Goal: Task Accomplishment & Management: Use online tool/utility

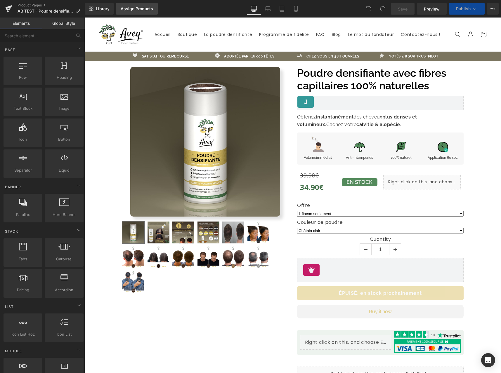
click at [127, 10] on div "Assign Products" at bounding box center [137, 8] width 32 height 5
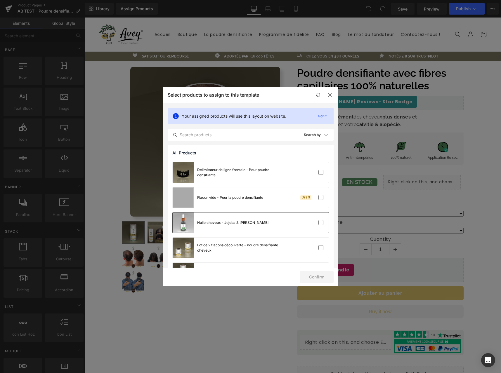
scroll to position [223, 0]
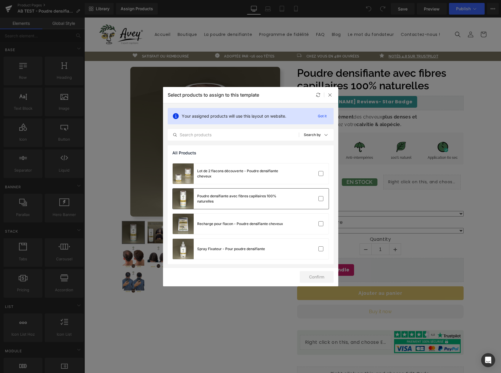
click at [268, 194] on div "Poudre densifiante avec fibres capillaires 100% naturelles" at bounding box center [241, 199] width 88 height 11
click at [325, 278] on button "Confirm" at bounding box center [317, 277] width 34 height 12
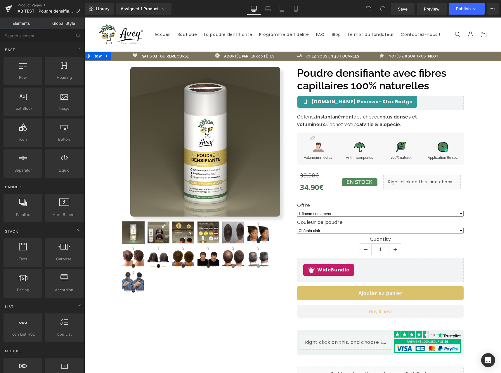
click at [460, 55] on div "Icon satisfait ou remboursé Text Block Row Icon adoptée par +16 000 têtes Text …" at bounding box center [292, 56] width 416 height 9
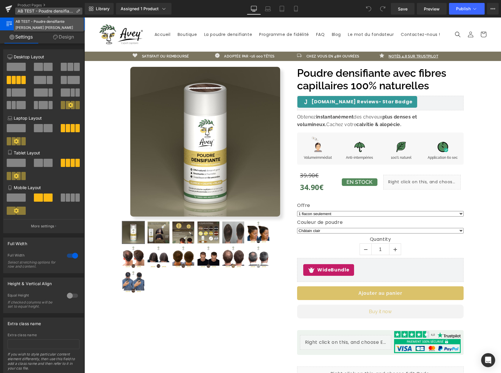
click at [78, 12] on icon at bounding box center [78, 11] width 4 height 4
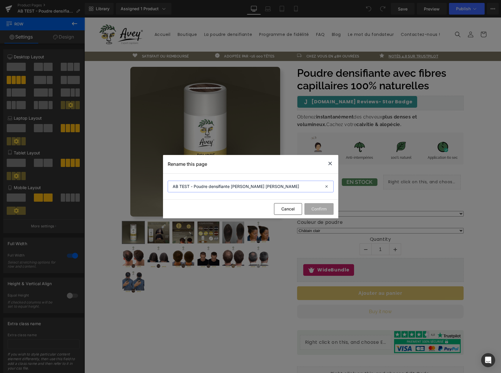
click at [190, 188] on input "AB TEST - Poudre densifiante Avey Marron Clair" at bounding box center [251, 187] width 166 height 12
type input "AB TEST 1 - Poudre densifiante Avey Marron Clair"
click at [318, 211] on button "Confirm" at bounding box center [318, 209] width 29 height 12
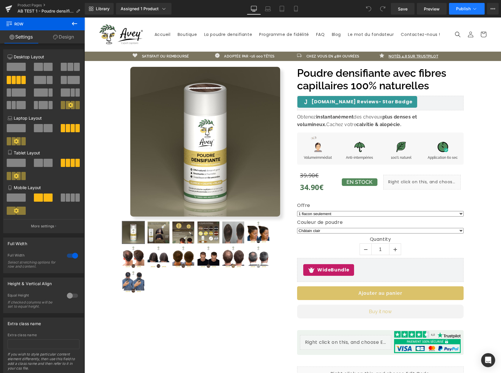
click at [465, 13] on button "Publish" at bounding box center [467, 9] width 36 height 12
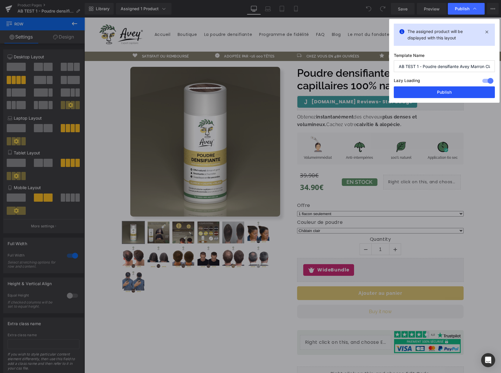
click at [461, 88] on button "Publish" at bounding box center [444, 92] width 101 height 12
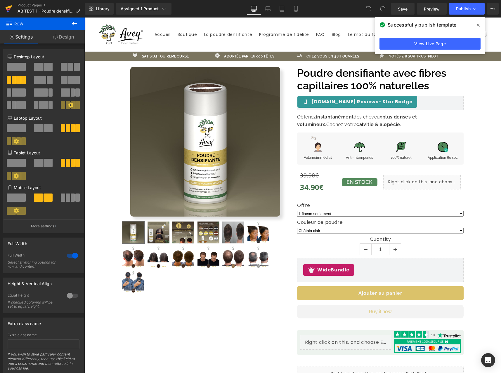
click at [5, 12] on icon at bounding box center [8, 8] width 7 height 15
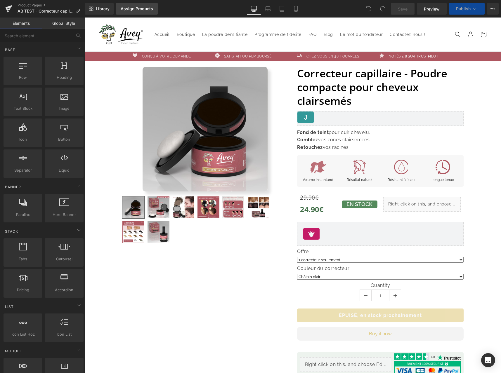
click at [126, 11] on div "Assign Products" at bounding box center [137, 8] width 32 height 5
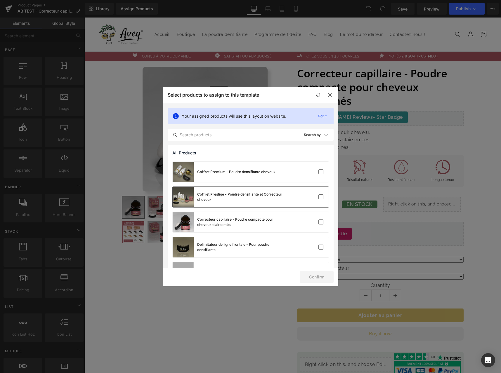
scroll to position [73, 0]
click at [274, 219] on div "Correcteur capillaire - Poudre compacte pour cheveux clairsemés" at bounding box center [241, 223] width 88 height 11
click at [326, 278] on button "Confirm" at bounding box center [317, 277] width 34 height 12
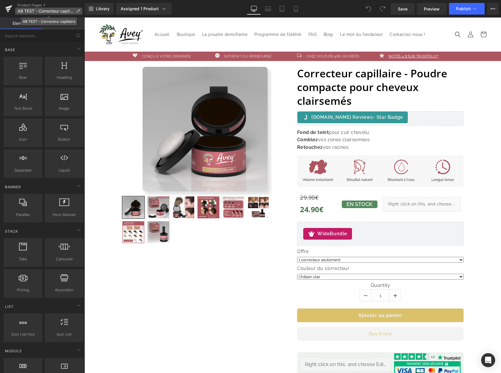
click at [29, 11] on span "AB TEST - Correcteur capillaire" at bounding box center [46, 11] width 56 height 5
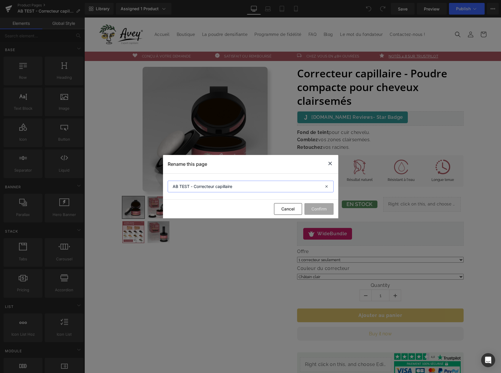
click at [191, 188] on input "AB TEST - Correcteur capillaire" at bounding box center [251, 187] width 166 height 12
type input "AB TEST 1 - Correcteur capillaire"
click at [319, 207] on button "Confirm" at bounding box center [318, 209] width 29 height 12
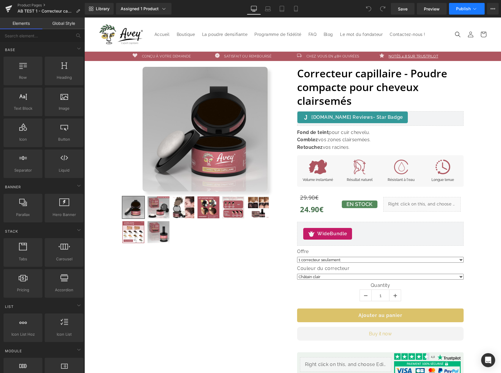
click at [457, 13] on button "Publish" at bounding box center [467, 9] width 36 height 12
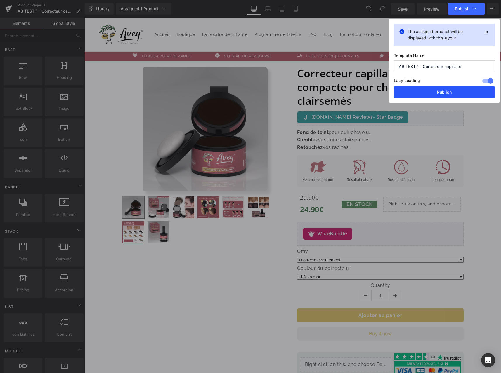
click at [440, 92] on button "Publish" at bounding box center [444, 92] width 101 height 12
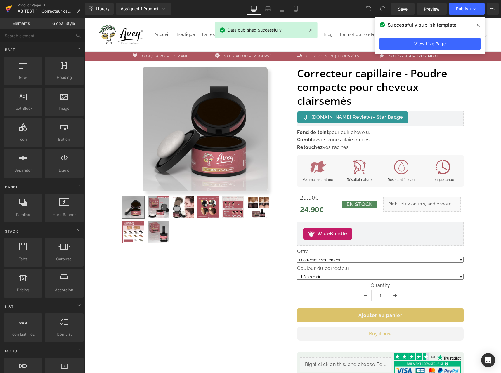
click at [11, 10] on icon at bounding box center [8, 8] width 7 height 15
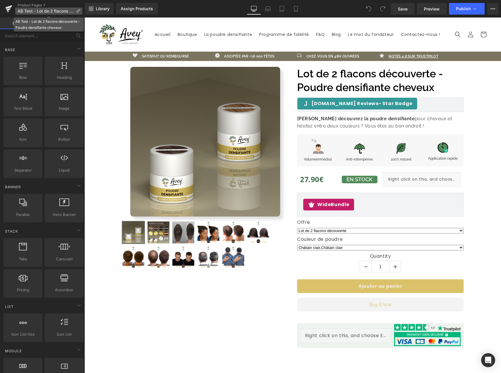
click at [72, 10] on span "AB Test - Lot de 2 flacons découverte - Poudre densifiante cheveux" at bounding box center [46, 11] width 56 height 5
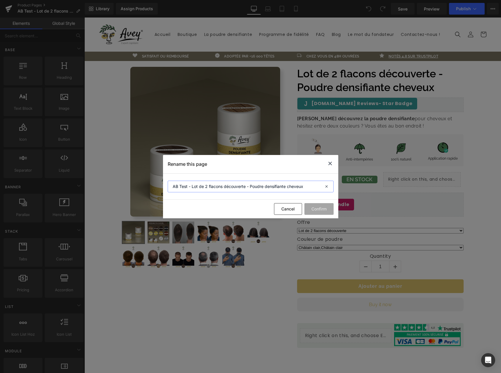
drag, startPoint x: 189, startPoint y: 187, endPoint x: 205, endPoint y: 194, distance: 17.3
click at [189, 187] on input "AB Test - Lot de 2 flacons découverte - Poudre densifiante cheveux" at bounding box center [251, 187] width 166 height 12
type input "AB Test 1 - Lot de 2 flacons découverte - Poudre densifiante cheveux"
click at [322, 209] on button "Confirm" at bounding box center [318, 209] width 29 height 12
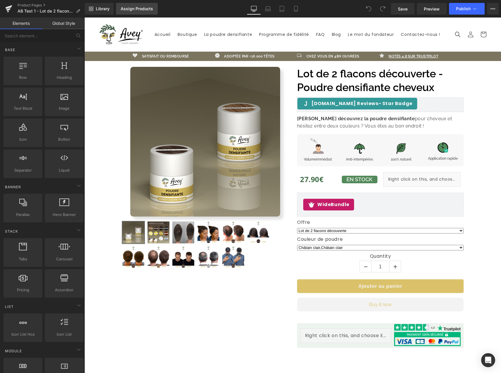
click at [128, 9] on div "Assign Products" at bounding box center [137, 8] width 32 height 5
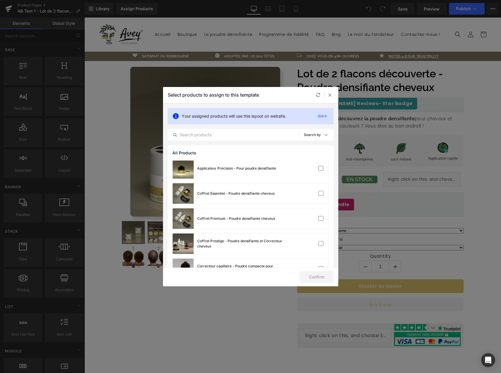
scroll to position [223, 0]
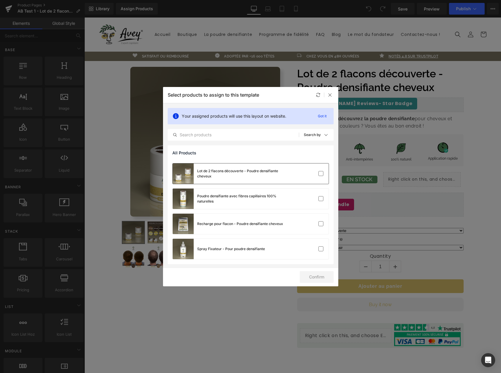
click at [274, 176] on div "Lot de 2 flacons découverte - Poudre densifiante cheveux" at bounding box center [241, 174] width 88 height 11
click at [321, 281] on button "Confirm" at bounding box center [317, 277] width 34 height 12
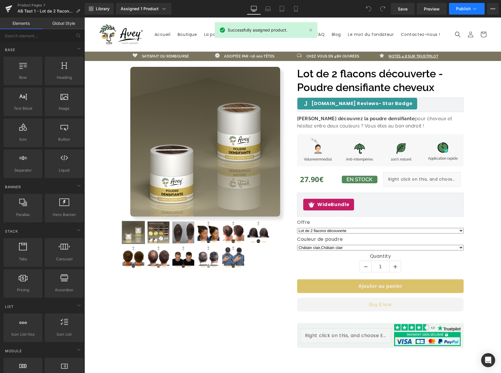
click at [466, 12] on button "Publish" at bounding box center [467, 9] width 36 height 12
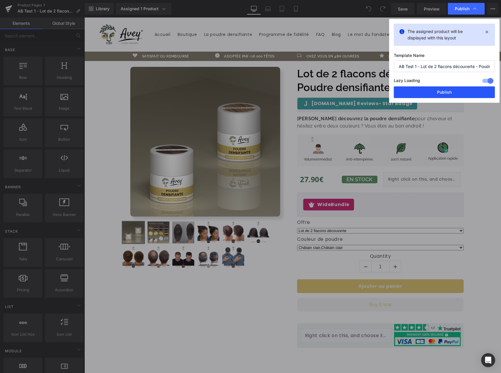
drag, startPoint x: 453, startPoint y: 91, endPoint x: 343, endPoint y: 157, distance: 128.4
click at [453, 91] on button "Publish" at bounding box center [444, 92] width 101 height 12
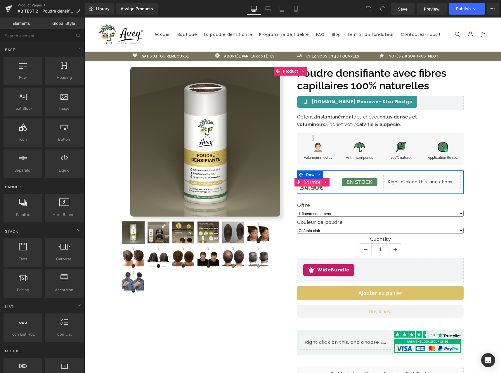
click at [313, 184] on span "(P) Price" at bounding box center [312, 182] width 20 height 9
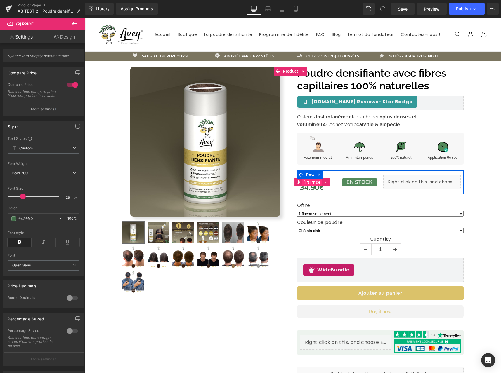
click at [310, 185] on span "(P) Price" at bounding box center [312, 182] width 20 height 9
click at [311, 189] on span "34.90€" at bounding box center [312, 187] width 24 height 13
click at [312, 185] on span "(P) Price" at bounding box center [312, 182] width 20 height 9
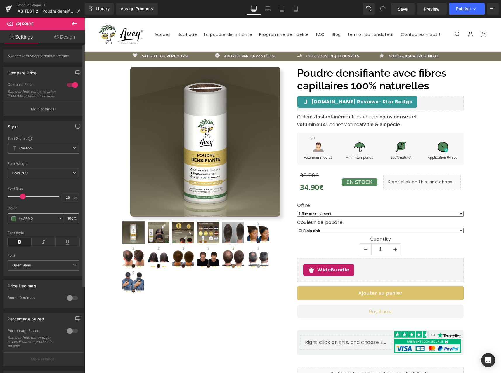
click at [29, 222] on input "#426f49" at bounding box center [36, 219] width 37 height 6
click at [28, 222] on input "#426f49" at bounding box center [36, 219] width 37 height 6
type input "#d6001b"
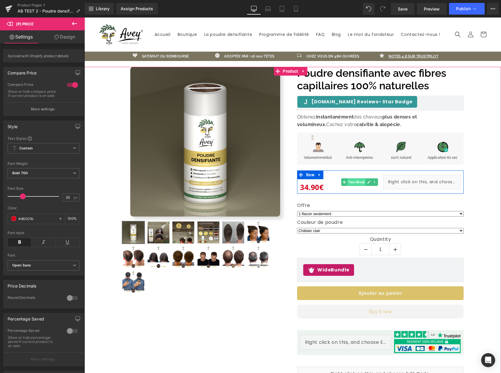
click at [359, 183] on span "Text Block" at bounding box center [356, 182] width 18 height 7
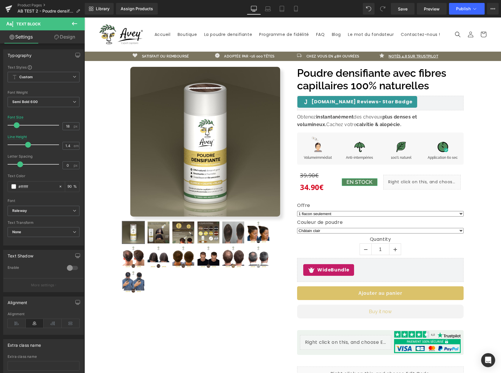
click at [51, 41] on link "Design" at bounding box center [65, 36] width 42 height 13
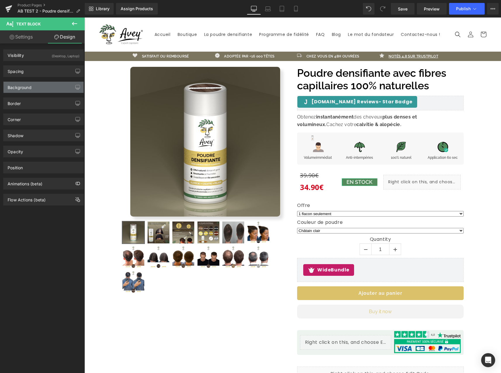
click at [42, 88] on div "Background" at bounding box center [44, 87] width 80 height 11
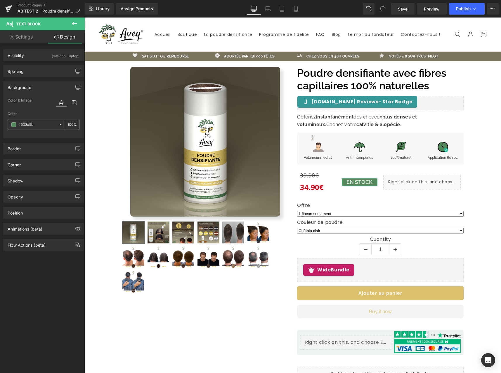
click at [30, 126] on input "#538a5b" at bounding box center [36, 124] width 37 height 6
click at [26, 120] on div "#538a5b" at bounding box center [33, 124] width 51 height 10
click at [28, 126] on input "#538a5b" at bounding box center [36, 124] width 37 height 6
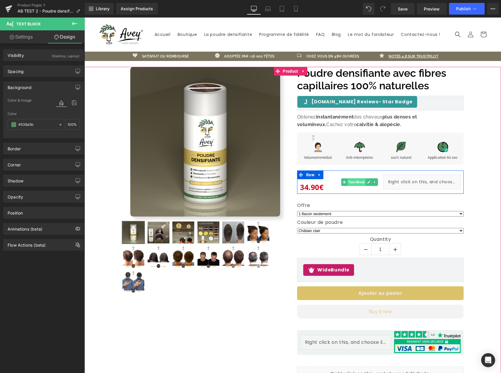
click at [362, 181] on span "Text Block" at bounding box center [356, 182] width 18 height 7
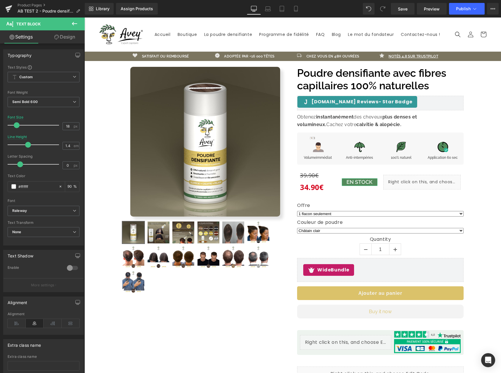
click at [52, 39] on link "Design" at bounding box center [65, 36] width 42 height 13
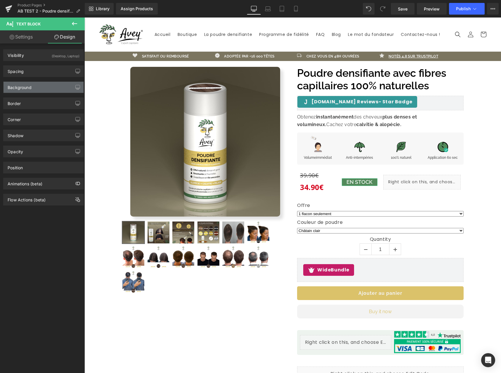
click at [31, 87] on div "Background" at bounding box center [20, 86] width 24 height 8
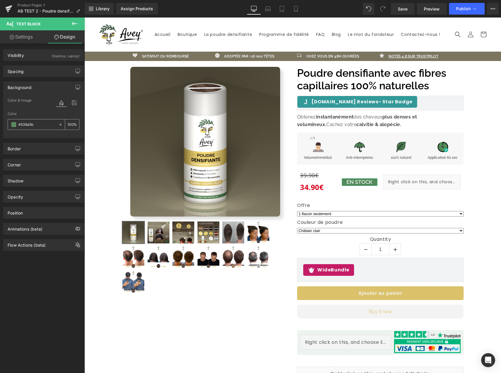
click at [58, 125] on icon at bounding box center [60, 125] width 4 height 4
click at [42, 147] on div "Border" at bounding box center [44, 148] width 80 height 11
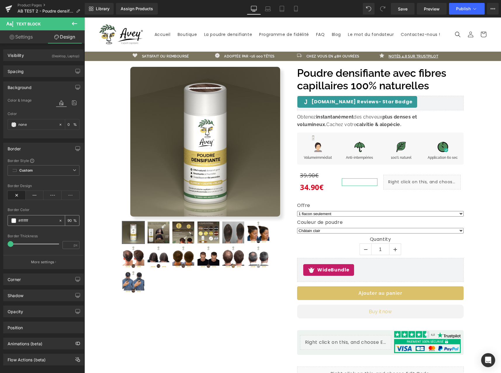
click at [27, 223] on input "text" at bounding box center [36, 221] width 37 height 6
click at [28, 223] on input "text" at bounding box center [36, 221] width 37 height 6
click at [27, 221] on input "text" at bounding box center [36, 221] width 37 height 6
paste input "426f49"
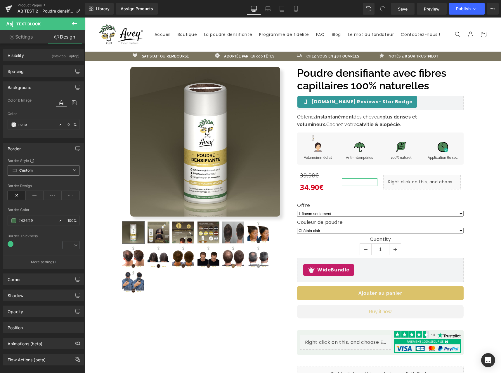
type input "#426f49"
click at [41, 175] on span "Custom" at bounding box center [44, 170] width 72 height 11
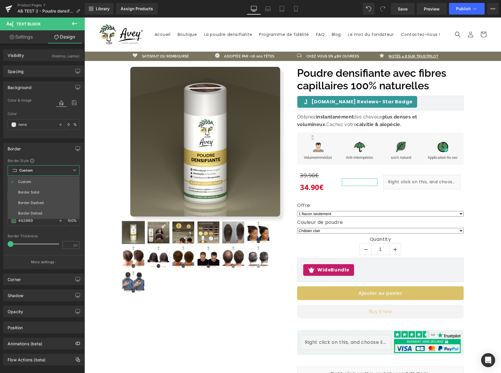
click at [43, 173] on span "Custom" at bounding box center [44, 170] width 72 height 11
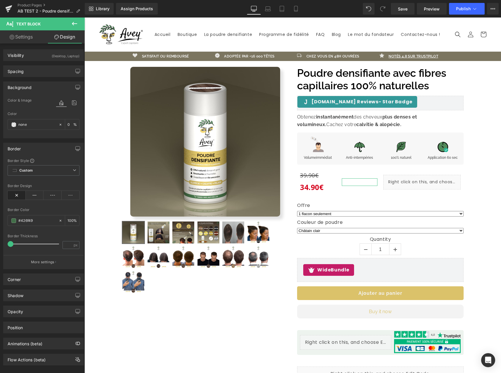
click at [44, 267] on button "More settings" at bounding box center [44, 262] width 80 height 14
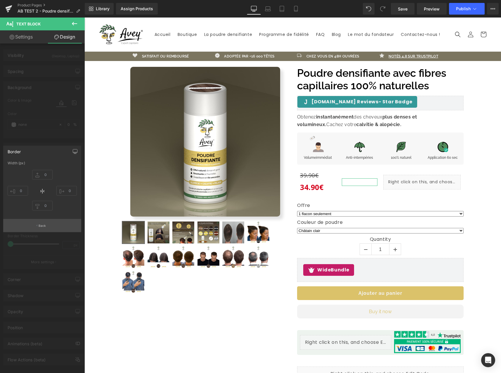
click at [41, 225] on p "Back" at bounding box center [43, 226] width 8 height 4
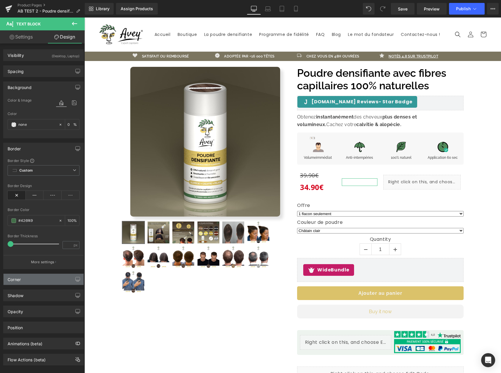
click at [28, 282] on div "Corner" at bounding box center [44, 279] width 80 height 11
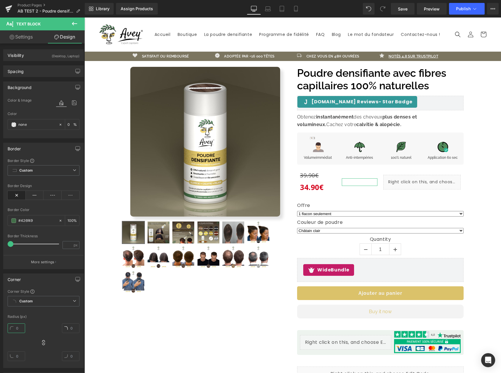
click at [21, 330] on input "text" at bounding box center [17, 329] width 18 height 10
drag, startPoint x: 17, startPoint y: 328, endPoint x: 20, endPoint y: 317, distance: 12.0
click at [20, 317] on div "Corner Style Custom Default Corner Dynamic bouton Custom Custom Default Corner …" at bounding box center [44, 328] width 80 height 79
click at [20, 329] on input "text" at bounding box center [17, 329] width 18 height 10
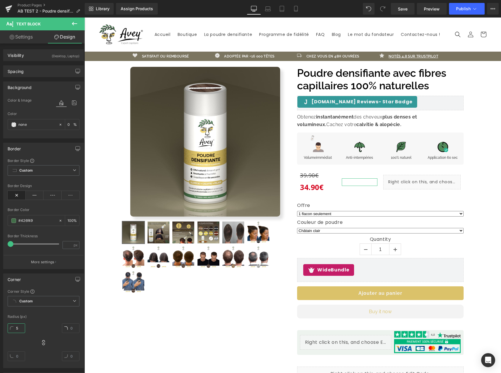
type input "5"
click at [38, 316] on div "Radius (px)" at bounding box center [44, 317] width 72 height 4
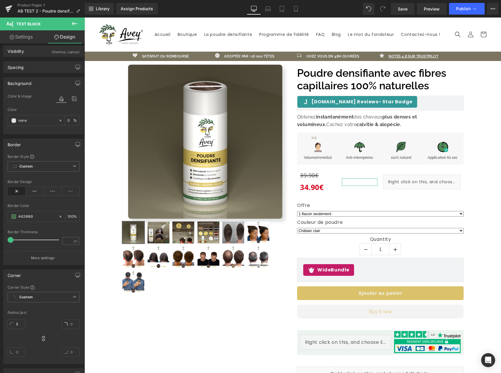
scroll to position [10, 0]
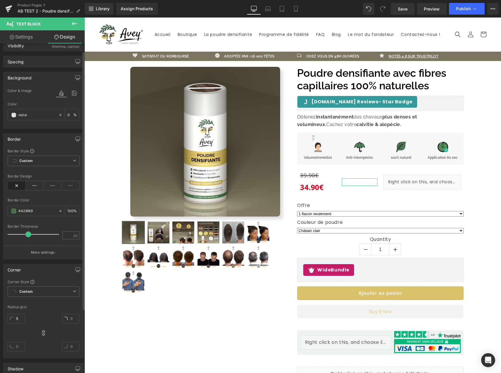
drag, startPoint x: 11, startPoint y: 234, endPoint x: 28, endPoint y: 235, distance: 16.9
click at [28, 235] on span at bounding box center [28, 235] width 6 height 6
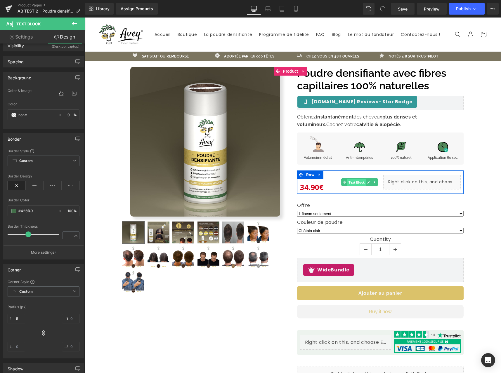
click at [362, 184] on span "Text Block" at bounding box center [356, 182] width 18 height 7
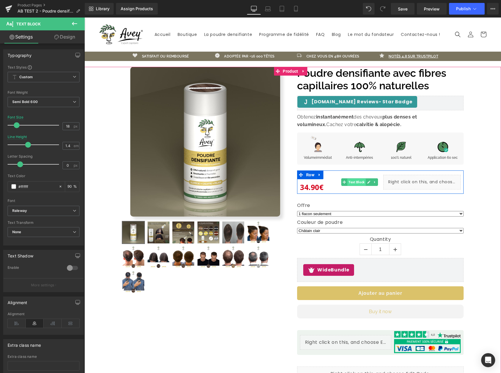
click at [351, 183] on span "Text Block" at bounding box center [356, 182] width 18 height 7
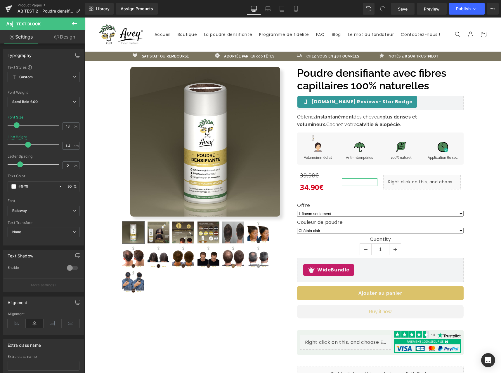
click at [61, 43] on link "Design" at bounding box center [65, 36] width 42 height 13
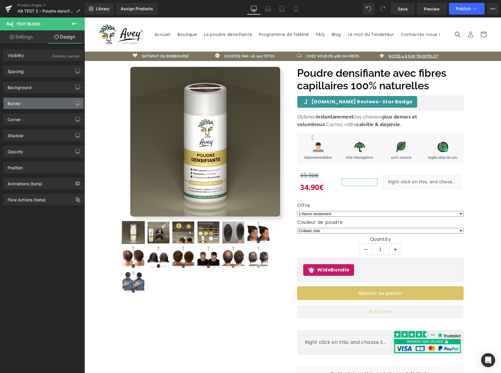
click at [34, 106] on div "Border" at bounding box center [44, 103] width 80 height 11
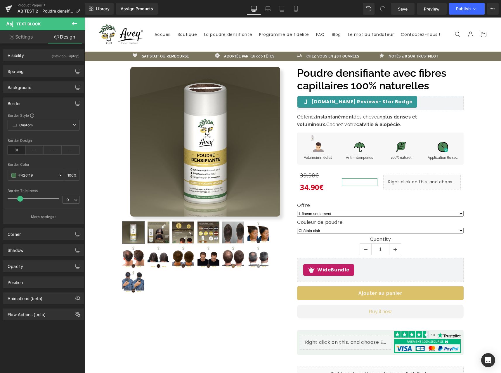
drag, startPoint x: 12, startPoint y: 199, endPoint x: 20, endPoint y: 199, distance: 8.2
click at [20, 199] on span at bounding box center [20, 199] width 6 height 6
drag, startPoint x: 20, startPoint y: 200, endPoint x: 34, endPoint y: 197, distance: 14.7
click at [23, 198] on span at bounding box center [20, 199] width 6 height 6
drag, startPoint x: 29, startPoint y: 197, endPoint x: 20, endPoint y: 192, distance: 10.5
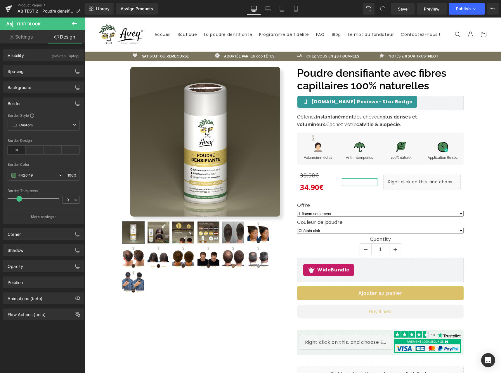
click at [18, 198] on span at bounding box center [19, 199] width 6 height 6
click at [34, 152] on icon at bounding box center [35, 150] width 18 height 9
drag, startPoint x: 16, startPoint y: 197, endPoint x: -2, endPoint y: 206, distance: 20.9
click at [0, 206] on html "Text Block You are previewing how the will restyle your page. You can not edit …" at bounding box center [250, 186] width 501 height 373
click at [12, 147] on icon at bounding box center [17, 150] width 18 height 9
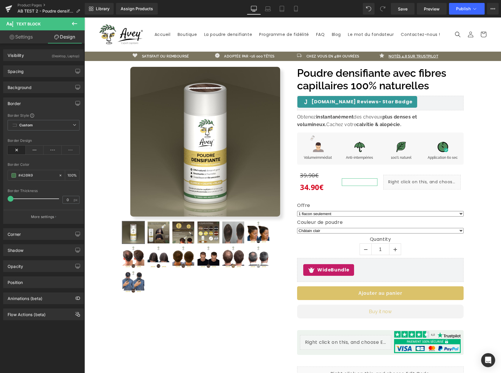
click at [25, 41] on link "Settings" at bounding box center [21, 36] width 42 height 13
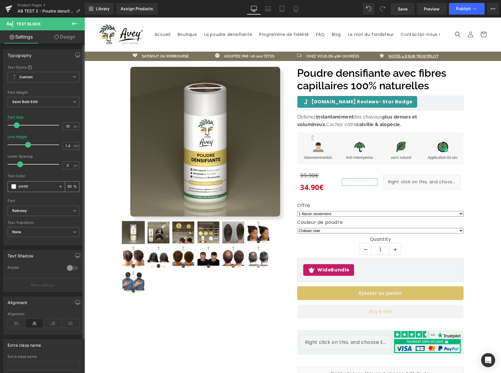
click at [27, 185] on input "#ffffff" at bounding box center [36, 186] width 37 height 6
paste input "426f49"
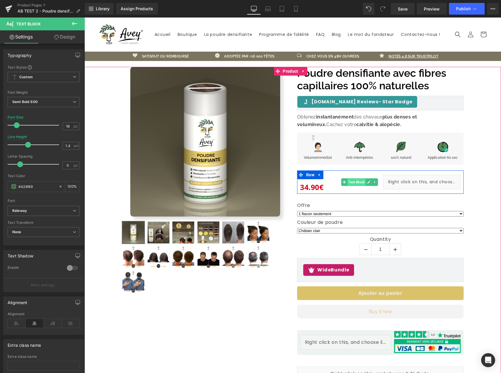
click at [358, 180] on span "Text Block" at bounding box center [356, 182] width 18 height 7
type input "#426f49"
click at [367, 182] on icon at bounding box center [368, 182] width 3 height 3
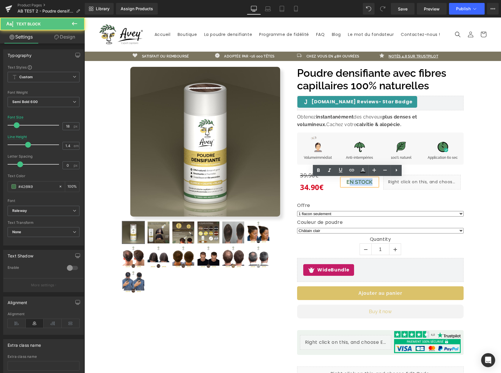
drag, startPoint x: 349, startPoint y: 183, endPoint x: 404, endPoint y: 184, distance: 54.9
click at [404, 184] on div "39.90€ 34.90€ (P) Price EN STOCK Text Block Liquid Row" at bounding box center [380, 182] width 166 height 23
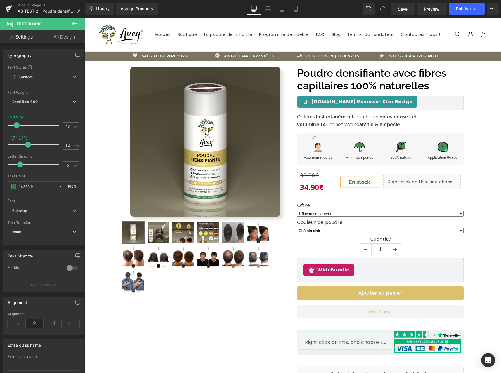
click at [405, 201] on div "Poudre densifiante avec fibres capillaires 100% naturelles (P) Title Judge.me R…" at bounding box center [380, 224] width 175 height 315
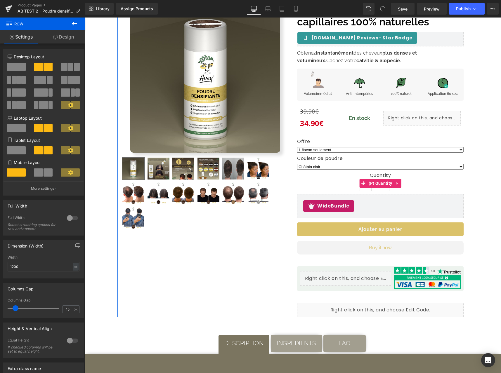
scroll to position [0, 0]
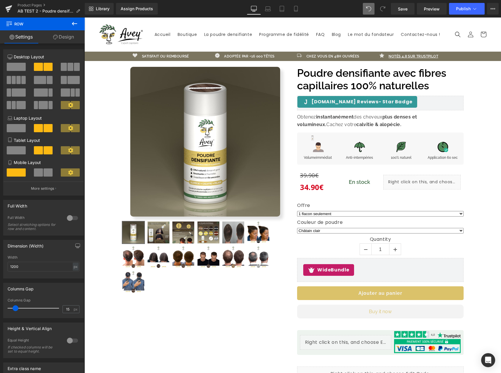
click at [379, 7] on span at bounding box center [383, 9] width 12 height 12
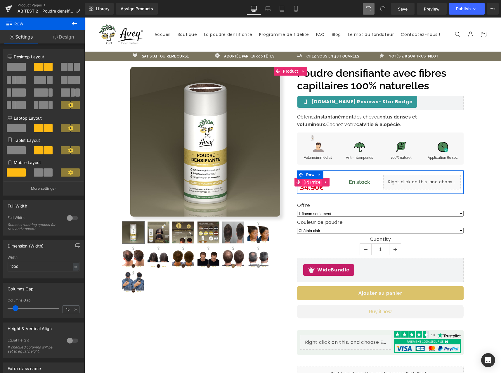
click at [312, 184] on span "(P) Price" at bounding box center [312, 182] width 20 height 9
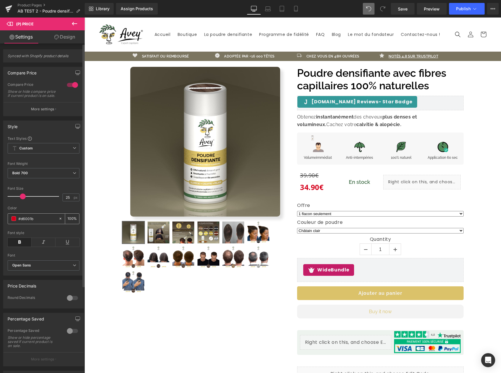
click at [33, 221] on input "#d6001b" at bounding box center [36, 219] width 37 height 6
paste input "426f49"
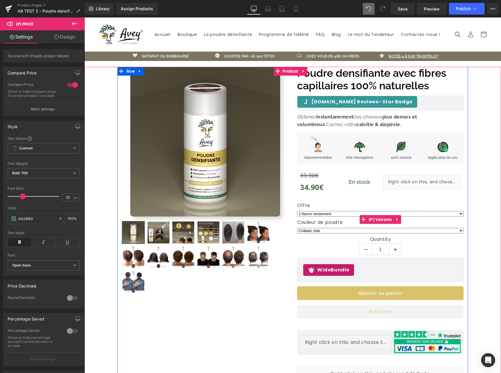
scroll to position [49, 0]
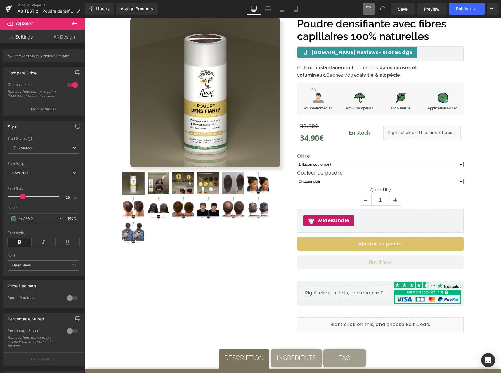
type input "#426f49"
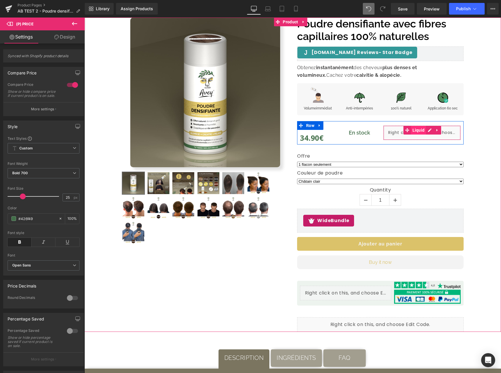
click at [411, 131] on span "Liquid" at bounding box center [418, 130] width 15 height 9
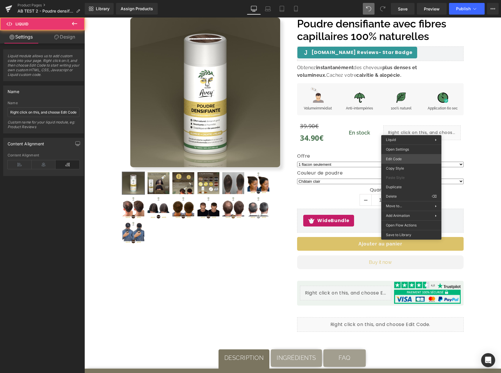
click at [415, 157] on body "Liquid You are previewing how the will restyle your page. You can not edit Elem…" at bounding box center [250, 186] width 501 height 373
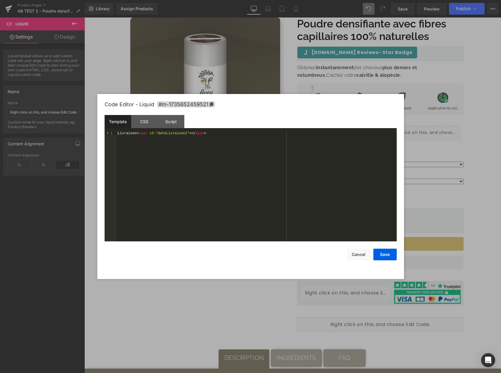
click at [194, 134] on div "Livraison < span id = "dateLivraison1" > </ span >" at bounding box center [257, 190] width 280 height 119
click at [237, 134] on div "Livraison < span id = "dateLivraison1" > </ span >" at bounding box center [257, 190] width 280 height 119
click at [389, 256] on button "Save" at bounding box center [384, 255] width 23 height 12
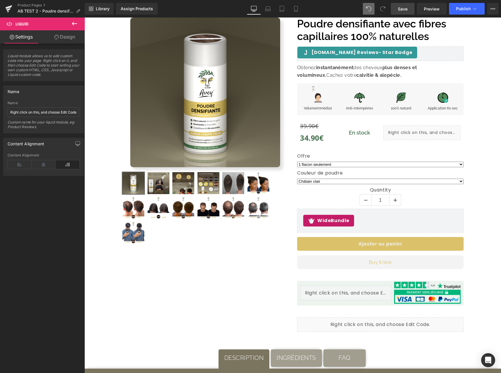
click at [412, 11] on link "Save" at bounding box center [403, 9] width 24 height 12
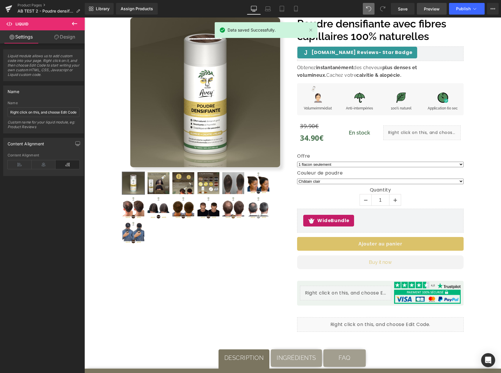
click at [428, 13] on link "Preview" at bounding box center [432, 9] width 30 height 12
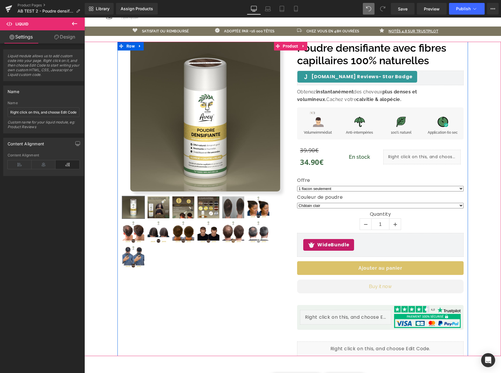
scroll to position [0, 0]
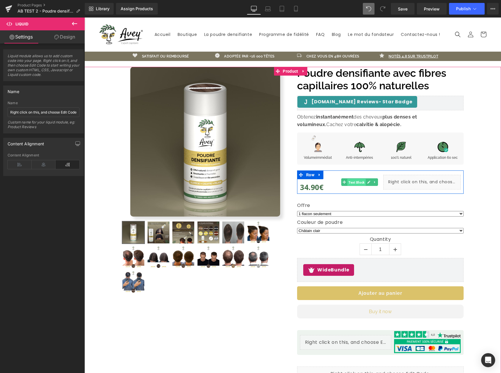
click at [358, 184] on span "Text Block" at bounding box center [356, 182] width 18 height 7
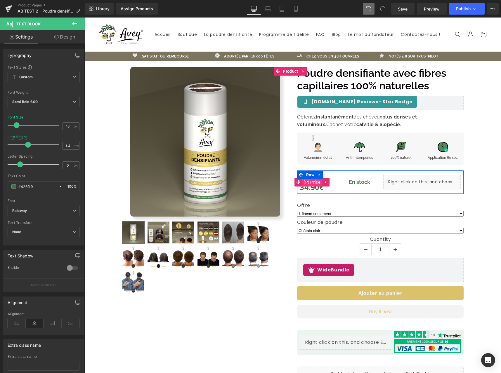
click at [316, 185] on span "(P) Price" at bounding box center [312, 182] width 20 height 9
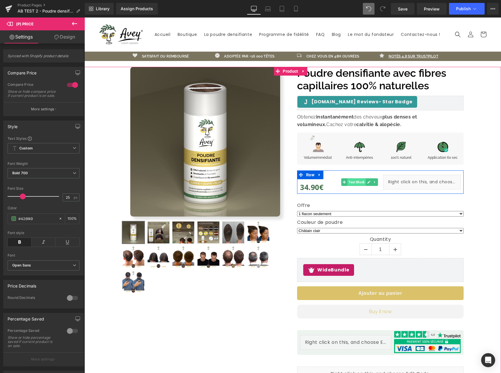
click at [358, 181] on span "Text Block" at bounding box center [356, 182] width 18 height 7
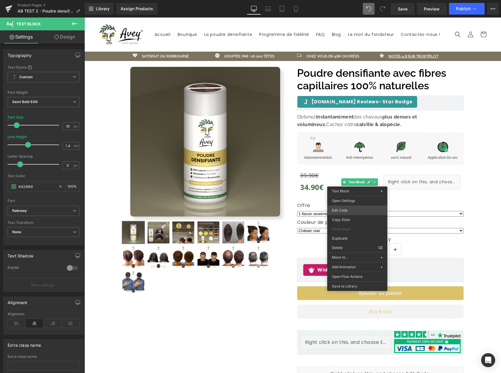
click at [337, 0] on div "Text Block You are previewing how the will restyle your page. You can not edit …" at bounding box center [250, 0] width 501 height 0
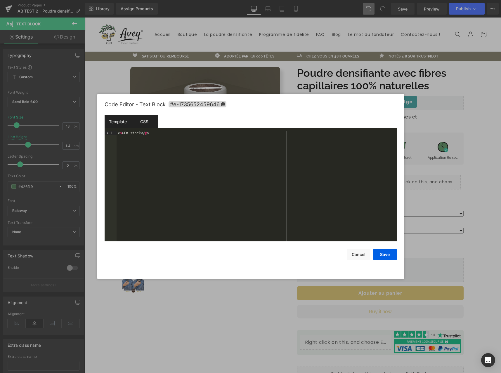
click at [147, 116] on div "CSS" at bounding box center [144, 121] width 27 height 13
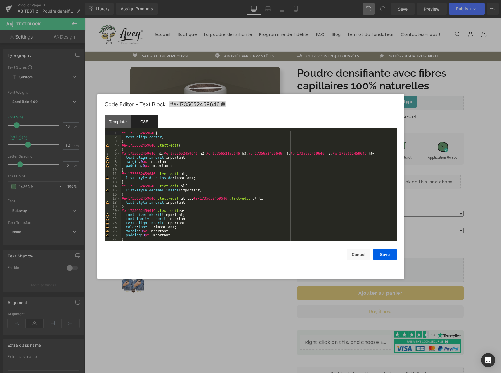
click at [216, 198] on div "#e-1735652459646 { text-align : center ; } #e-1735652459646 .text-edit { } #e-1…" at bounding box center [258, 190] width 274 height 119
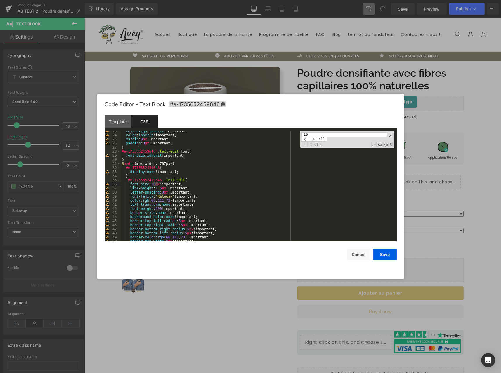
scroll to position [92, 0]
type input "16"
drag, startPoint x: 195, startPoint y: 185, endPoint x: 89, endPoint y: 182, distance: 106.3
click at [89, 182] on body "Text Block You are previewing how the will restyle your page. You can not edit …" at bounding box center [250, 186] width 501 height 373
click at [198, 186] on div "text-align : inherit !important; color : inherit !important; margin : 0 px !imp…" at bounding box center [258, 188] width 274 height 119
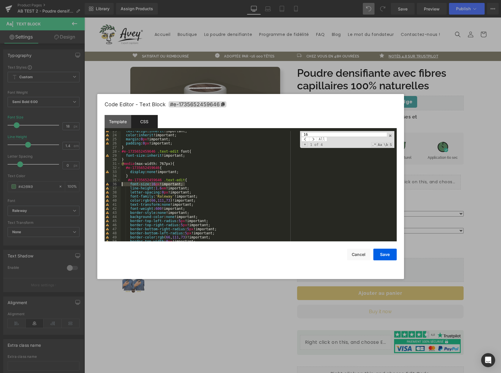
drag, startPoint x: 197, startPoint y: 185, endPoint x: 99, endPoint y: 183, distance: 98.2
click at [99, 183] on div "Code Editor - Text Block #e-1735652459646 Template CSS 1 < p > En stock </ p > …" at bounding box center [250, 186] width 307 height 185
click at [313, 139] on span at bounding box center [313, 139] width 8 height 5
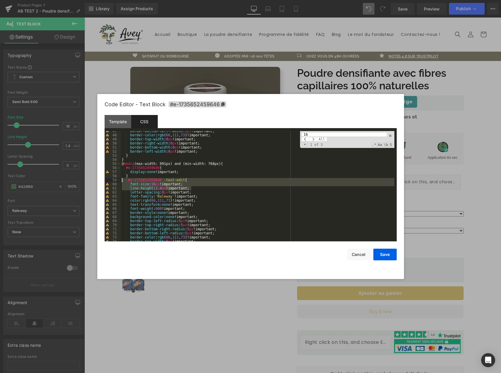
drag, startPoint x: 190, startPoint y: 187, endPoint x: 100, endPoint y: 181, distance: 89.8
click at [100, 181] on div "Code Editor - Text Block #e-1735652459646 Template CSS 1 < p > En stock </ p > …" at bounding box center [250, 186] width 307 height 185
click at [225, 187] on div "border-bottom-left-radius : 5 px !important; border-color : rgb ( 66 , 111 , 73…" at bounding box center [258, 188] width 274 height 119
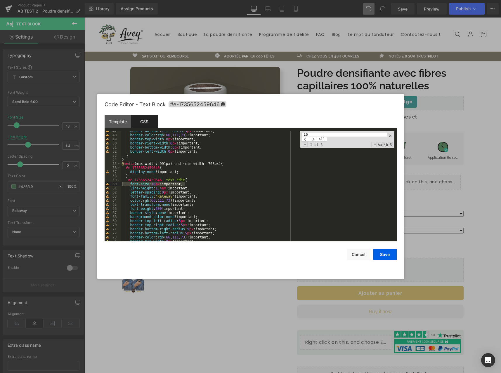
drag, startPoint x: 196, startPoint y: 184, endPoint x: 105, endPoint y: 183, distance: 90.8
click at [105, 183] on pre "47 48 49 50 51 52 53 54 55 56 57 58 59 60 61 62 63 64 65 66 67 68 69 70 71 72 7…" at bounding box center [251, 186] width 292 height 110
click at [315, 140] on span at bounding box center [313, 139] width 8 height 5
drag, startPoint x: 186, startPoint y: 185, endPoint x: 120, endPoint y: 183, distance: 65.7
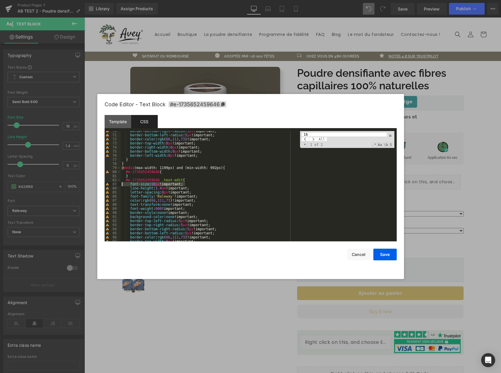
click at [120, 183] on pre "70 71 72 73 74 75 76 77 78 79 80 81 82 83 84 85 86 87 88 89 90 91 92 93 94 95 9…" at bounding box center [251, 186] width 292 height 110
click at [315, 139] on span at bounding box center [313, 139] width 8 height 5
drag, startPoint x: 192, startPoint y: 185, endPoint x: 107, endPoint y: 184, distance: 85.0
click at [107, 184] on pre "118 119 120 121 122 123 124 125 126 127 128 129 130 131 132 133 134 135 136 137…" at bounding box center [251, 186] width 292 height 110
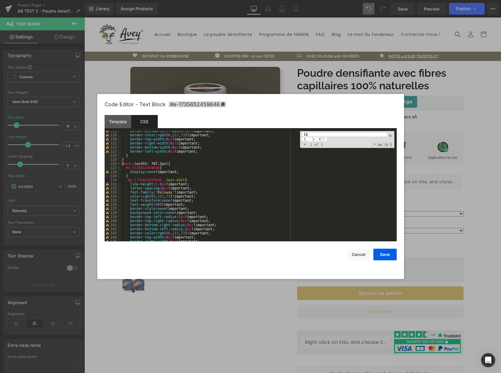
click at [331, 162] on div "border-bottom-left-radius : 5 px !important; border-color : rgb ( 66 , 111 , 73…" at bounding box center [258, 188] width 274 height 119
click at [314, 139] on span at bounding box center [313, 139] width 8 height 5
click at [314, 141] on span at bounding box center [313, 139] width 8 height 5
click at [383, 251] on button "Save" at bounding box center [384, 255] width 23 height 12
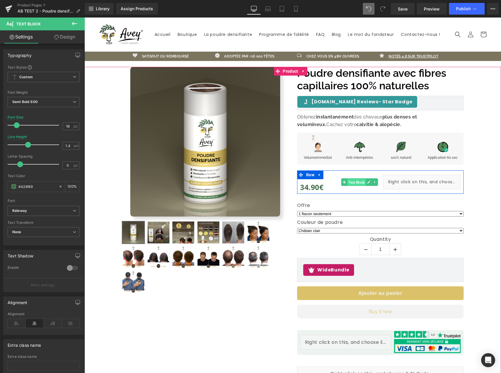
click at [358, 182] on span "Text Block" at bounding box center [356, 182] width 18 height 7
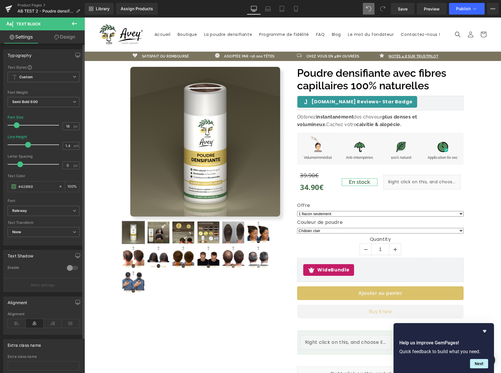
click at [18, 126] on span at bounding box center [17, 125] width 6 height 6
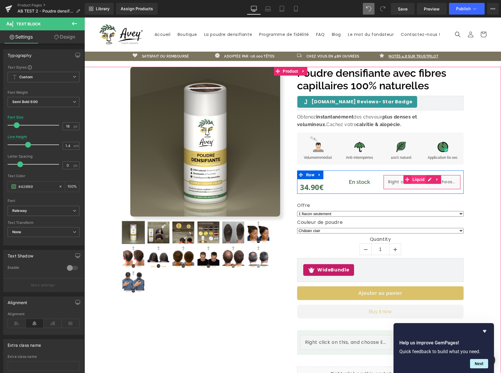
click at [414, 178] on span "Liquid" at bounding box center [418, 179] width 15 height 9
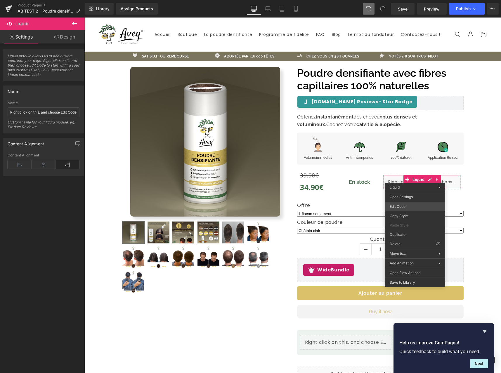
click at [420, 207] on body "Liquid You are previewing how the will restyle your page. You can not edit Elem…" at bounding box center [250, 186] width 501 height 373
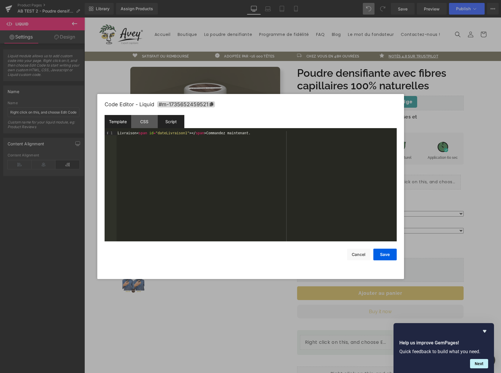
click at [180, 122] on div "Script" at bounding box center [171, 121] width 27 height 13
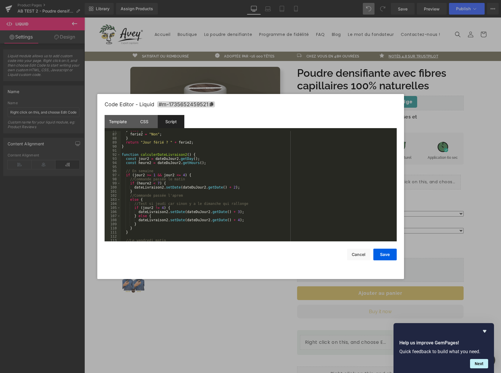
scroll to position [438, 0]
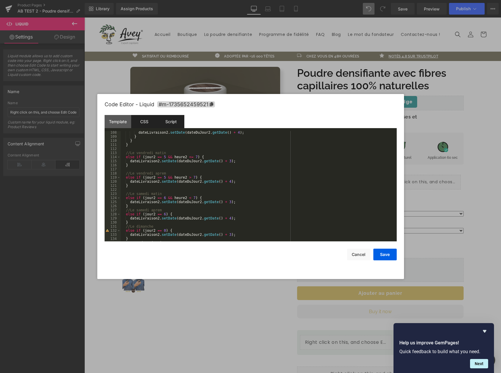
click at [137, 122] on div "CSS" at bounding box center [144, 121] width 27 height 13
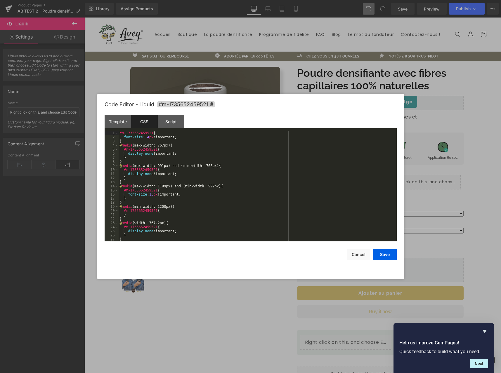
click at [202, 171] on div "#m-1735652459521 { font-size : 14 px !important; } @ media (max-width: 767px) {…" at bounding box center [257, 190] width 276 height 119
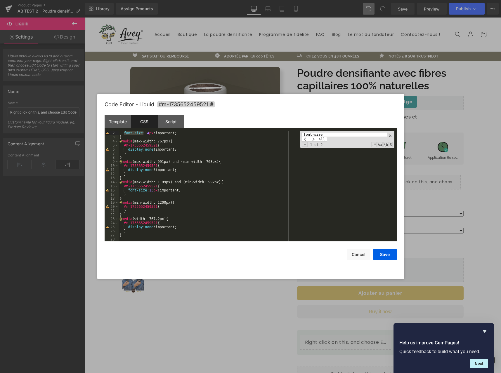
scroll to position [4, 0]
type input "font-size"
click at [383, 253] on button "Save" at bounding box center [384, 255] width 23 height 12
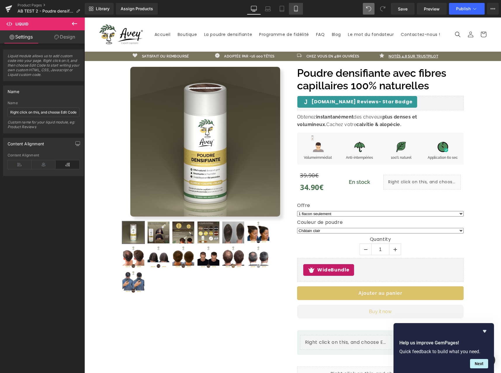
click at [295, 12] on link "Mobile" at bounding box center [296, 9] width 14 height 12
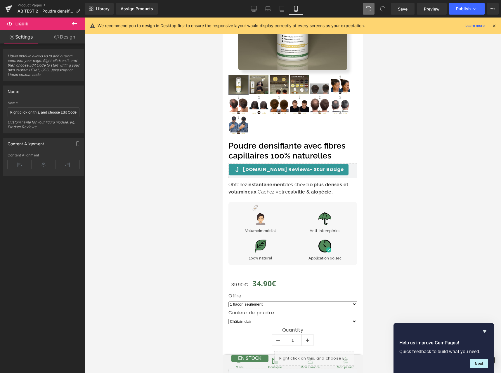
scroll to position [197, 0]
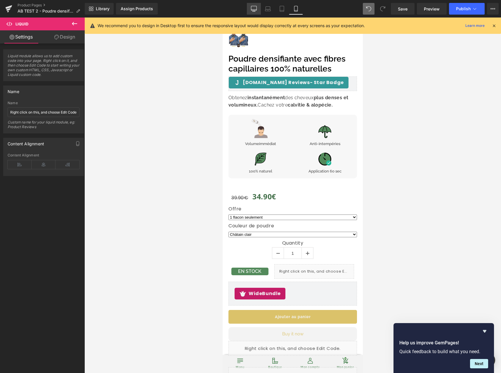
click at [250, 8] on link "Desktop" at bounding box center [254, 9] width 14 height 12
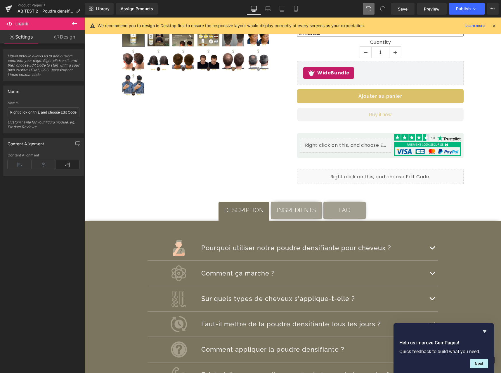
scroll to position [34, 0]
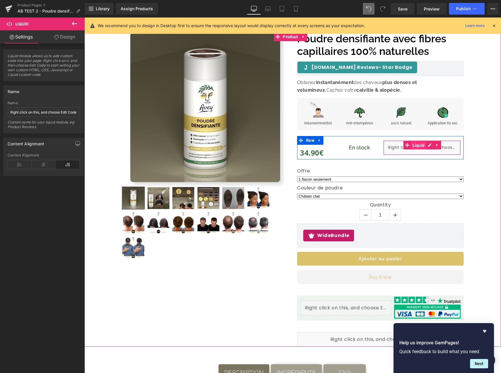
click at [421, 148] on span "Liquid" at bounding box center [418, 145] width 15 height 9
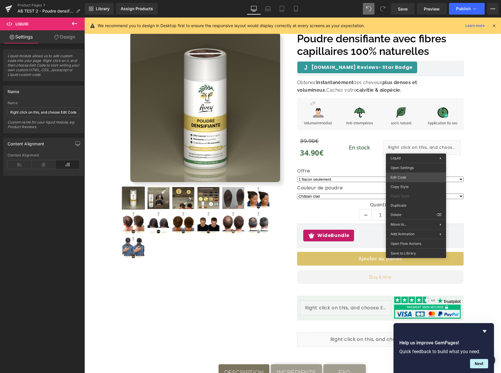
click at [416, 175] on body "Liquid You are previewing how the will restyle your page. You can not edit Elem…" at bounding box center [250, 186] width 501 height 373
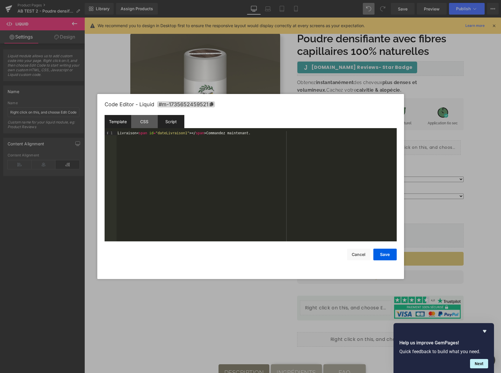
click at [182, 121] on div "Script" at bounding box center [171, 121] width 27 height 13
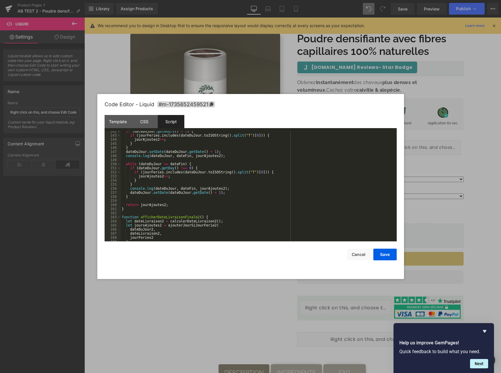
scroll to position [699, 0]
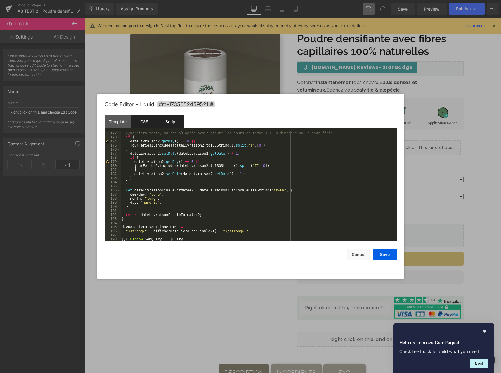
click at [145, 119] on div "CSS" at bounding box center [144, 121] width 27 height 13
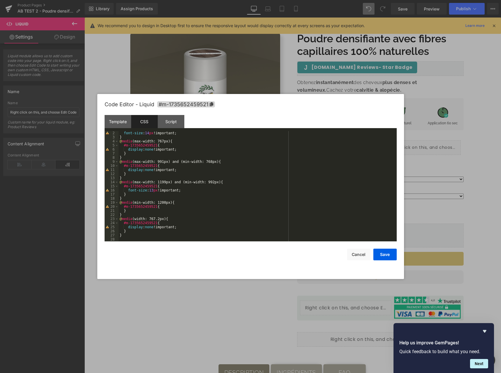
scroll to position [4, 0]
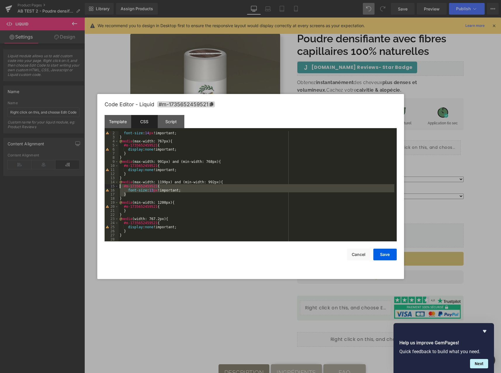
drag, startPoint x: 138, startPoint y: 194, endPoint x: 94, endPoint y: 187, distance: 44.7
click at [94, 187] on body "Liquid You are previewing how the will restyle your page. You can not edit Elem…" at bounding box center [250, 186] width 501 height 373
click at [128, 189] on div "font-size : 14 px !important; } @ media (max-width: 767px) { #m-1735652459521 {…" at bounding box center [257, 190] width 276 height 119
drag, startPoint x: 120, startPoint y: 192, endPoint x: 83, endPoint y: 185, distance: 37.5
click at [83, 185] on body "Liquid You are previewing how the will restyle your page. You can not edit Elem…" at bounding box center [250, 186] width 501 height 373
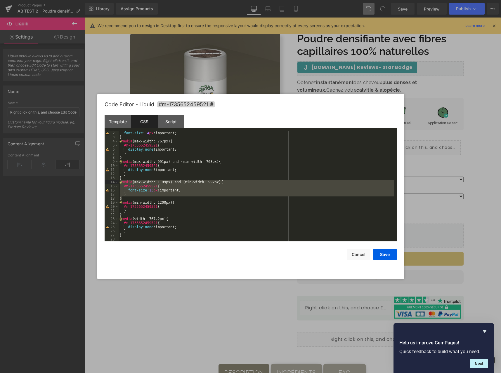
drag, startPoint x: 141, startPoint y: 199, endPoint x: 110, endPoint y: 183, distance: 34.1
click at [110, 183] on pre "2 3 4 5 6 7 8 9 10 11 12 13 14 15 16 17 18 19 20 21 22 23 24 25 26 27 28 font-s…" at bounding box center [251, 186] width 292 height 110
click at [145, 194] on div "font-size : 14 px !important; } @ media (max-width: 767px) { #m-1735652459521 {…" at bounding box center [257, 190] width 276 height 119
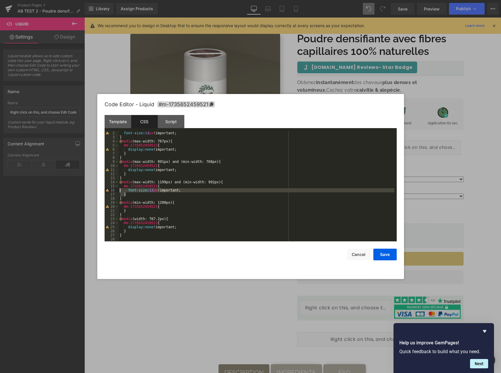
drag, startPoint x: 141, startPoint y: 194, endPoint x: 106, endPoint y: 190, distance: 35.4
click at [106, 190] on pre "2 3 4 5 6 7 8 9 10 11 12 13 14 15 16 17 18 19 20 21 22 23 24 25 26 27 28 font-s…" at bounding box center [251, 186] width 292 height 110
drag, startPoint x: 211, startPoint y: 194, endPoint x: 186, endPoint y: 190, distance: 25.2
click at [210, 194] on div "font-size : 14 px !important; } @ media (max-width: 767px) { #m-1735652459521 {…" at bounding box center [257, 190] width 276 height 119
drag, startPoint x: 185, startPoint y: 190, endPoint x: 106, endPoint y: 188, distance: 79.7
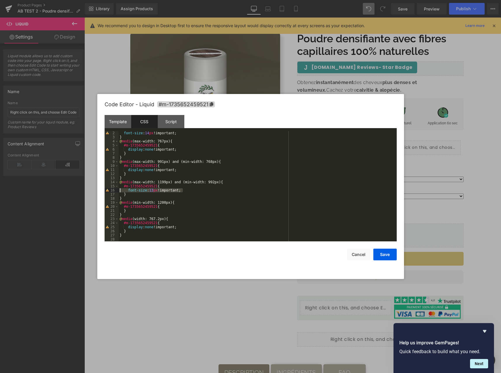
click at [106, 188] on pre "2 3 4 5 6 7 8 9 10 11 12 13 14 15 16 17 18 19 20 21 22 23 24 25 26 27 28 font-s…" at bounding box center [251, 186] width 292 height 110
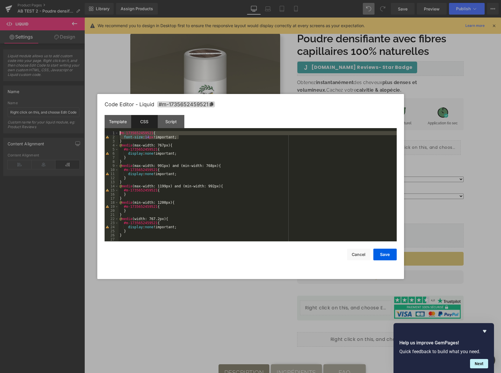
drag, startPoint x: 183, startPoint y: 138, endPoint x: 87, endPoint y: 135, distance: 96.4
click at [87, 135] on body "Liquid You are previewing how the will restyle your page. You can not edit Elem…" at bounding box center [250, 186] width 501 height 373
click at [202, 147] on div "#m-1735652459521 { font-size : 14 px !important; } @ media (max-width: 767px) {…" at bounding box center [258, 190] width 278 height 119
drag, startPoint x: 178, startPoint y: 138, endPoint x: 106, endPoint y: 136, distance: 72.4
click at [106, 136] on pre "1 2 3 4 5 6 7 8 9 10 11 12 13 14 15 16 17 18 19 20 21 22 23 24 25 26 27 #m-1735…" at bounding box center [251, 186] width 292 height 110
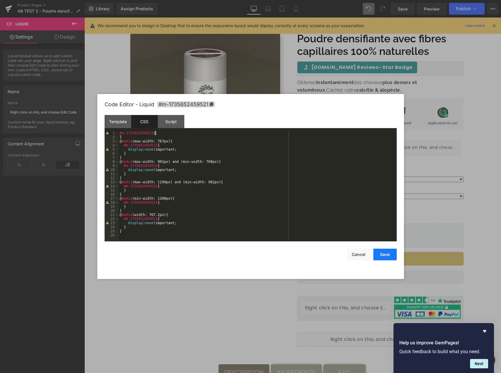
click at [383, 253] on button "Save" at bounding box center [384, 255] width 23 height 12
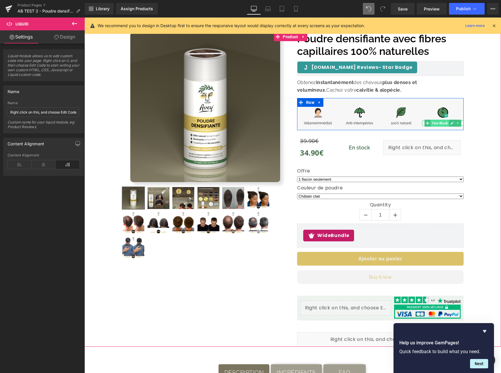
click at [440, 123] on span "Text Block" at bounding box center [439, 123] width 18 height 7
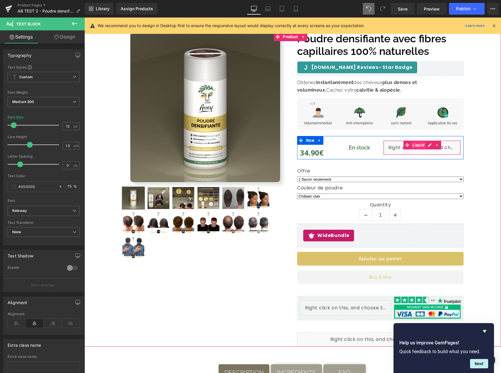
click at [414, 145] on span "Liquid" at bounding box center [418, 145] width 15 height 9
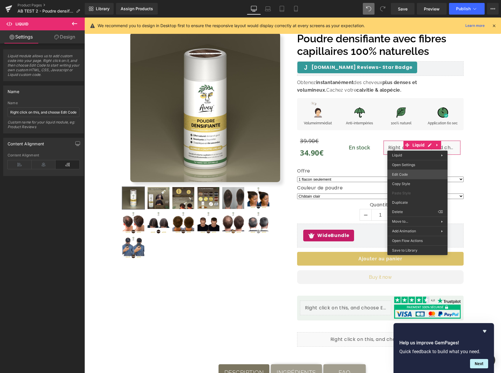
click at [417, 173] on body "Liquid You are previewing how the will restyle your page. You can not edit Elem…" at bounding box center [250, 186] width 501 height 373
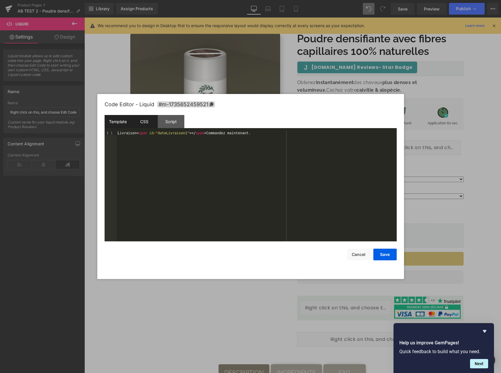
click at [149, 124] on div "CSS" at bounding box center [144, 121] width 27 height 13
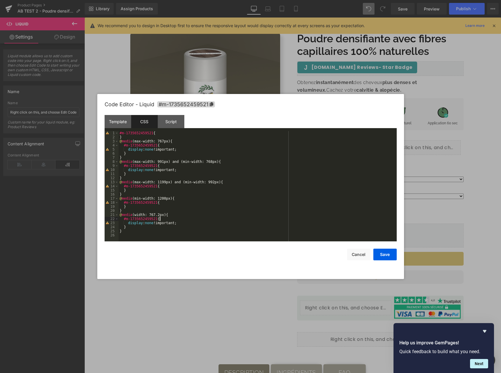
click at [185, 219] on div "#m-1735652459521 { } @ media (max-width: 767px) { #m-1735652459521 { display : …" at bounding box center [258, 190] width 278 height 119
click at [384, 253] on button "Save" at bounding box center [384, 255] width 23 height 12
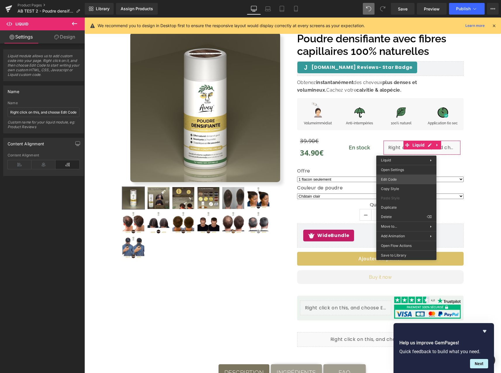
click at [411, 178] on body "Liquid You are previewing how the will restyle your page. You can not edit Elem…" at bounding box center [250, 186] width 501 height 373
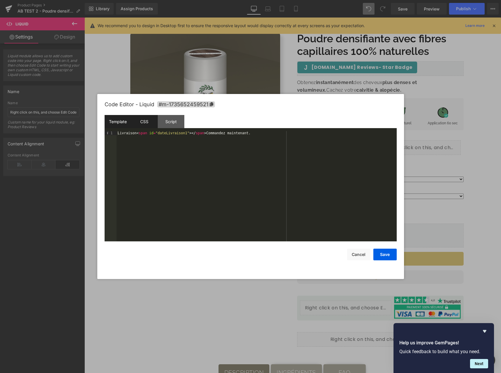
click at [150, 121] on div "CSS" at bounding box center [144, 121] width 27 height 13
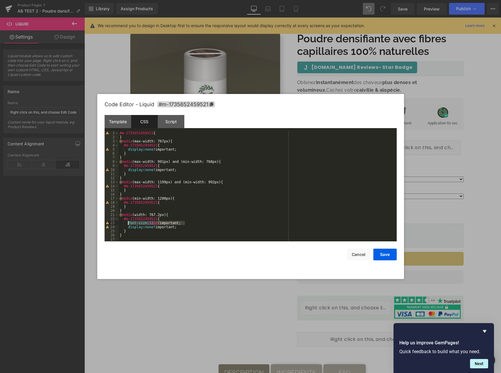
drag, startPoint x: 190, startPoint y: 222, endPoint x: 128, endPoint y: 223, distance: 61.9
click at [128, 223] on div "#m-1735652459521 { } @ media (max-width: 767px) { #m-1735652459521 { display : …" at bounding box center [258, 190] width 278 height 119
click at [183, 165] on div "#m-1735652459521 { } @ media (max-width: 767px) { #m-1735652459521 { display : …" at bounding box center [258, 190] width 278 height 119
click at [183, 133] on div "#m-1735652459521 { } @ media (max-width: 767px) { #m-1735652459521 { display : …" at bounding box center [258, 190] width 278 height 119
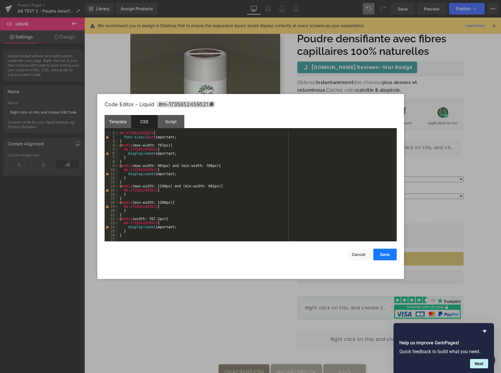
click at [387, 254] on button "Save" at bounding box center [384, 255] width 23 height 12
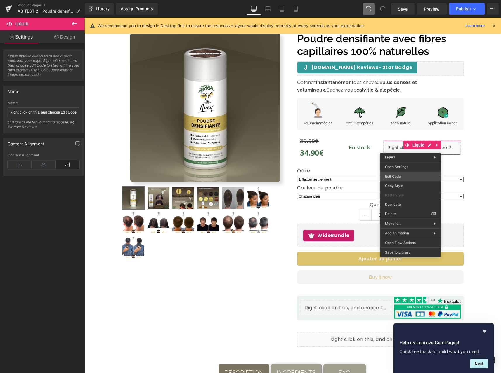
click at [416, 176] on body "Liquid You are previewing how the will restyle your page. You can not edit Elem…" at bounding box center [250, 186] width 501 height 373
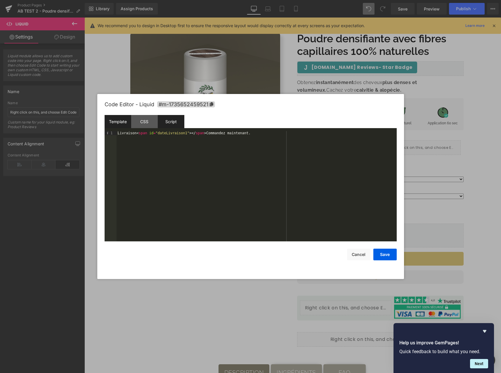
click at [164, 119] on div "Script" at bounding box center [171, 121] width 27 height 13
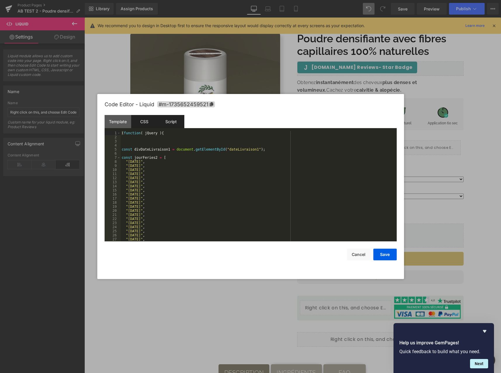
click at [141, 122] on div "CSS" at bounding box center [144, 121] width 27 height 13
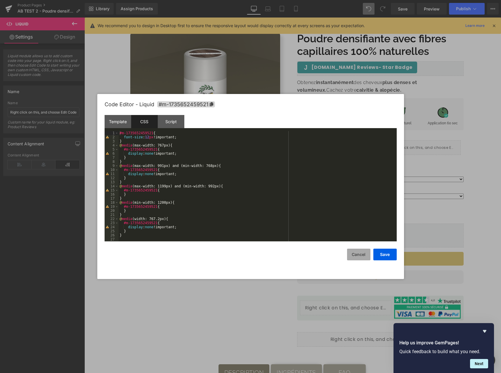
click at [361, 253] on button "Cancel" at bounding box center [358, 255] width 23 height 12
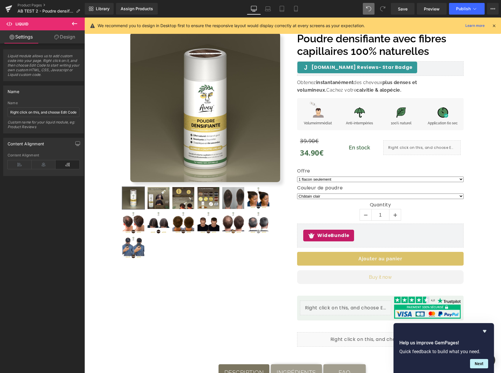
click at [298, 8] on icon at bounding box center [296, 9] width 6 height 6
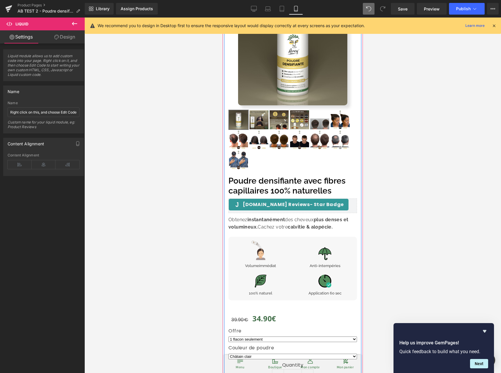
scroll to position [124, 0]
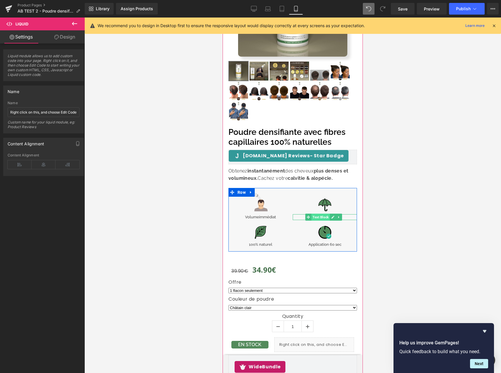
click at [318, 214] on span "Text Block" at bounding box center [320, 217] width 18 height 7
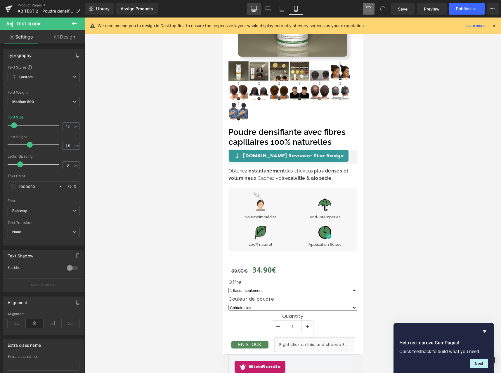
click at [259, 9] on link "Desktop" at bounding box center [254, 9] width 14 height 12
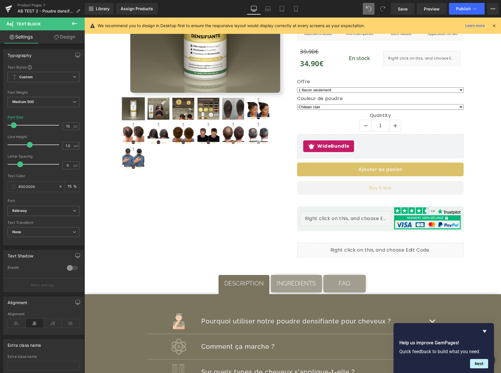
scroll to position [0, 0]
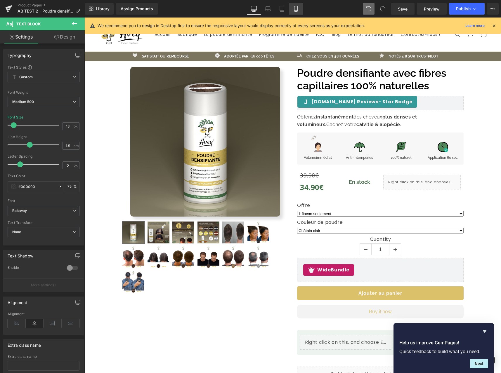
click at [299, 11] on link "Mobile" at bounding box center [296, 9] width 14 height 12
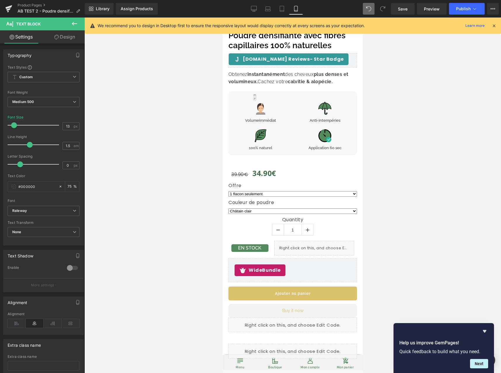
scroll to position [274, 0]
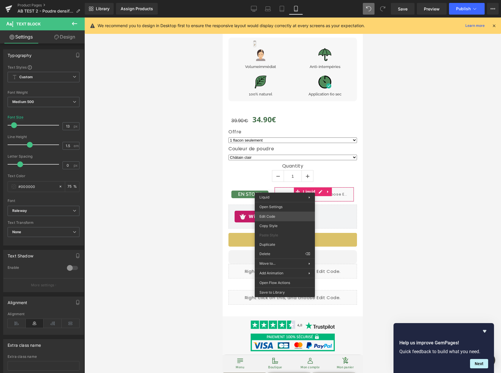
click at [290, 0] on div "Text Block You are previewing how the will restyle your page. You can not edit …" at bounding box center [250, 0] width 501 height 0
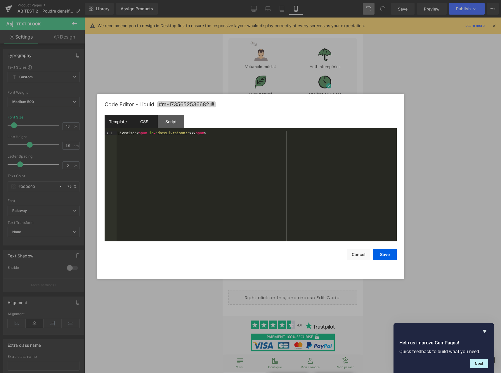
click at [141, 120] on div "CSS" at bounding box center [144, 121] width 27 height 13
click at [349, 254] on button "Cancel" at bounding box center [358, 255] width 23 height 12
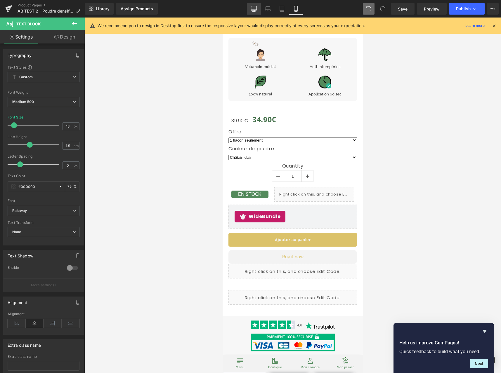
drag, startPoint x: 252, startPoint y: 10, endPoint x: 258, endPoint y: 13, distance: 6.8
click at [252, 10] on icon at bounding box center [254, 9] width 6 height 6
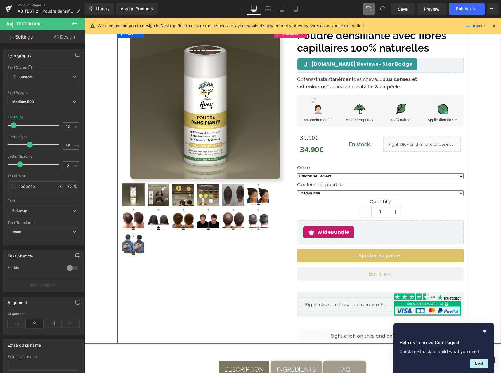
scroll to position [31, 0]
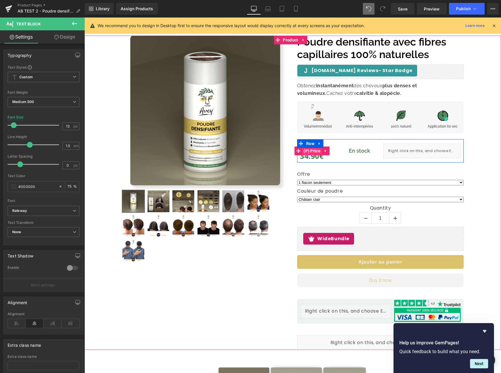
click at [311, 153] on span "(P) Price" at bounding box center [312, 151] width 20 height 9
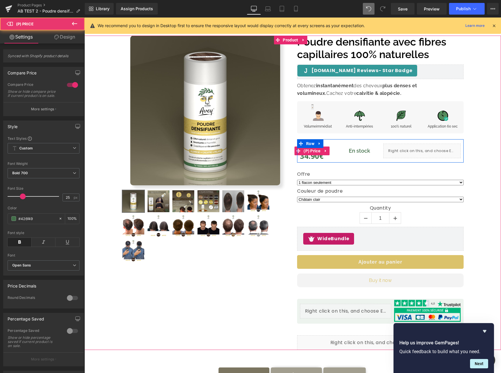
click at [313, 157] on span "34.90€" at bounding box center [312, 156] width 24 height 13
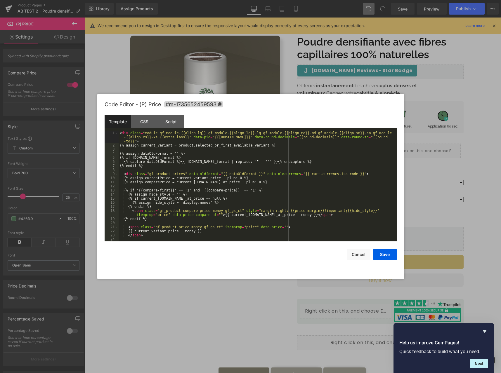
click at [318, 0] on div "(P) Price You are previewing how the will restyle your page. You can not edit E…" at bounding box center [250, 0] width 501 height 0
click at [364, 250] on button "Cancel" at bounding box center [358, 255] width 23 height 12
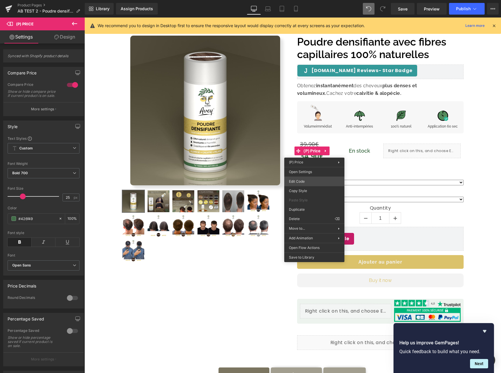
click at [319, 0] on div "(P) Price You are previewing how the will restyle your page. You can not edit E…" at bounding box center [250, 0] width 501 height 0
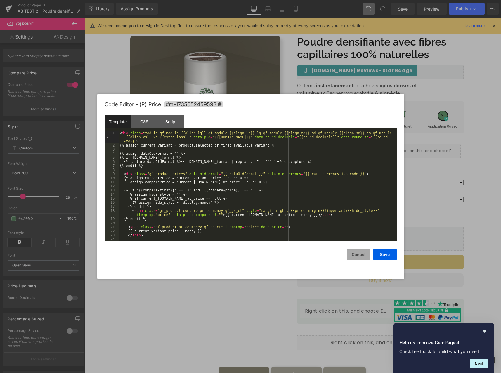
click at [362, 252] on button "Cancel" at bounding box center [358, 255] width 23 height 12
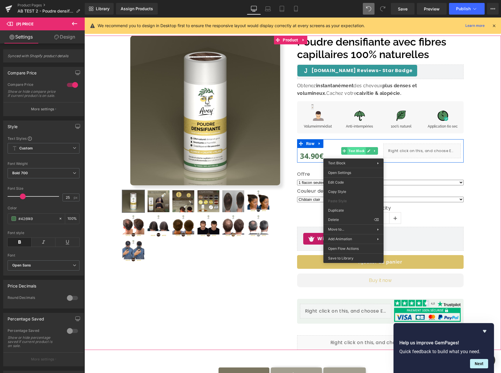
click at [354, 152] on div "En stock Text Block" at bounding box center [360, 150] width 36 height 7
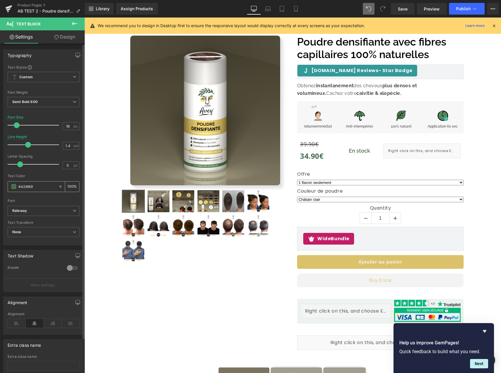
click at [31, 184] on input "#426f49" at bounding box center [36, 186] width 37 height 6
click at [297, 9] on icon at bounding box center [296, 9] width 6 height 6
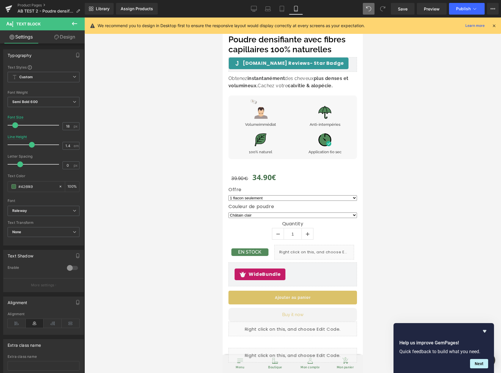
scroll to position [249, 0]
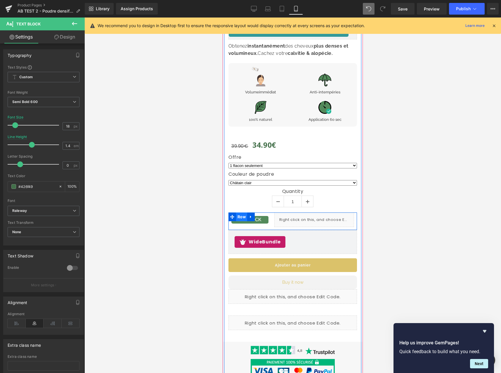
click at [243, 213] on span "Row" at bounding box center [241, 217] width 11 height 9
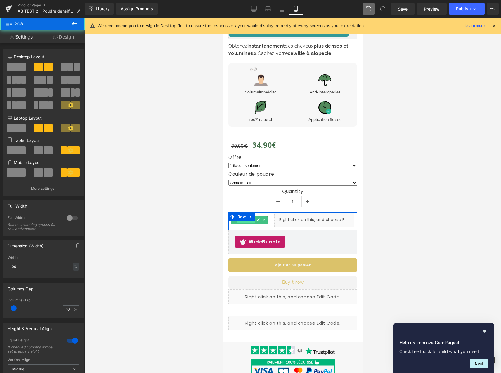
click at [245, 218] on span "Text Block" at bounding box center [246, 219] width 18 height 7
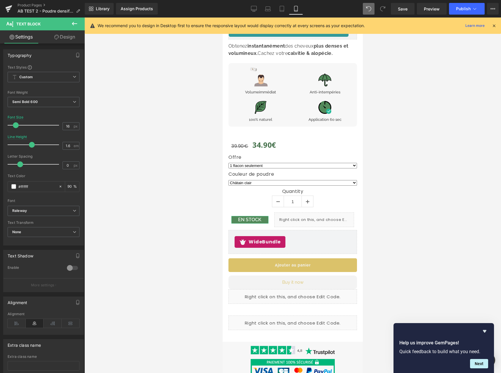
click at [70, 34] on link "Design" at bounding box center [65, 36] width 42 height 13
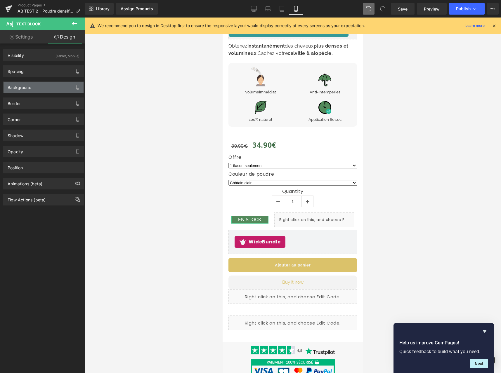
click at [55, 84] on div "Background" at bounding box center [44, 87] width 80 height 11
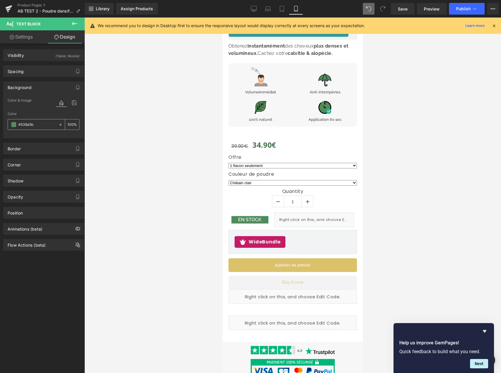
click at [58, 126] on icon at bounding box center [60, 125] width 4 height 4
click at [20, 41] on link "Settings" at bounding box center [21, 36] width 42 height 13
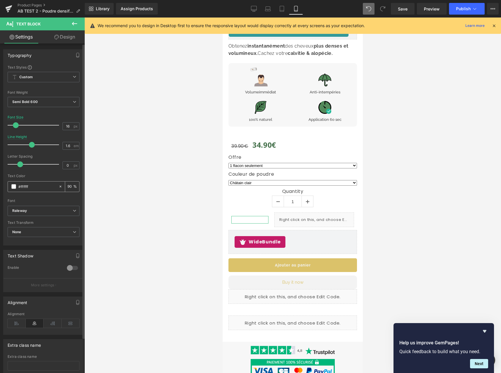
click at [25, 188] on input "#ffffff" at bounding box center [36, 186] width 37 height 6
paste input "426f49"
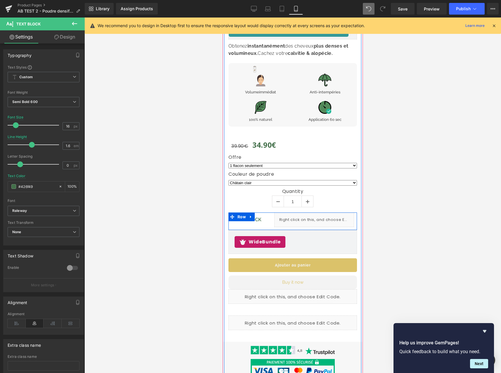
type input "#426f49"
click at [258, 218] on icon at bounding box center [258, 219] width 3 height 3
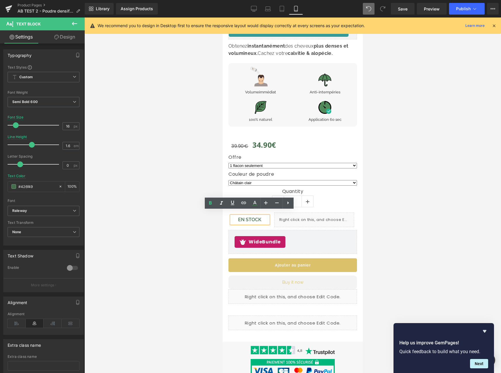
click at [256, 216] on p "EN STOCK" at bounding box center [249, 220] width 37 height 8
click at [438, 193] on div at bounding box center [292, 196] width 416 height 356
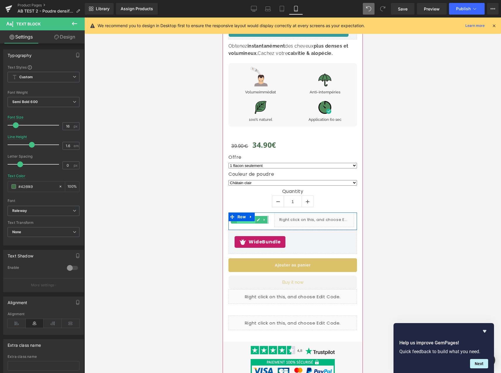
click at [251, 217] on span "Text Block" at bounding box center [246, 219] width 18 height 7
click at [251, 217] on span "Text Block" at bounding box center [246, 220] width 18 height 7
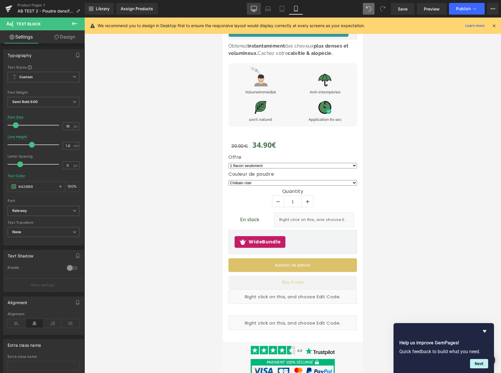
click at [258, 12] on link "Desktop" at bounding box center [254, 9] width 14 height 12
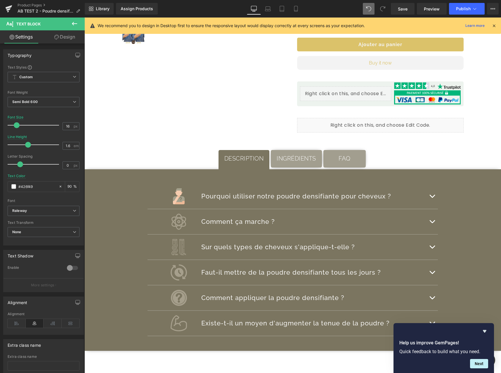
scroll to position [0, 0]
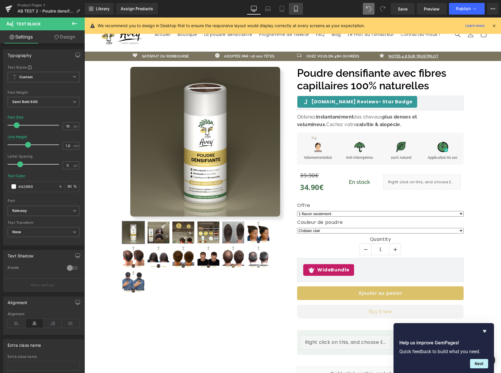
click at [293, 13] on link "Mobile" at bounding box center [296, 9] width 14 height 12
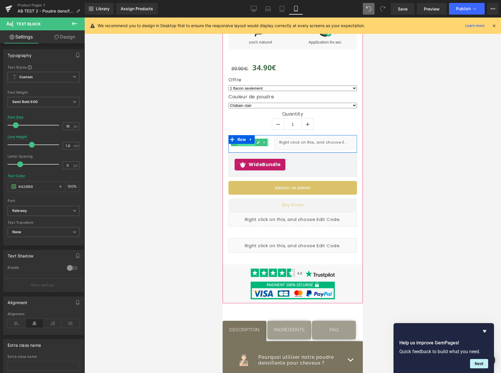
click at [251, 139] on span "Text Block" at bounding box center [246, 142] width 18 height 7
click at [250, 140] on span "Text Block" at bounding box center [246, 142] width 18 height 7
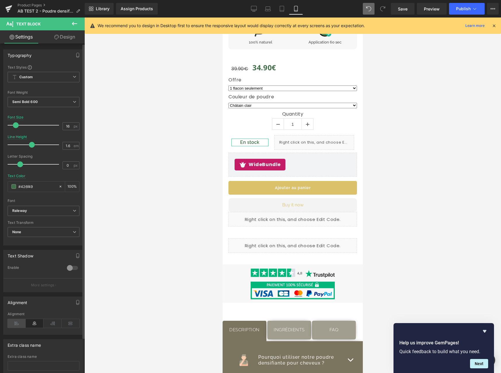
click at [15, 325] on icon at bounding box center [17, 323] width 18 height 9
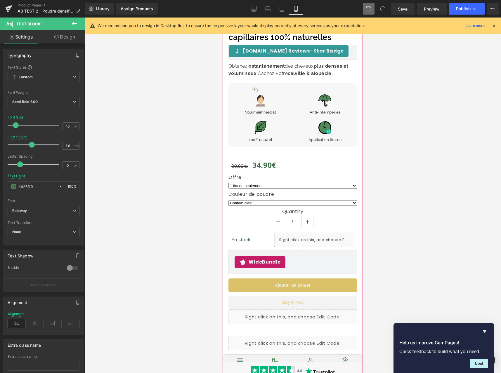
scroll to position [135, 0]
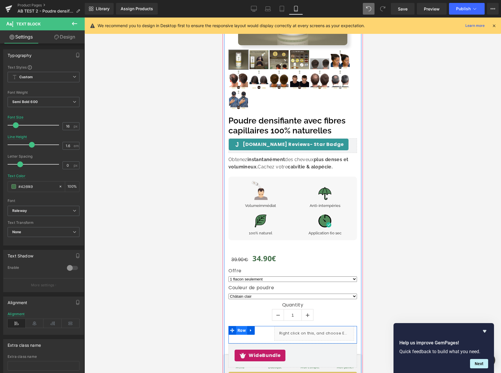
click at [242, 326] on span "Row" at bounding box center [241, 330] width 11 height 9
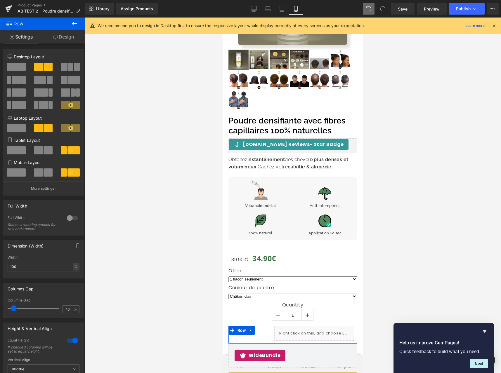
click at [65, 37] on link "Design" at bounding box center [63, 36] width 42 height 13
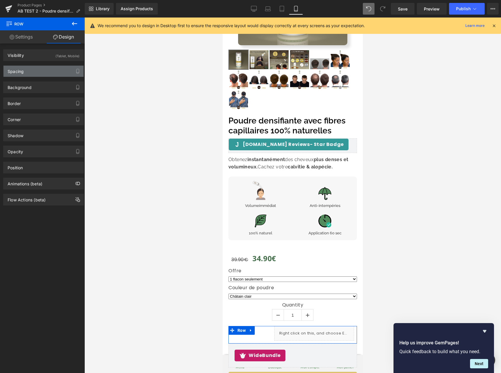
click at [52, 69] on div "Spacing" at bounding box center [44, 71] width 80 height 11
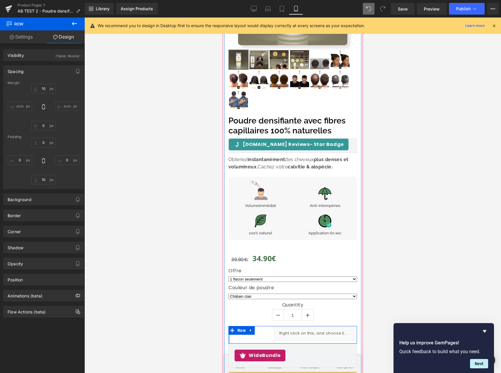
click at [229, 334] on div at bounding box center [228, 335] width 1 height 18
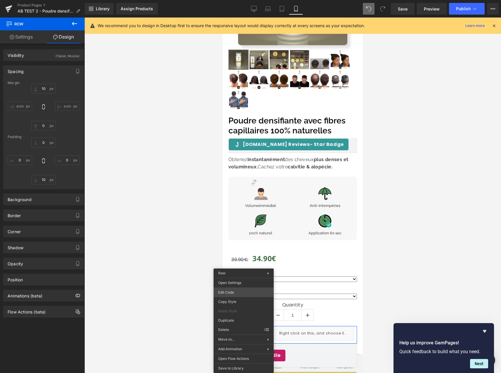
click at [241, 295] on body "Row You are previewing how the will restyle your page. You can not edit Element…" at bounding box center [250, 186] width 501 height 373
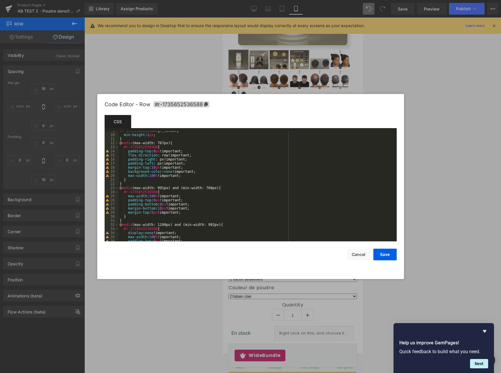
scroll to position [119, 0]
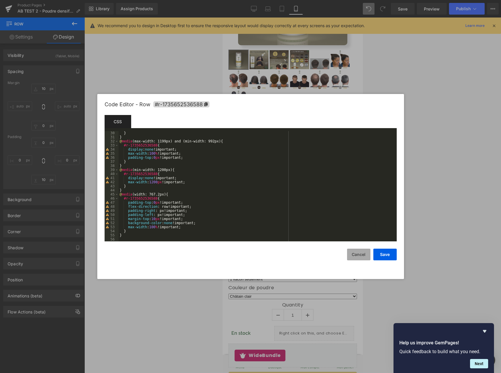
click at [354, 257] on button "Cancel" at bounding box center [358, 255] width 23 height 12
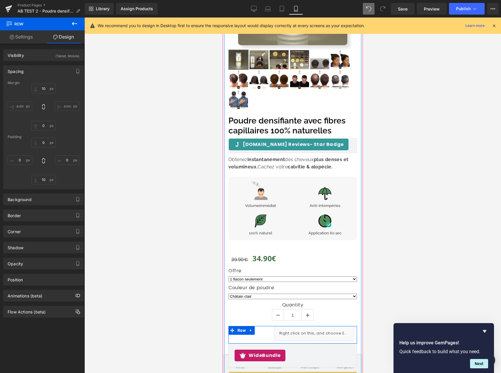
click at [246, 335] on div "En stock Text Block" at bounding box center [249, 333] width 43 height 15
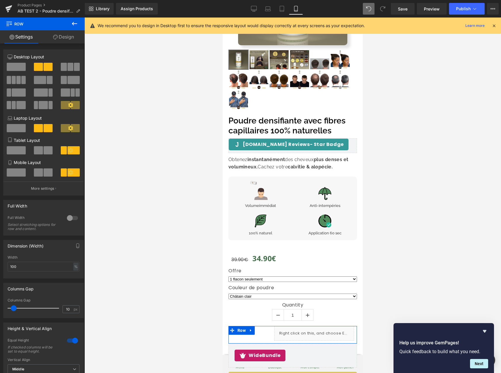
click at [16, 310] on div at bounding box center [35, 309] width 48 height 12
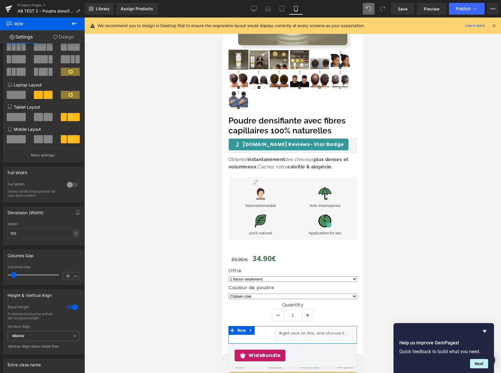
scroll to position [93, 0]
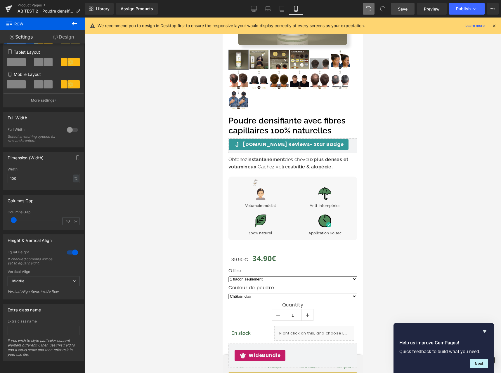
click at [411, 10] on link "Save" at bounding box center [403, 9] width 24 height 12
click at [246, 9] on icon at bounding box center [247, 9] width 6 height 6
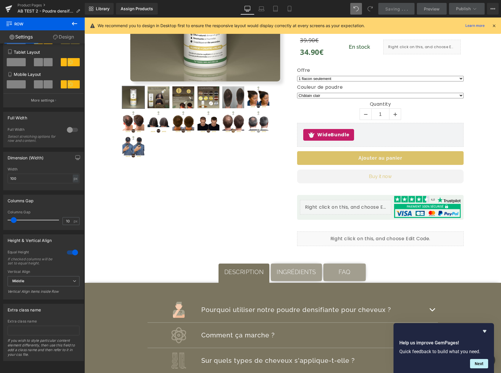
scroll to position [0, 0]
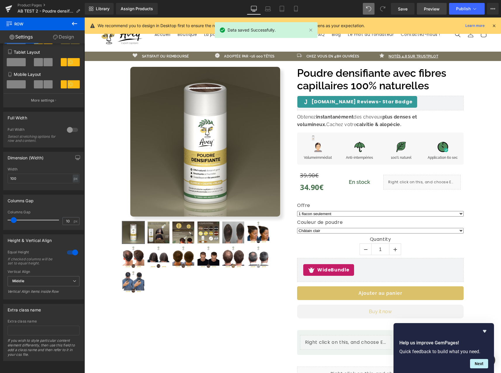
click at [436, 6] on span "Preview" at bounding box center [432, 9] width 16 height 6
click at [141, 19] on div "We recommend you to design in Desktop first to ensure the responsive layout wou…" at bounding box center [293, 26] width 416 height 16
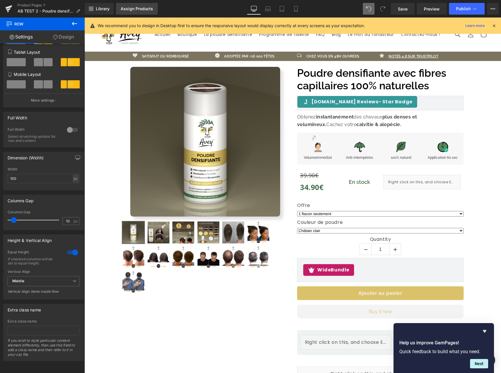
click at [143, 13] on link "Assign Products" at bounding box center [137, 9] width 42 height 12
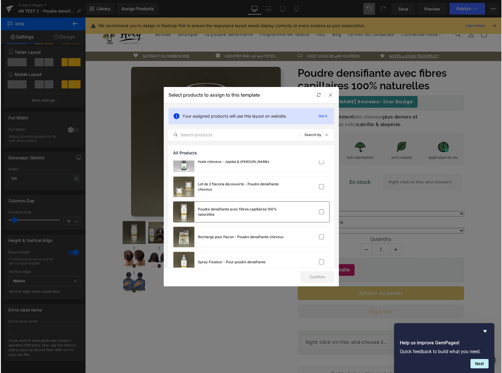
scroll to position [223, 0]
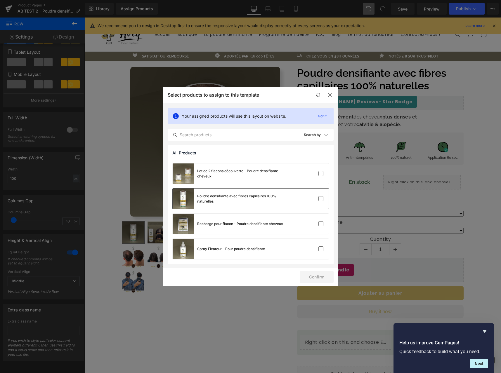
drag, startPoint x: 259, startPoint y: 200, endPoint x: 282, endPoint y: 211, distance: 25.2
click at [259, 200] on div "Poudre densifiante avec fibres capillaires 100% naturelles" at bounding box center [241, 199] width 88 height 11
click at [319, 272] on button "Confirm" at bounding box center [317, 277] width 34 height 12
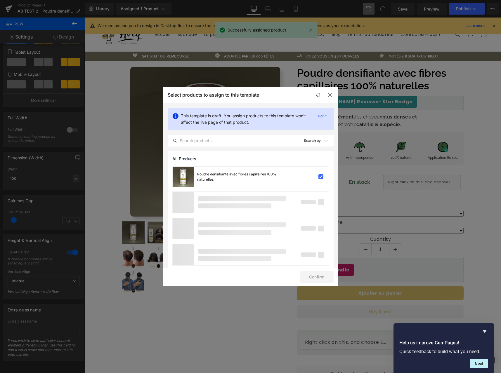
drag, startPoint x: 529, startPoint y: 96, endPoint x: 445, endPoint y: 78, distance: 86.3
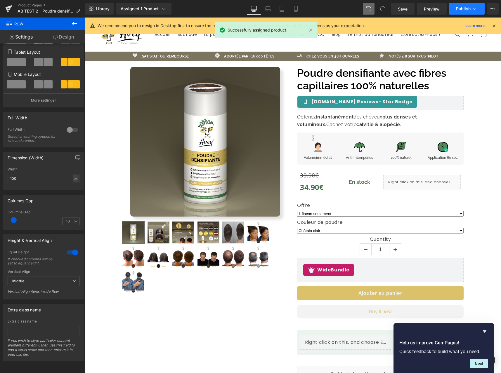
click at [471, 6] on button "Publish" at bounding box center [467, 9] width 36 height 12
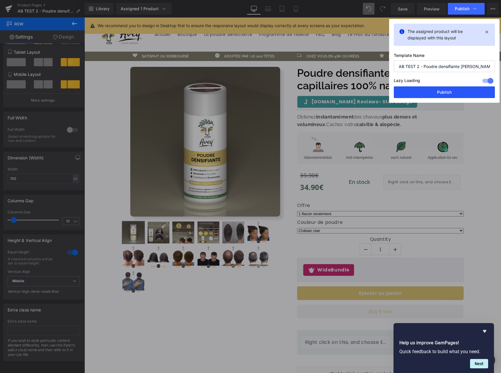
click at [454, 91] on button "Publish" at bounding box center [444, 92] width 101 height 12
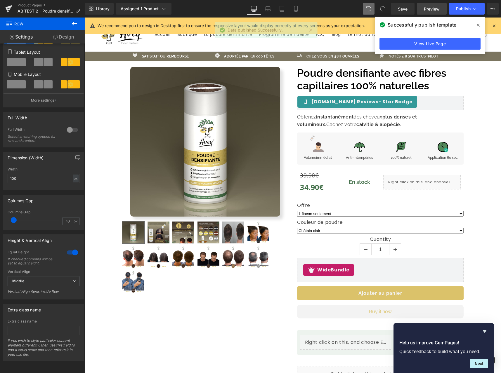
click at [430, 10] on span "Preview" at bounding box center [432, 9] width 16 height 6
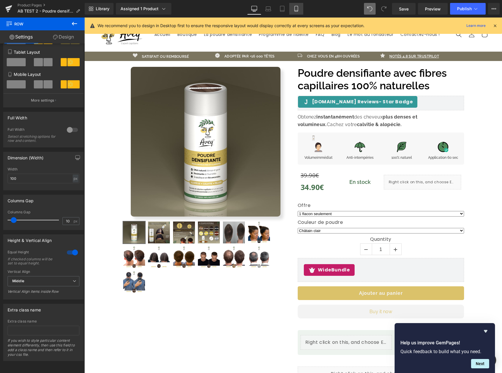
click at [296, 10] on icon at bounding box center [296, 9] width 6 height 6
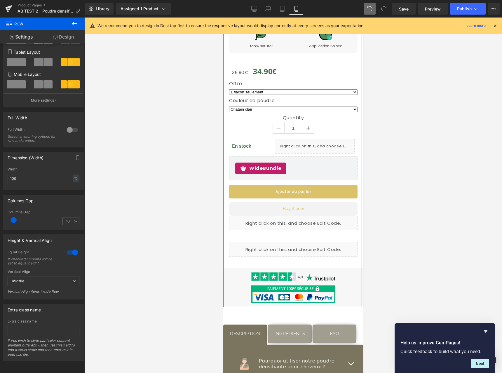
scroll to position [322, 0]
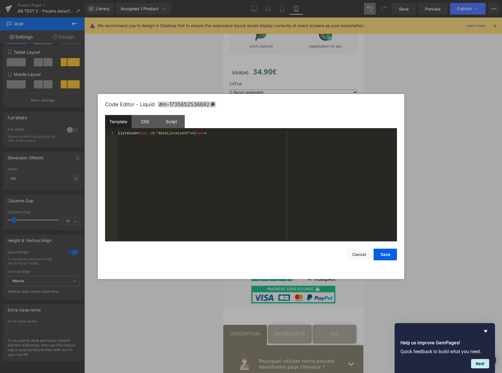
click at [317, 0] on div "Row You are previewing how the will restyle your page. You can not edit Element…" at bounding box center [251, 0] width 502 height 0
click at [174, 122] on div "Script" at bounding box center [171, 121] width 27 height 13
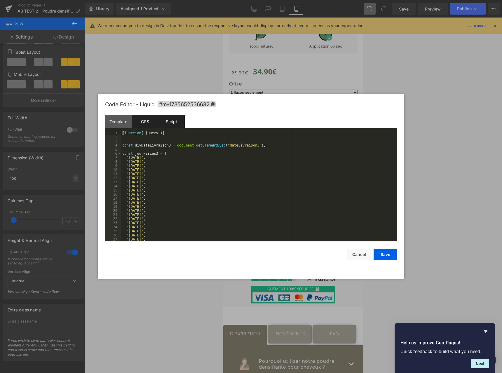
click at [152, 121] on div "CSS" at bounding box center [145, 121] width 27 height 13
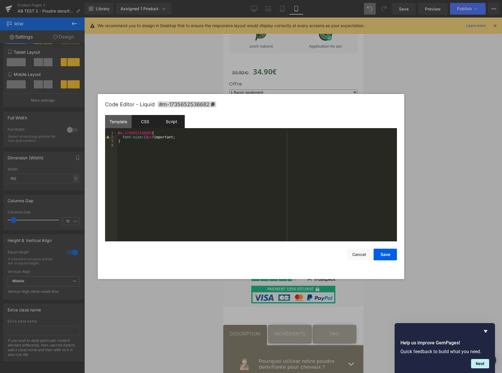
click at [169, 121] on div "Script" at bounding box center [171, 121] width 27 height 13
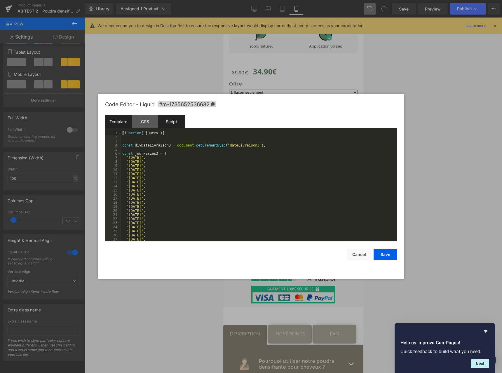
click at [116, 125] on div "Template" at bounding box center [118, 121] width 27 height 13
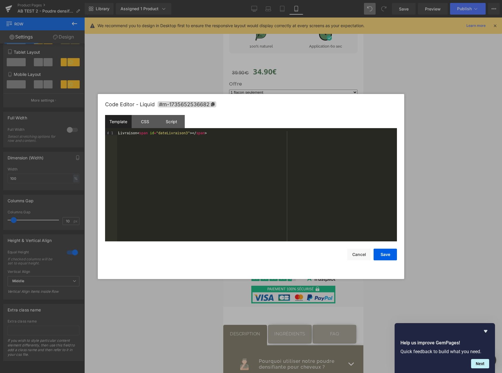
click at [210, 130] on div "Template CSS Script Data" at bounding box center [251, 123] width 292 height 16
click at [216, 137] on div "Livraison < span id = "dateLivraison3" > </ span >" at bounding box center [257, 190] width 280 height 119
click at [381, 251] on button "Save" at bounding box center [385, 255] width 23 height 12
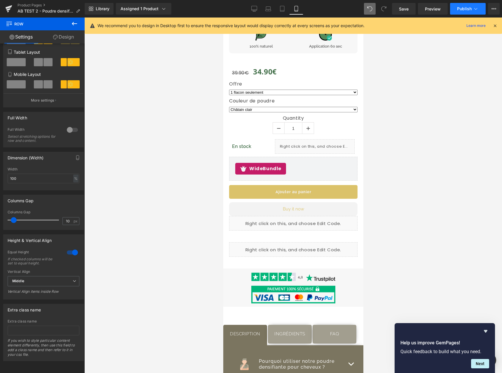
click at [467, 10] on span "Publish" at bounding box center [464, 8] width 15 height 5
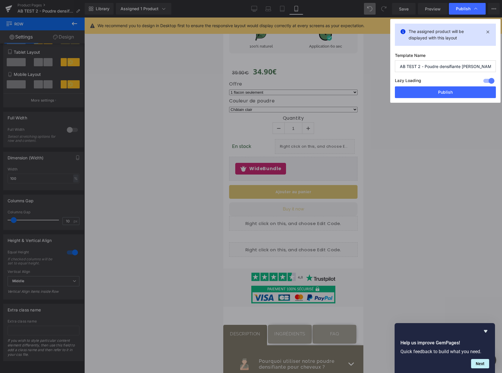
click at [463, 90] on button "Publish" at bounding box center [445, 92] width 101 height 12
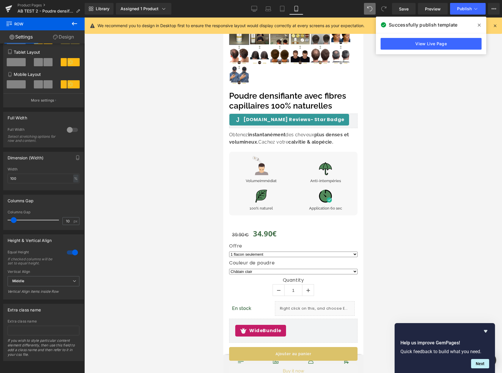
scroll to position [131, 0]
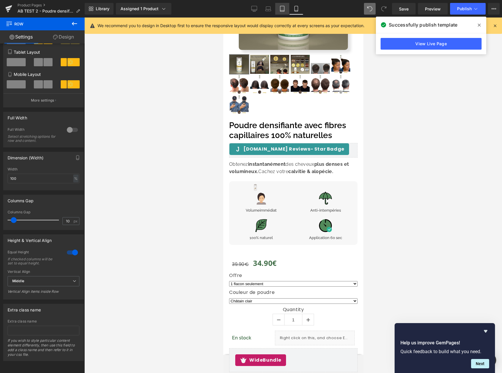
click at [281, 8] on icon at bounding box center [282, 9] width 6 height 6
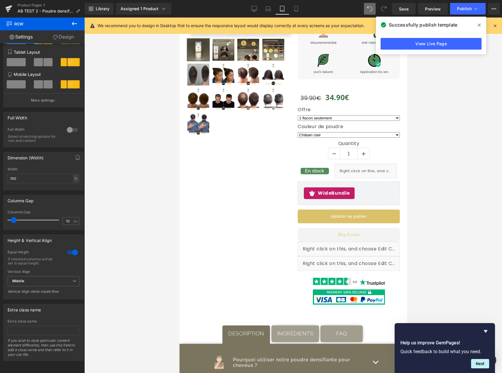
scroll to position [0, 0]
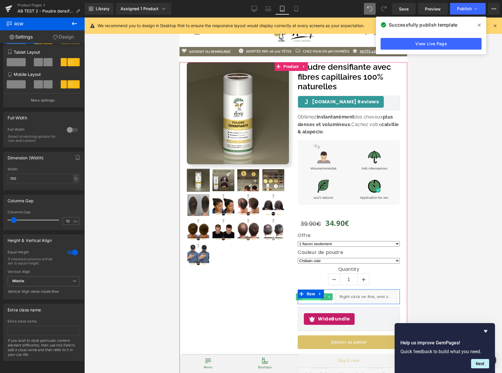
click at [315, 298] on span "Text Block" at bounding box center [311, 297] width 18 height 7
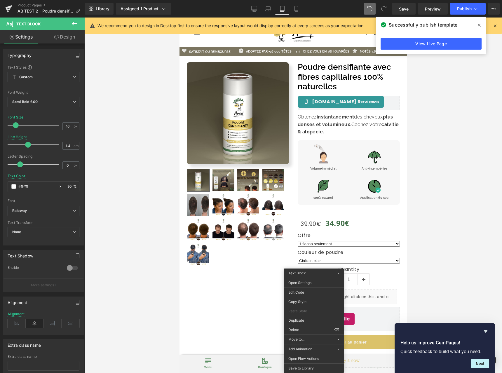
click at [50, 38] on link "Design" at bounding box center [65, 36] width 42 height 13
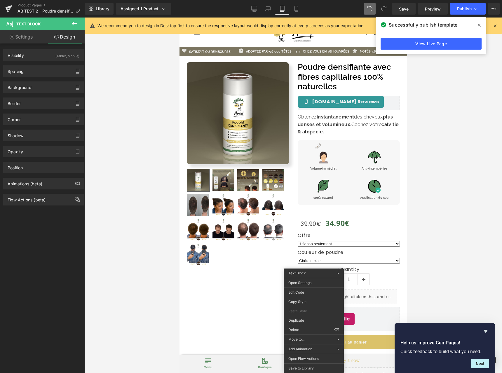
click at [34, 39] on link "Settings" at bounding box center [21, 36] width 42 height 13
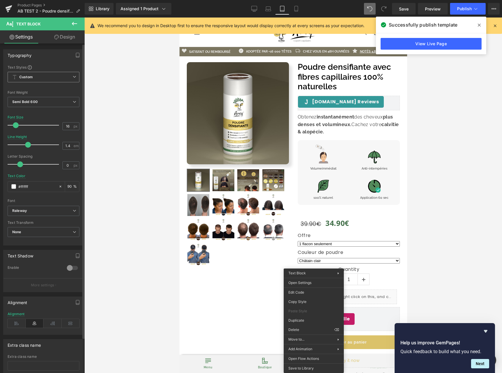
click at [58, 79] on span "Custom" at bounding box center [44, 77] width 72 height 11
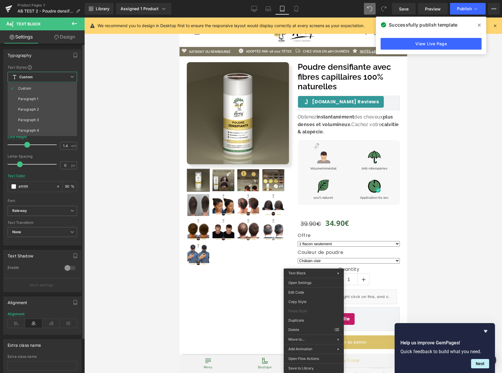
click at [58, 78] on span "Custom" at bounding box center [43, 77] width 70 height 11
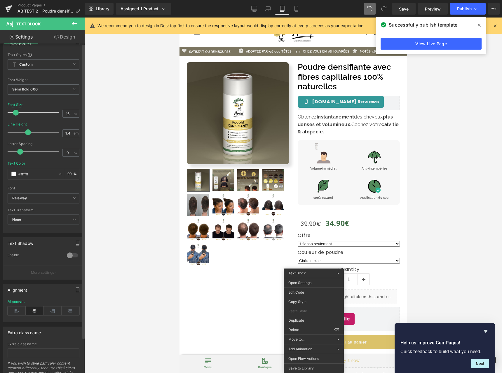
scroll to position [40, 0]
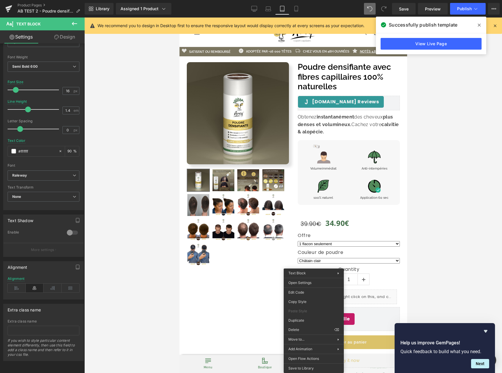
click at [62, 41] on link "Design" at bounding box center [65, 36] width 42 height 13
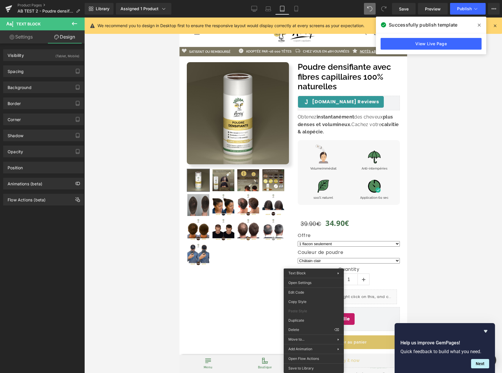
click at [29, 38] on link "Settings" at bounding box center [21, 36] width 42 height 13
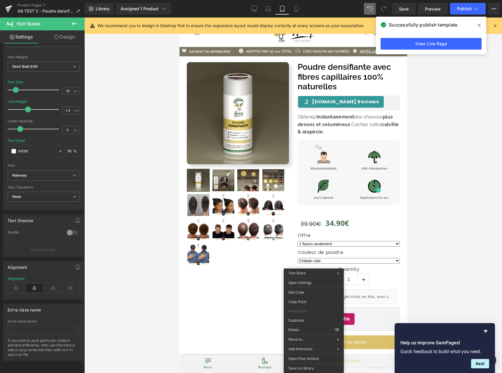
click at [68, 43] on link "Design" at bounding box center [65, 36] width 42 height 13
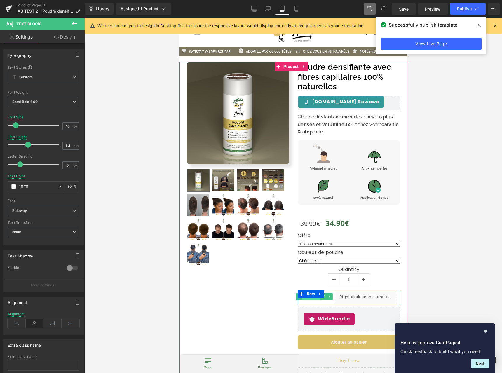
click at [313, 299] on span "Text Block" at bounding box center [311, 296] width 18 height 7
click at [328, 296] on icon at bounding box center [329, 297] width 3 height 4
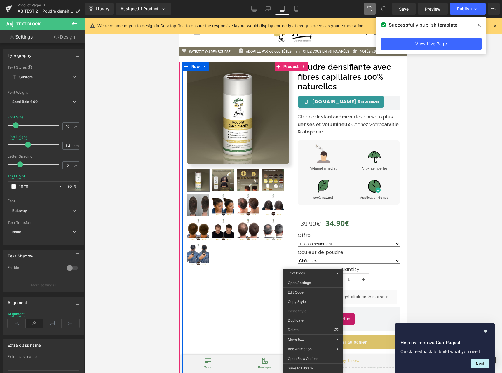
click at [256, 282] on div "Sale Off (P) Image" at bounding box center [293, 248] width 222 height 372
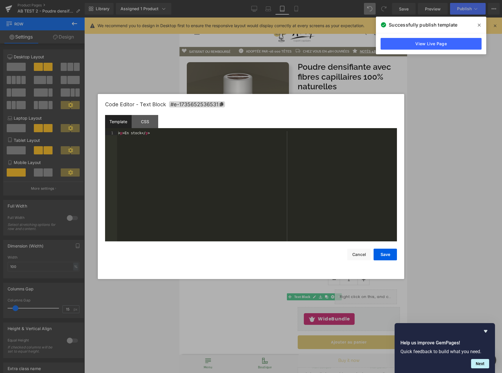
click at [317, 293] on body "Text Block You are previewing how the will restyle your page. You can not edit …" at bounding box center [251, 186] width 502 height 373
click at [141, 121] on div "CSS" at bounding box center [145, 121] width 27 height 13
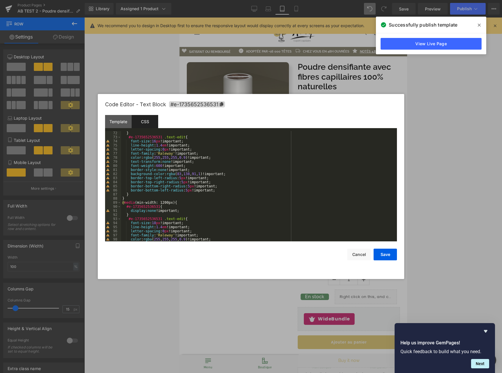
scroll to position [255, 0]
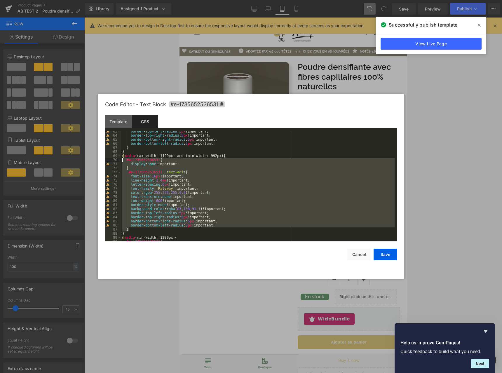
drag, startPoint x: 153, startPoint y: 229, endPoint x: 99, endPoint y: 161, distance: 87.2
click at [99, 161] on div "Code Editor - Text Block #e-1735652536531 Template CSS 1 < p > En stock </ p > …" at bounding box center [251, 186] width 307 height 185
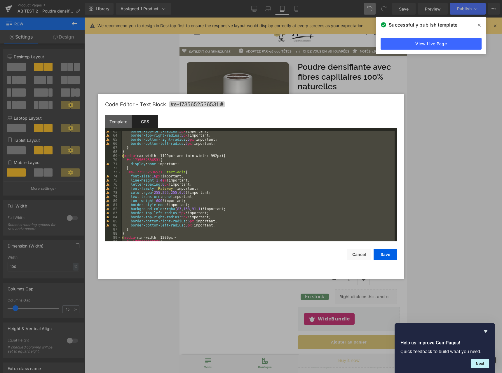
click at [153, 229] on div "border-top-left-radius : 5 px !important; border-top-right-radius : 5 px !impor…" at bounding box center [258, 188] width 274 height 119
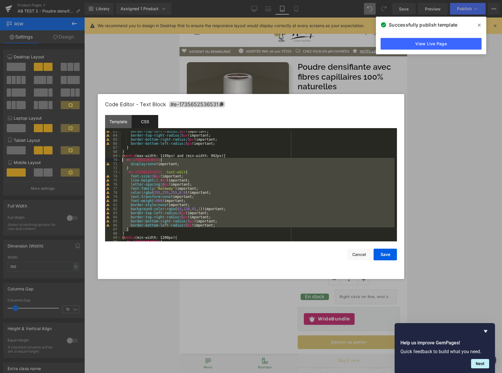
drag, startPoint x: 153, startPoint y: 228, endPoint x: 90, endPoint y: 160, distance: 93.0
click at [90, 160] on body "Text Block You are previewing how the will restyle your page. You can not edit …" at bounding box center [251, 186] width 502 height 373
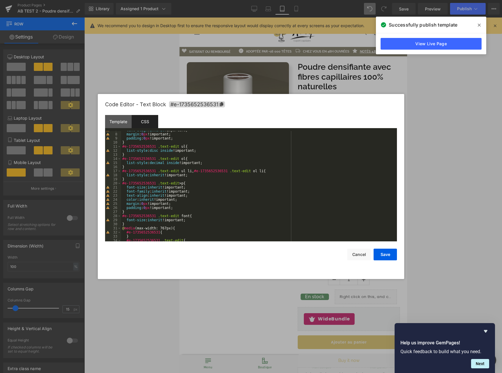
scroll to position [27, 0]
click at [382, 256] on button "Save" at bounding box center [385, 255] width 23 height 12
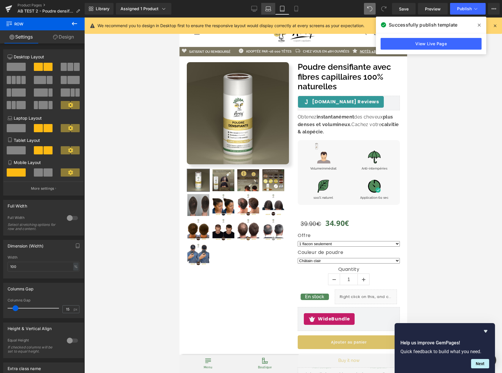
click at [270, 10] on icon at bounding box center [268, 9] width 6 height 6
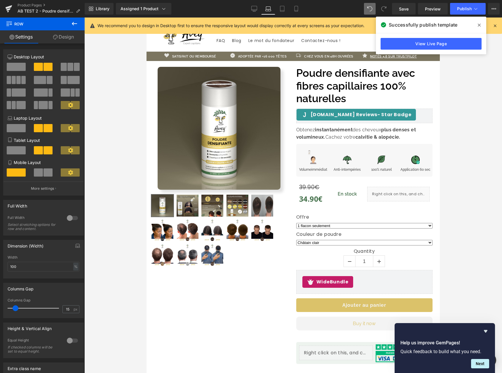
scroll to position [5, 0]
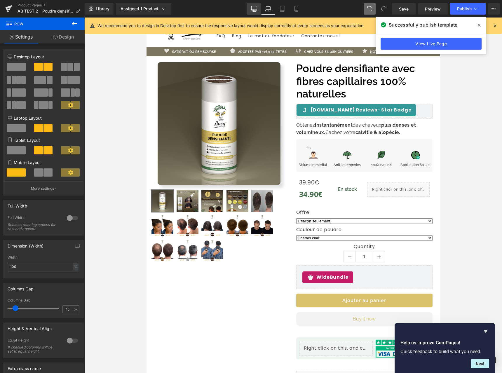
click at [260, 10] on link "Desktop" at bounding box center [254, 9] width 14 height 12
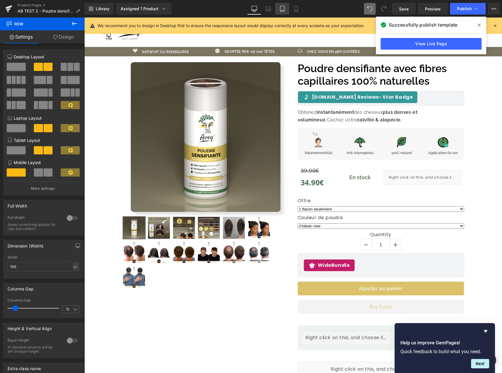
click at [286, 12] on link "Tablet" at bounding box center [282, 9] width 14 height 12
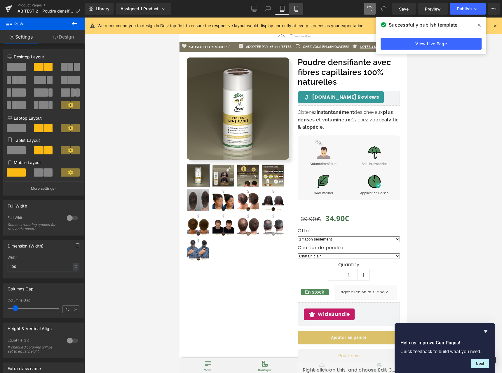
scroll to position [0, 0]
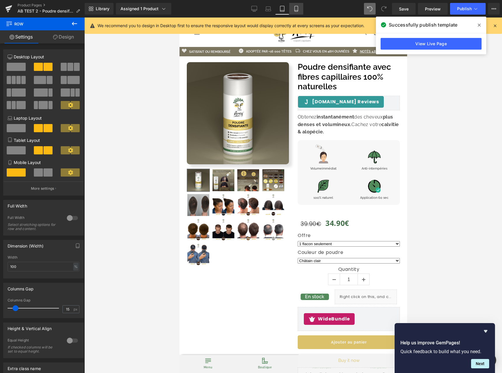
click at [293, 13] on link "Mobile" at bounding box center [296, 9] width 14 height 12
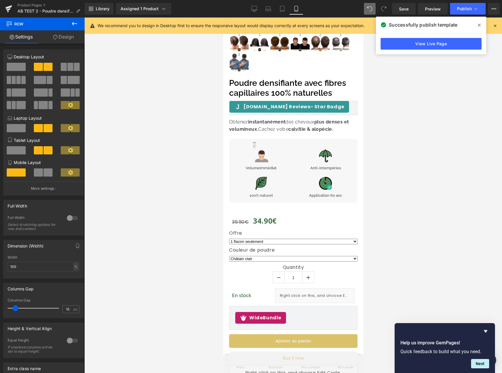
scroll to position [215, 0]
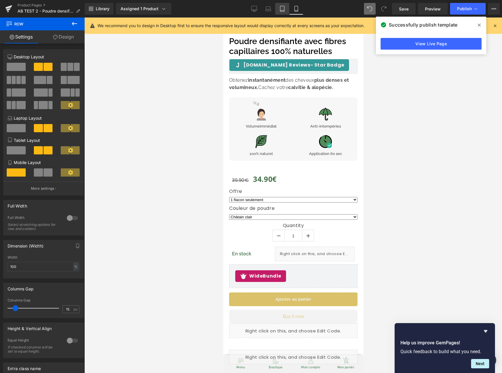
click at [282, 12] on link "Tablet" at bounding box center [282, 9] width 14 height 12
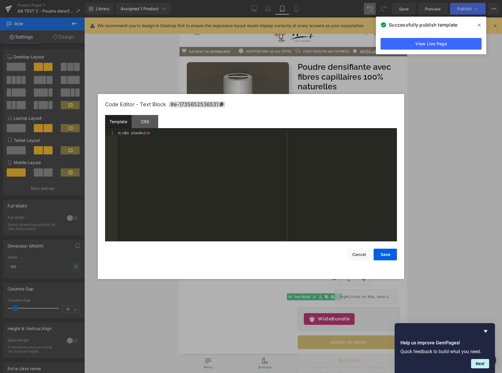
click at [315, 293] on body "Text Block You are previewing how the will restyle your page. You can not edit …" at bounding box center [251, 186] width 502 height 373
click at [146, 119] on div "CSS" at bounding box center [145, 121] width 27 height 13
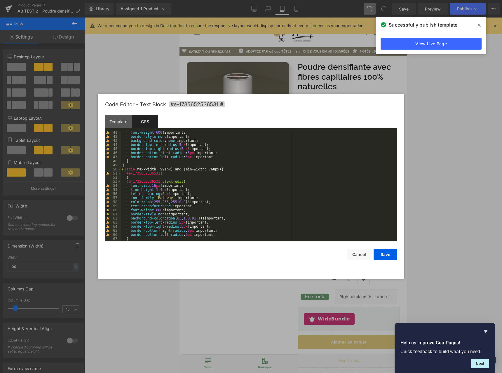
scroll to position [182, 0]
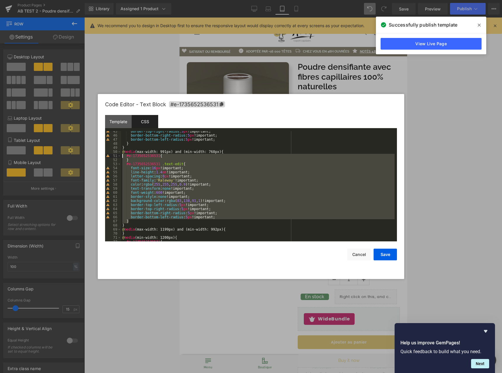
drag, startPoint x: 133, startPoint y: 214, endPoint x: 78, endPoint y: 155, distance: 80.6
click at [78, 155] on body "Text Block You are previewing how the will restyle your page. You can not edit …" at bounding box center [251, 186] width 502 height 373
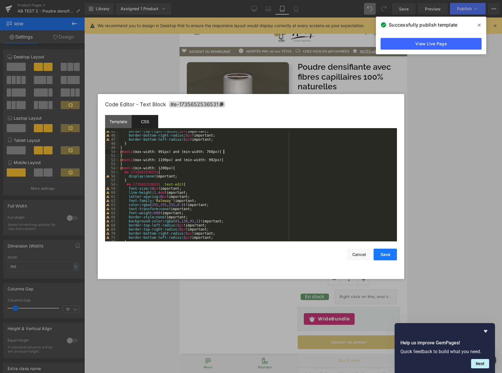
click at [387, 254] on button "Save" at bounding box center [385, 255] width 23 height 12
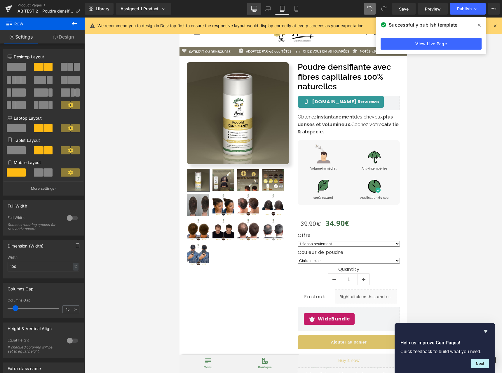
click at [257, 3] on link "Desktop" at bounding box center [254, 9] width 14 height 12
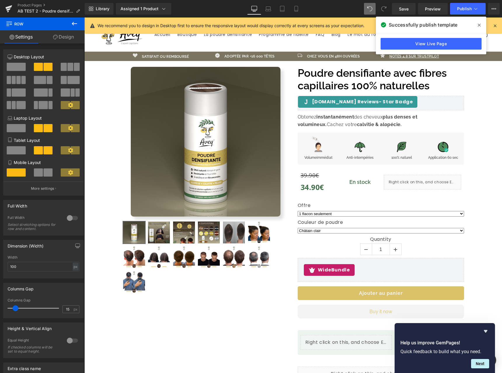
scroll to position [5, 0]
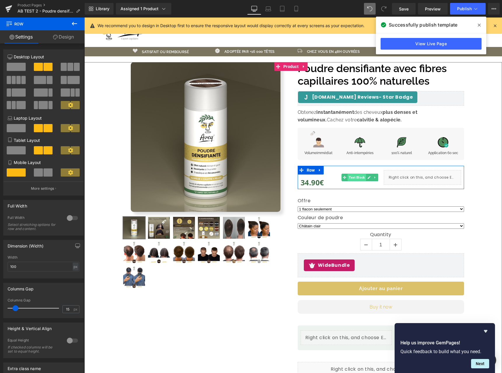
click at [352, 178] on span "Text Block" at bounding box center [357, 177] width 18 height 7
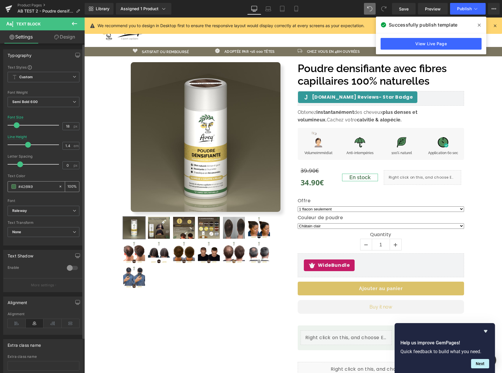
click at [31, 186] on input "#426f49" at bounding box center [36, 186] width 37 height 6
click at [44, 205] on div "Font Default Open Sans Roboto Abel Raleway Satisfy Paytone One Harmonia Sans Ar…" at bounding box center [44, 135] width 72 height 141
click at [58, 187] on icon at bounding box center [60, 187] width 4 height 4
click at [21, 187] on input "#426f49" at bounding box center [36, 186] width 37 height 6
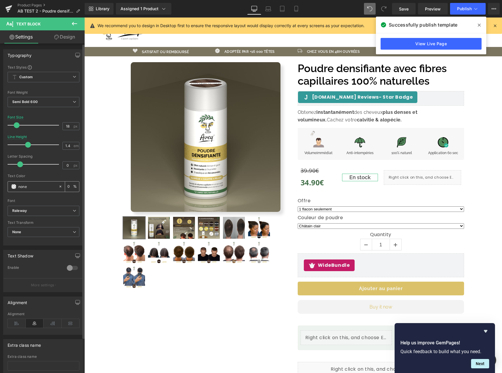
click at [21, 187] on input "#426f49" at bounding box center [36, 186] width 37 height 6
paste input "426f49"
type input "426f49"
click at [35, 195] on div at bounding box center [44, 197] width 72 height 4
click at [262, 7] on link "Laptop" at bounding box center [268, 9] width 14 height 12
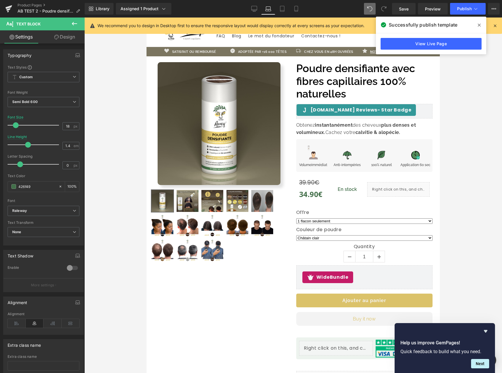
scroll to position [17, 0]
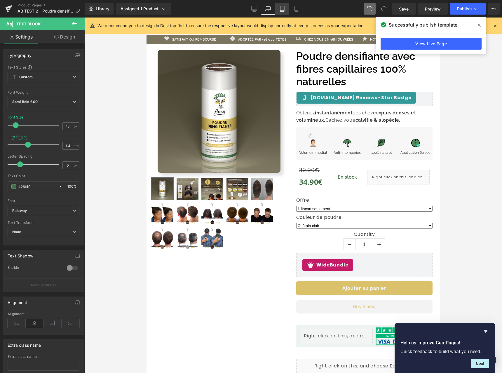
click at [281, 8] on icon at bounding box center [282, 9] width 4 height 6
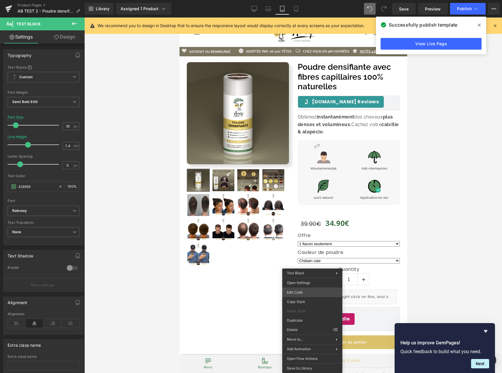
click at [314, 293] on body "Text Block You are previewing how the will restyle your page. You can not edit …" at bounding box center [251, 186] width 502 height 373
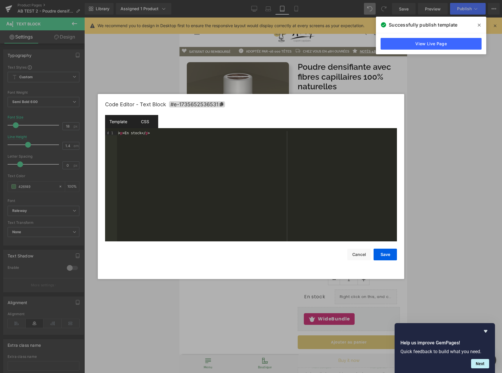
click at [139, 124] on div "CSS" at bounding box center [145, 121] width 27 height 13
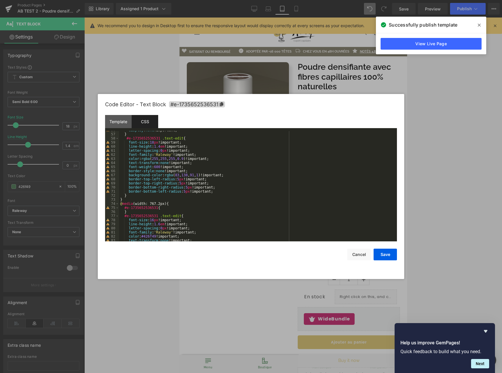
scroll to position [270, 0]
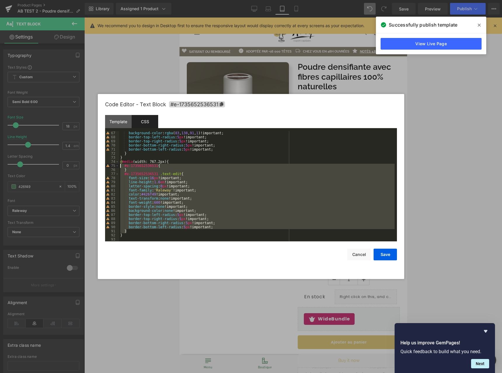
drag, startPoint x: 139, startPoint y: 230, endPoint x: 94, endPoint y: 165, distance: 79.4
click at [94, 165] on body "Text Block You are previewing how the will restyle your page. You can not edit …" at bounding box center [251, 186] width 502 height 373
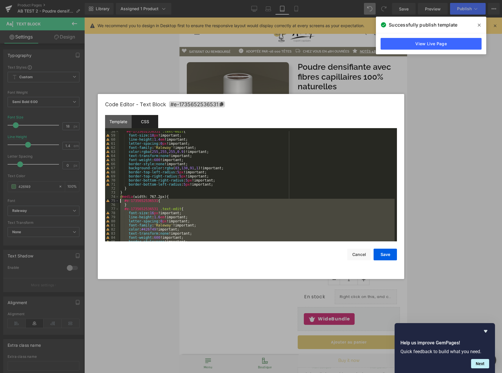
scroll to position [165, 0]
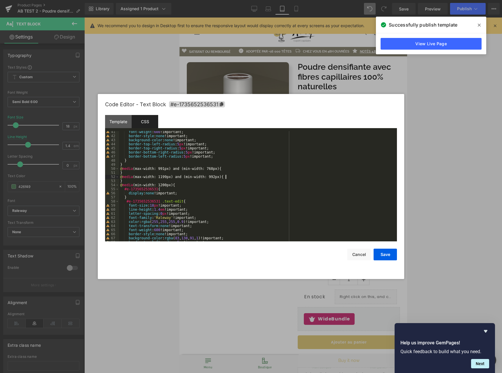
click at [245, 177] on div "font-weight : 600 !important; border-style : none !important; background-color …" at bounding box center [257, 189] width 276 height 119
click at [237, 169] on div "font-weight : 600 !important; border-style : none !important; background-color …" at bounding box center [257, 189] width 276 height 119
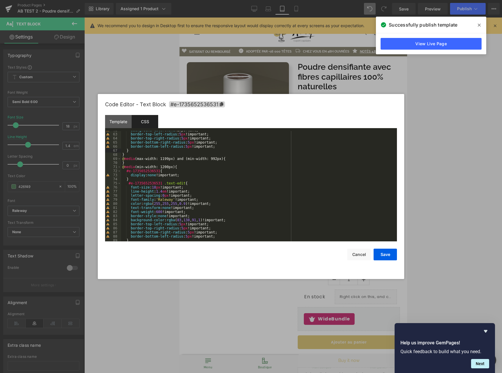
click at [235, 158] on div "background-color : none !important; border-top-left-radius : 5 px !important; b…" at bounding box center [258, 187] width 274 height 119
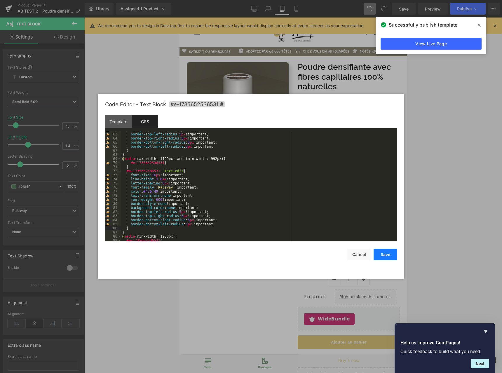
click at [388, 254] on button "Save" at bounding box center [385, 255] width 23 height 12
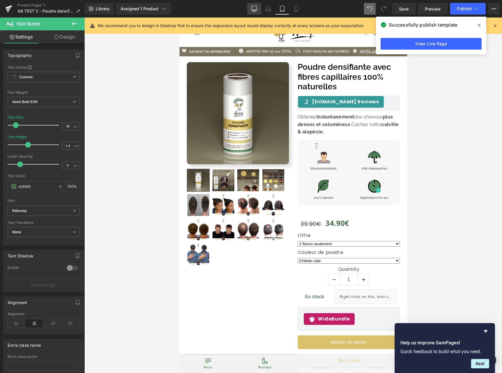
click at [254, 8] on icon at bounding box center [254, 9] width 6 height 6
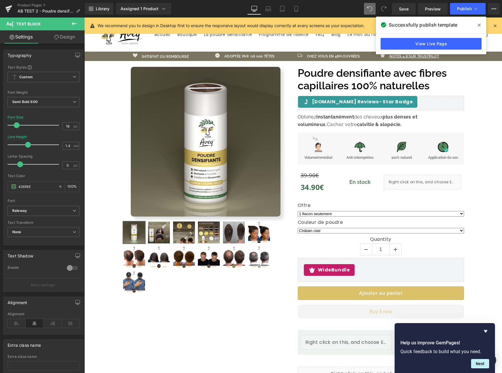
scroll to position [41, 0]
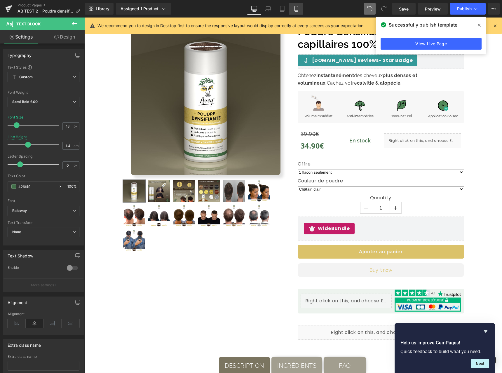
click at [298, 9] on icon at bounding box center [296, 9] width 3 height 6
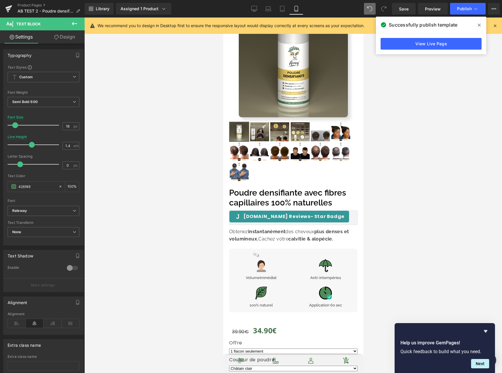
scroll to position [126, 0]
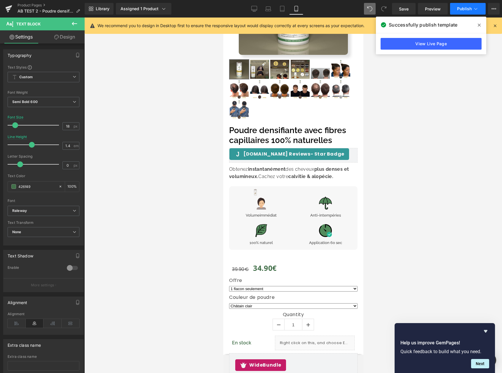
click at [477, 5] on button "Publish" at bounding box center [468, 9] width 36 height 12
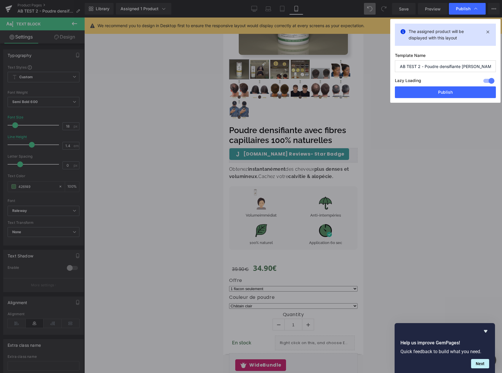
click at [448, 93] on button "Publish" at bounding box center [445, 92] width 101 height 12
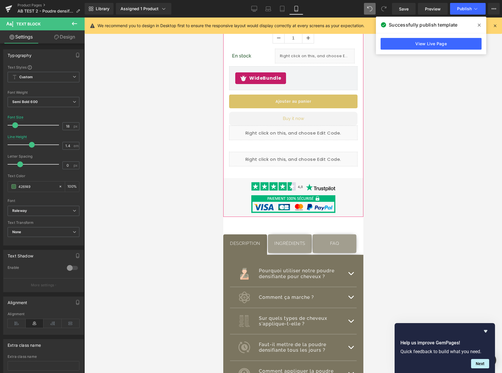
scroll to position [355, 0]
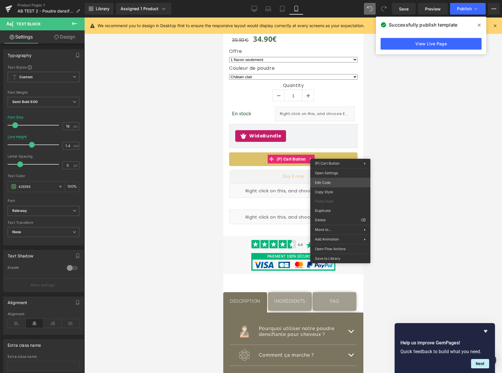
click at [329, 0] on div "Text Block You are previewing how the will restyle your page. You can not edit …" at bounding box center [251, 0] width 502 height 0
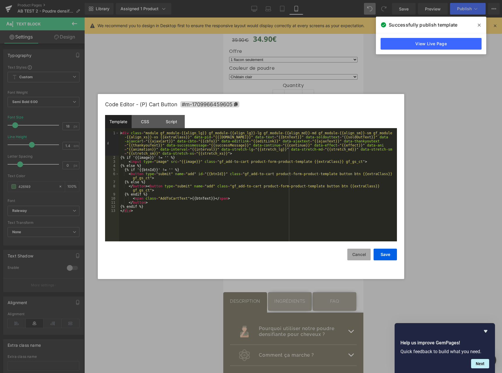
click at [358, 256] on button "Cancel" at bounding box center [359, 255] width 23 height 12
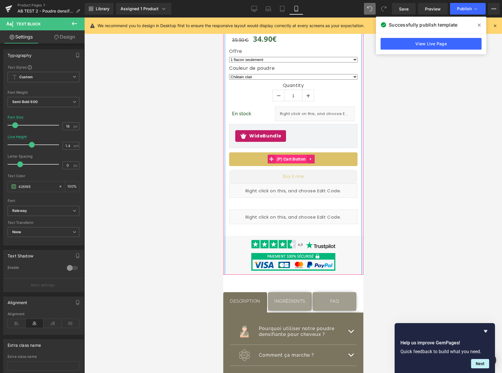
click at [289, 156] on span "(P) Cart Button" at bounding box center [291, 159] width 32 height 9
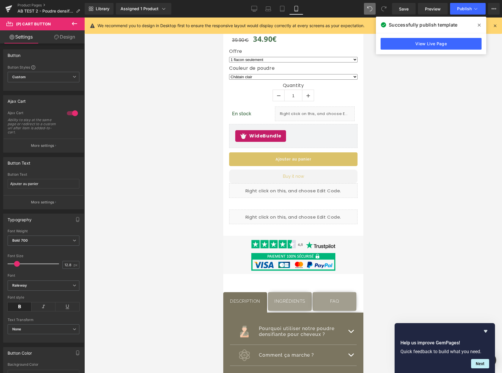
click at [60, 41] on link "Design" at bounding box center [65, 36] width 42 height 13
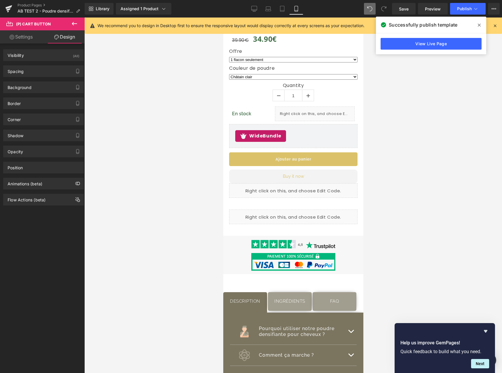
click at [251, 15] on div "Library Assigned 1 Product Product Preview Poudre densifiante avec fibres capil…" at bounding box center [294, 9] width 418 height 18
click at [256, 11] on icon at bounding box center [254, 11] width 3 height 0
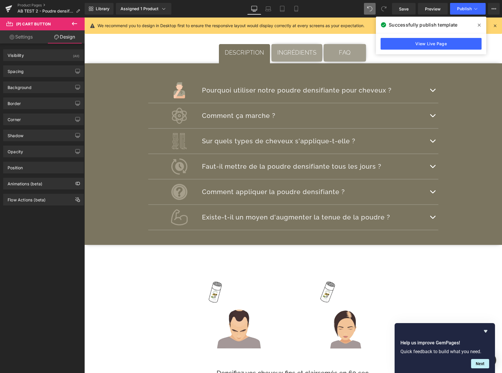
scroll to position [136, 0]
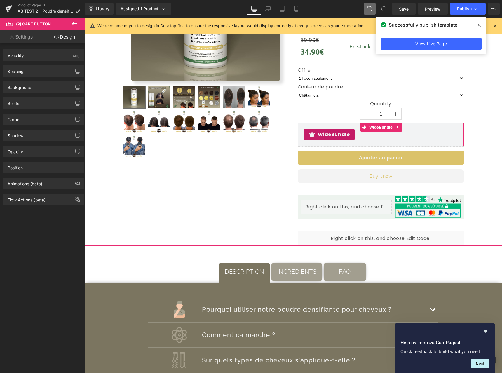
click at [415, 167] on div "Poudre densifiante avec fibres capillaires 100% naturelles (P) Title Judge.me R…" at bounding box center [380, 88] width 175 height 315
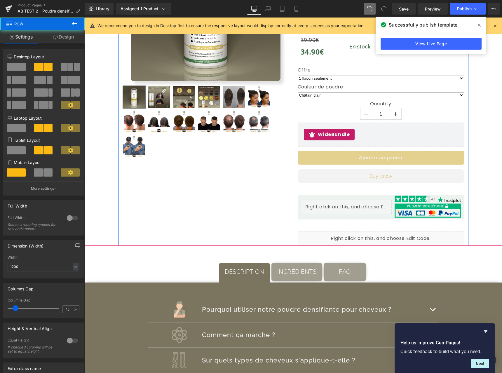
click at [411, 161] on button "Ajouter au panier" at bounding box center [381, 158] width 166 height 14
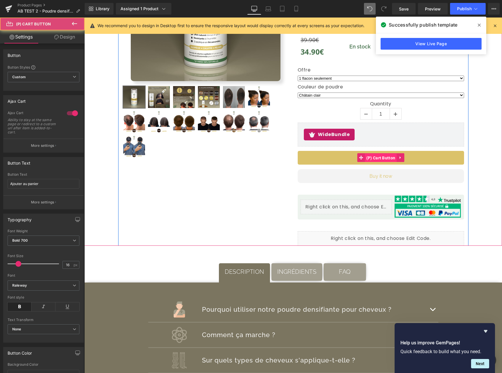
click at [380, 160] on span "(P) Cart Button" at bounding box center [381, 158] width 32 height 9
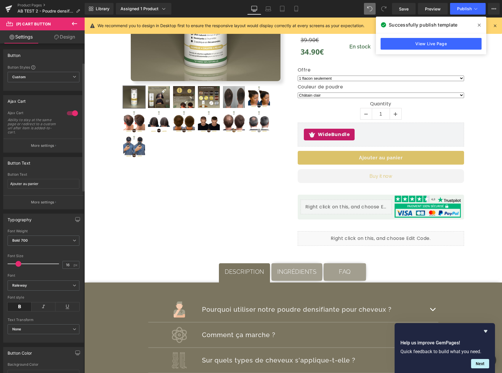
scroll to position [253, 0]
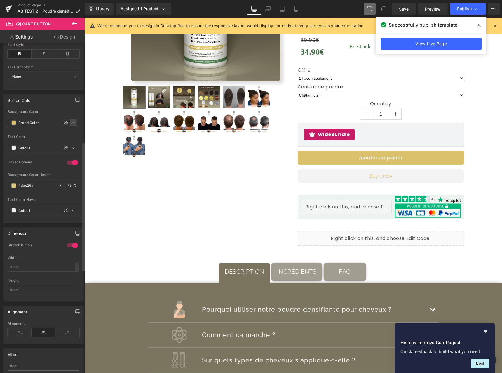
click at [73, 124] on div at bounding box center [73, 122] width 7 height 7
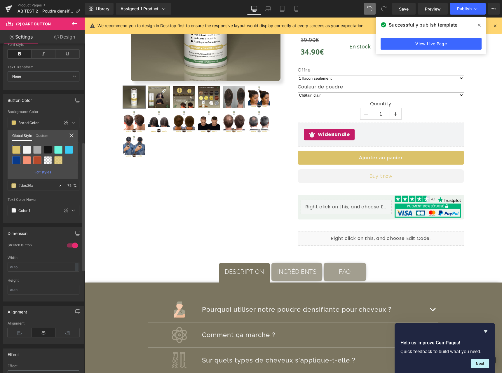
click at [72, 135] on icon at bounding box center [72, 135] width 4 height 4
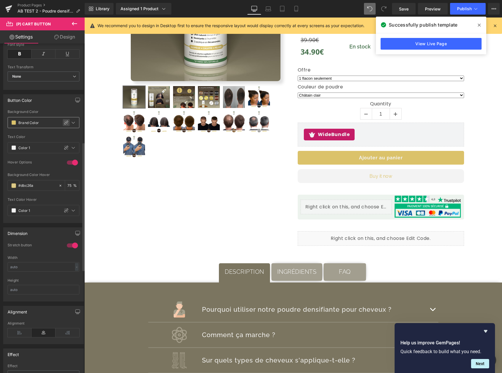
click at [65, 123] on icon at bounding box center [66, 122] width 5 height 5
click at [29, 124] on input "Brand Color" at bounding box center [36, 122] width 37 height 6
paste input "ffd814"
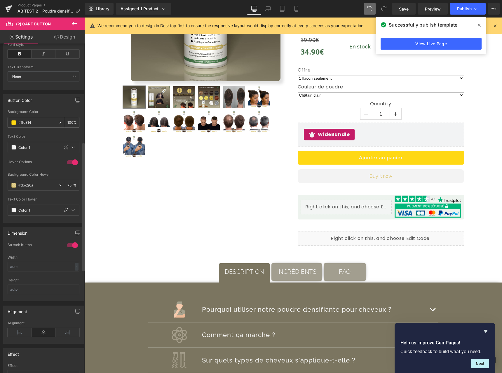
click at [27, 122] on input "#ffd814" at bounding box center [36, 122] width 37 height 6
paste input "text"
type input "#ffd814"
click at [30, 186] on input "#dbc26a" at bounding box center [36, 185] width 37 height 6
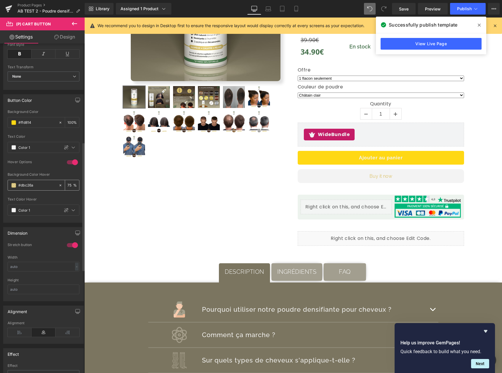
click at [30, 185] on input "#dbc26a" at bounding box center [36, 185] width 37 height 6
click at [32, 185] on input "#dbc26a" at bounding box center [36, 185] width 37 height 6
click at [30, 187] on input "#dbc26a" at bounding box center [36, 185] width 37 height 6
click at [31, 187] on input "#dbc26a" at bounding box center [36, 185] width 37 height 6
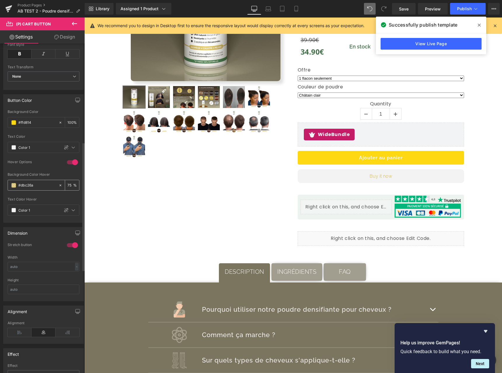
paste input "ffce12"
type input "#ffce12"
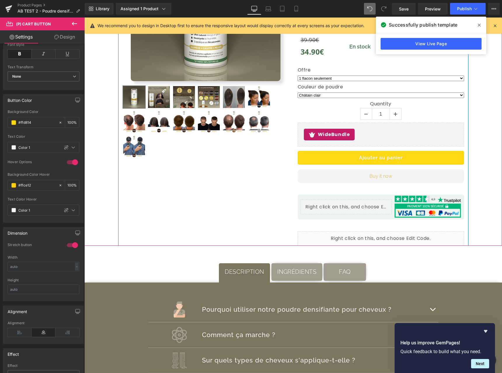
click at [186, 188] on div "Sale Off (P) Image" at bounding box center [293, 88] width 350 height 315
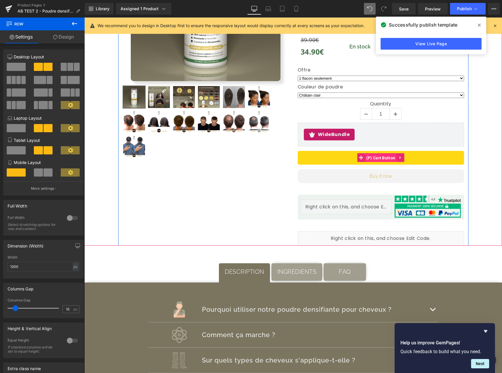
click at [378, 159] on span "(P) Cart Button" at bounding box center [381, 158] width 32 height 9
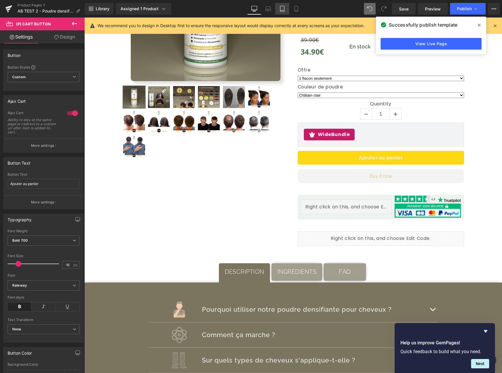
click at [296, 14] on link "Mobile" at bounding box center [296, 9] width 14 height 12
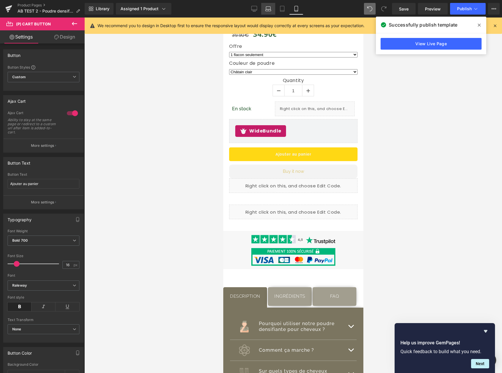
scroll to position [359, 0]
click at [259, 12] on link "Desktop" at bounding box center [254, 9] width 14 height 12
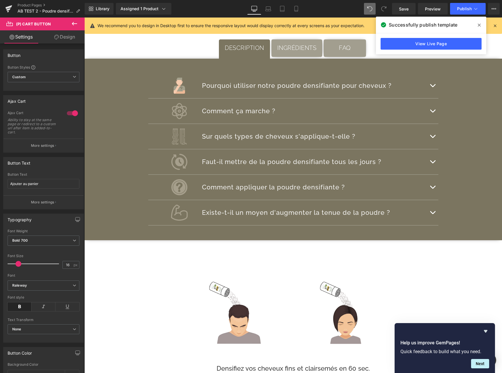
scroll to position [140, 0]
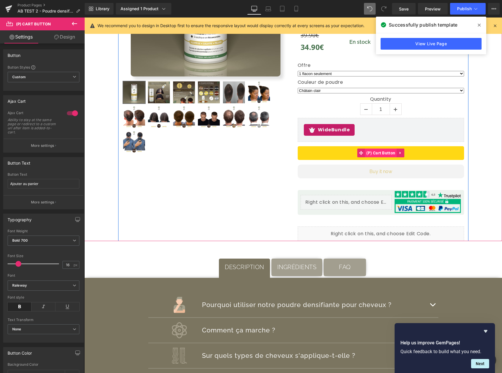
click at [376, 151] on span "(P) Cart Button" at bounding box center [381, 153] width 32 height 9
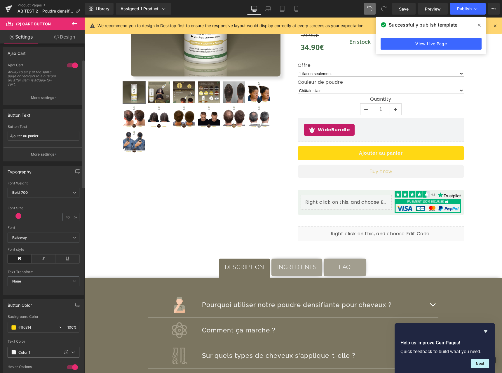
scroll to position [71, 0]
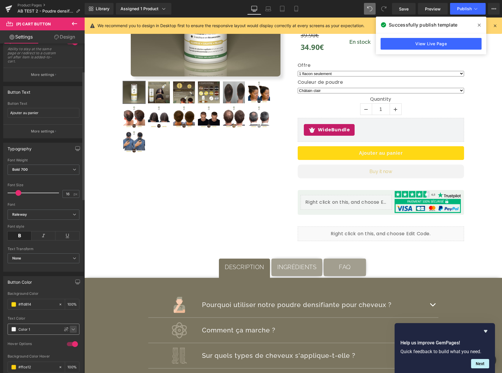
click at [72, 330] on icon at bounding box center [73, 330] width 3 height 2
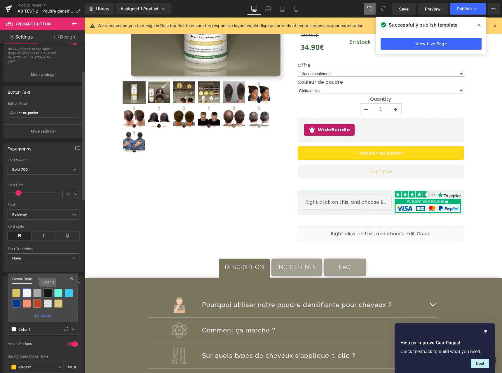
click at [45, 294] on div at bounding box center [48, 293] width 8 height 8
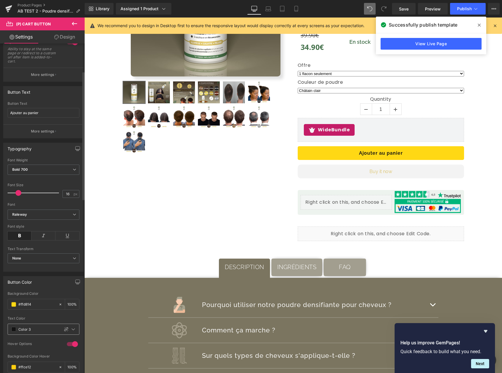
click at [15, 329] on span at bounding box center [13, 329] width 5 height 5
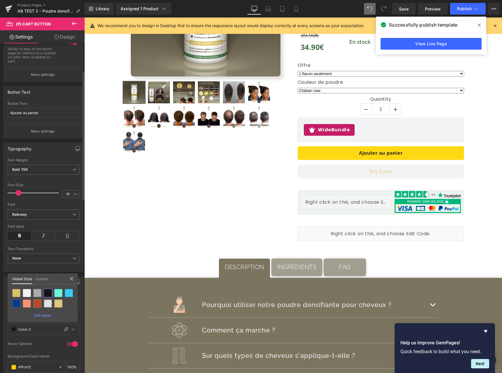
click at [44, 279] on link "Custom" at bounding box center [42, 279] width 13 height 10
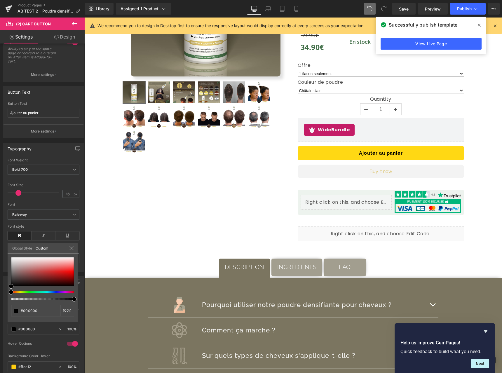
drag, startPoint x: 136, startPoint y: 317, endPoint x: 130, endPoint y: 300, distance: 17.6
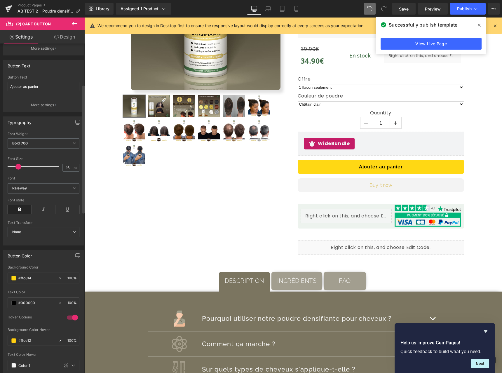
scroll to position [125, 0]
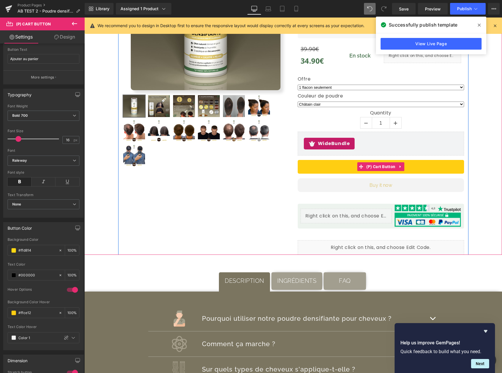
click at [387, 171] on button "Ajouter au panier" at bounding box center [381, 167] width 166 height 14
click at [387, 167] on span "(P) Cart Button" at bounding box center [381, 167] width 32 height 9
click at [375, 167] on span "(P) Cart Button" at bounding box center [381, 166] width 32 height 9
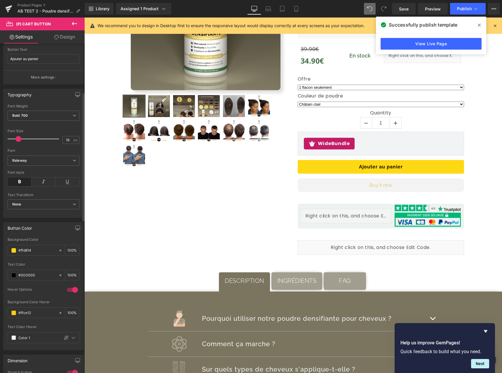
click at [18, 184] on icon at bounding box center [20, 182] width 24 height 9
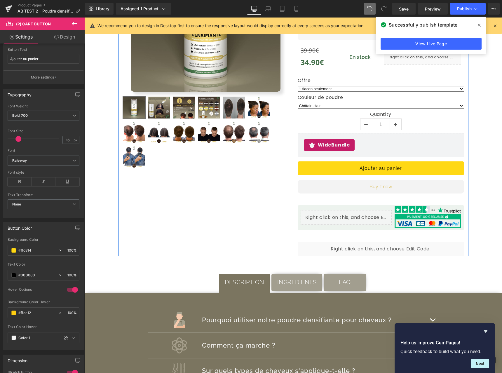
scroll to position [52, 0]
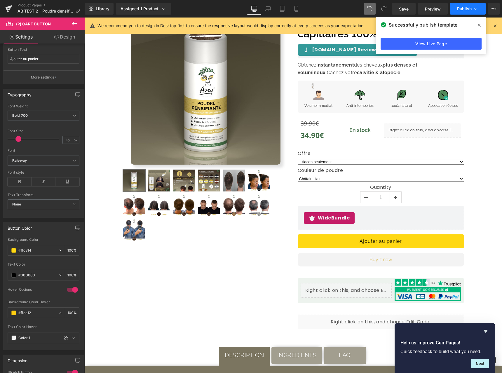
click at [456, 8] on button "Publish" at bounding box center [468, 9] width 36 height 12
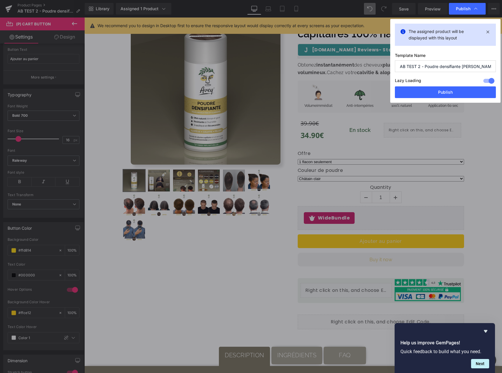
drag, startPoint x: 438, startPoint y: 237, endPoint x: 369, endPoint y: 234, distance: 69.6
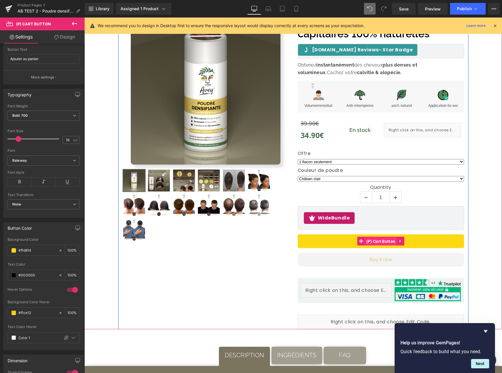
click at [372, 240] on span "(P) Cart Button" at bounding box center [381, 241] width 32 height 9
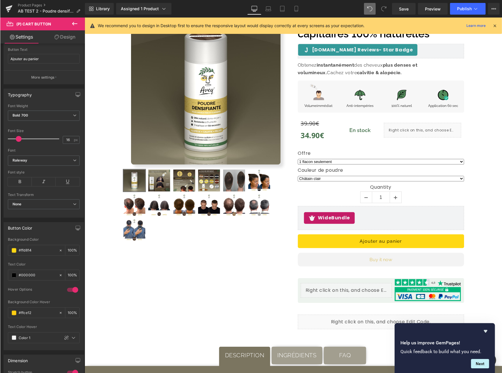
scroll to position [369, 0]
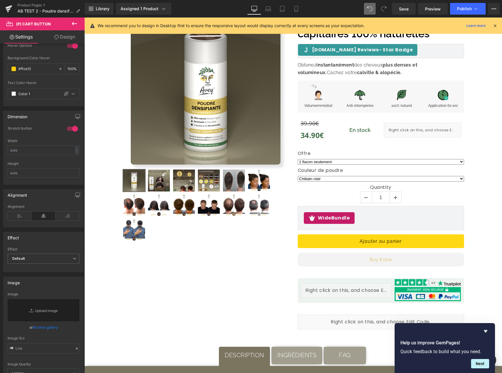
click at [68, 37] on link "Design" at bounding box center [65, 36] width 42 height 13
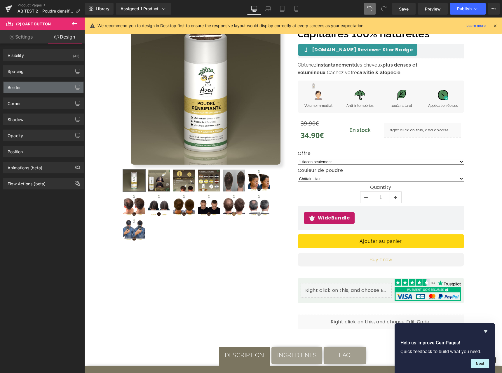
click at [34, 90] on div "Border" at bounding box center [44, 87] width 80 height 11
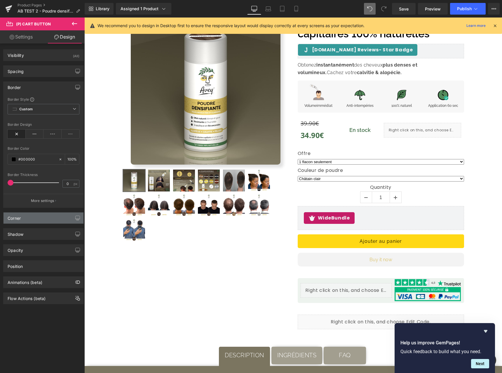
click at [35, 218] on div "Corner" at bounding box center [44, 218] width 80 height 11
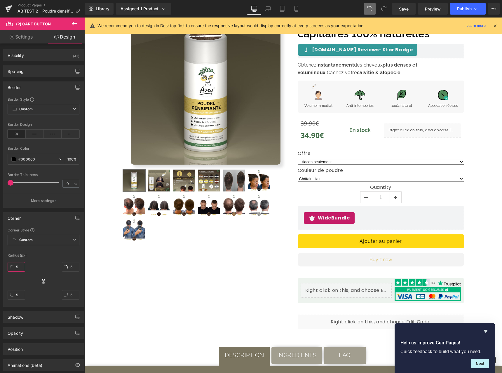
click at [24, 269] on input "5" at bounding box center [17, 267] width 18 height 10
type input "50"
click at [465, 8] on span "Publish" at bounding box center [464, 8] width 15 height 5
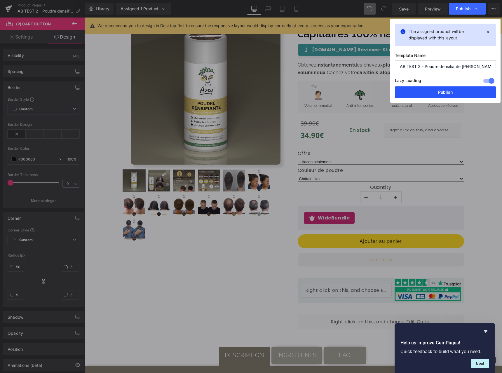
click at [459, 91] on button "Publish" at bounding box center [445, 92] width 101 height 12
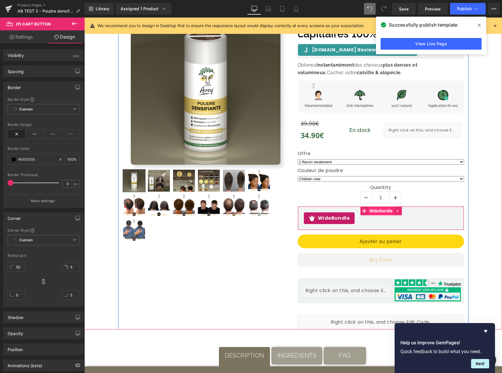
click at [375, 207] on span "WideBundle" at bounding box center [381, 210] width 26 height 9
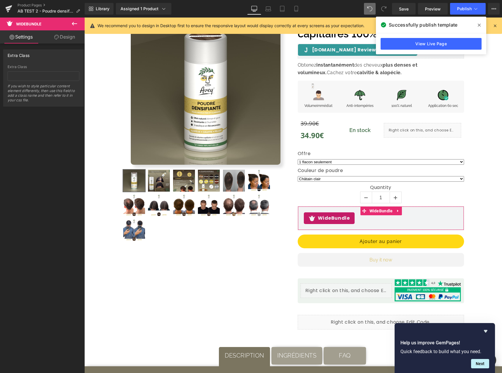
click at [56, 38] on icon at bounding box center [56, 37] width 5 height 5
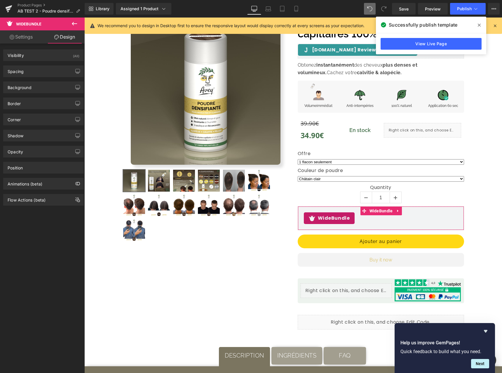
click at [24, 40] on link "Settings" at bounding box center [21, 36] width 42 height 13
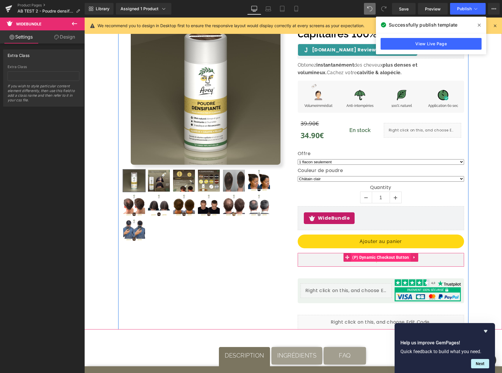
click at [386, 258] on span "(P) Dynamic Checkout Button" at bounding box center [381, 257] width 60 height 9
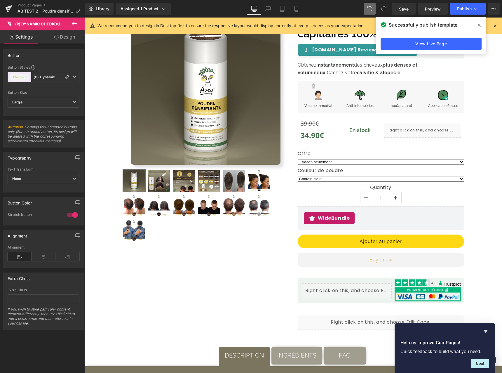
drag, startPoint x: 67, startPoint y: 39, endPoint x: 64, endPoint y: 75, distance: 35.7
click at [67, 39] on link "Design" at bounding box center [65, 36] width 42 height 13
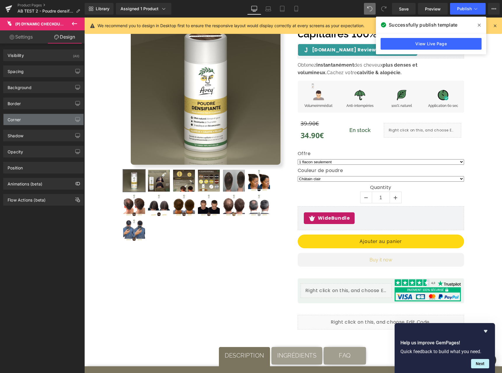
click at [41, 118] on div "Corner" at bounding box center [44, 119] width 80 height 11
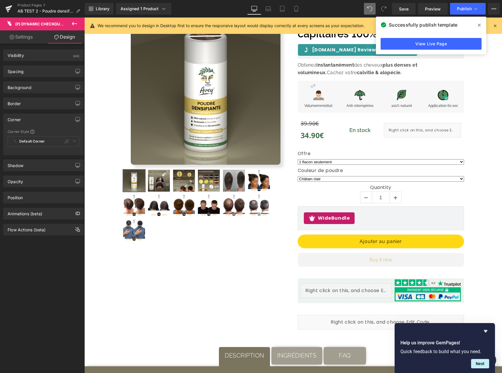
click at [18, 144] on div "Default Corner Custom Default Corner Dynamic bouton" at bounding box center [44, 142] width 72 height 13
click at [15, 142] on div "Default Corner Custom Default Corner Dynamic bouton" at bounding box center [44, 142] width 72 height 13
click at [22, 140] on div "Default Corner Custom Default Corner Dynamic bouton" at bounding box center [44, 142] width 72 height 13
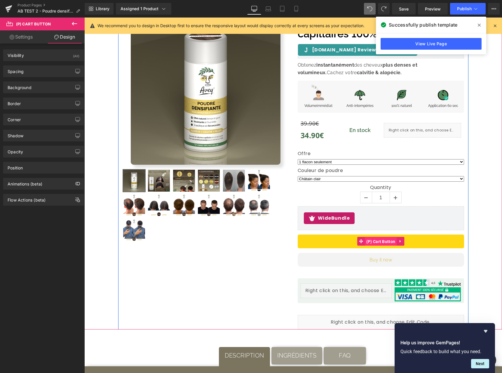
click at [378, 240] on span "(P) Cart Button" at bounding box center [381, 241] width 32 height 9
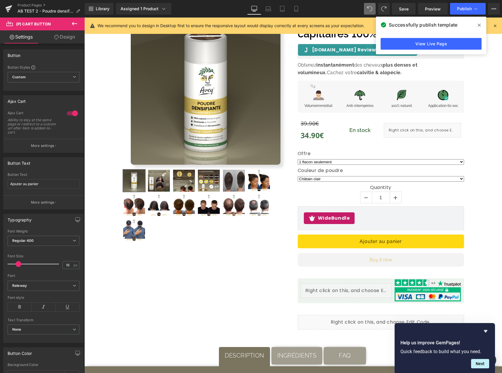
drag, startPoint x: 54, startPoint y: 40, endPoint x: 41, endPoint y: 79, distance: 41.2
click at [54, 40] on link "Design" at bounding box center [65, 36] width 42 height 13
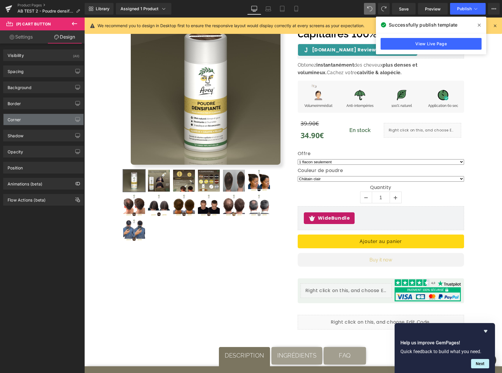
click at [43, 115] on div "Corner" at bounding box center [44, 119] width 80 height 11
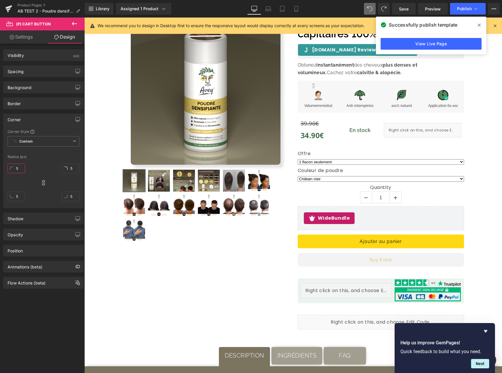
click at [21, 167] on input "5" at bounding box center [17, 169] width 18 height 10
type input "6"
type input "10"
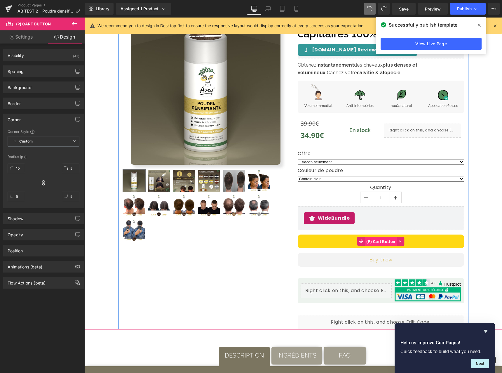
click at [376, 241] on span "(P) Cart Button" at bounding box center [381, 241] width 32 height 9
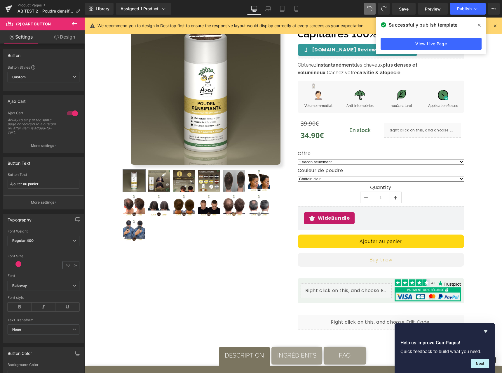
click at [48, 42] on link "Design" at bounding box center [65, 36] width 42 height 13
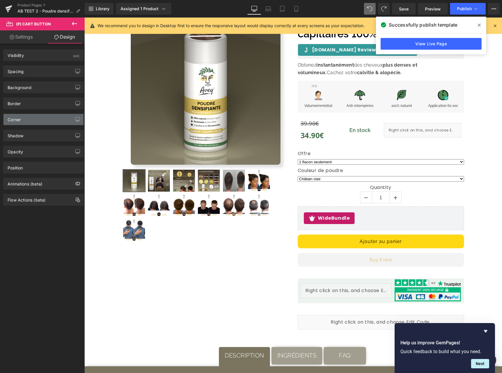
click at [45, 121] on div "Corner" at bounding box center [44, 119] width 80 height 11
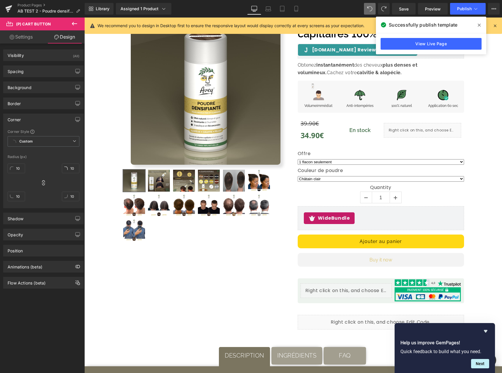
click at [37, 36] on link "Settings" at bounding box center [21, 36] width 42 height 13
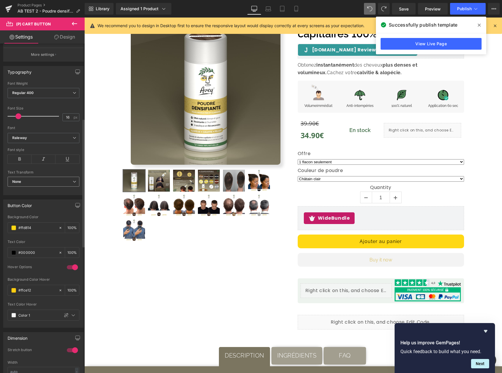
scroll to position [192, 0]
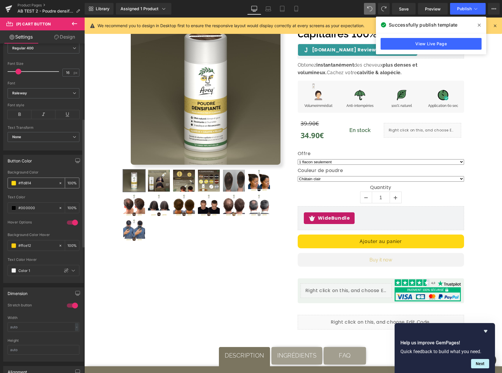
click at [29, 182] on input "#ffd814" at bounding box center [36, 183] width 37 height 6
click at [33, 246] on input "#ffce12" at bounding box center [36, 245] width 37 height 6
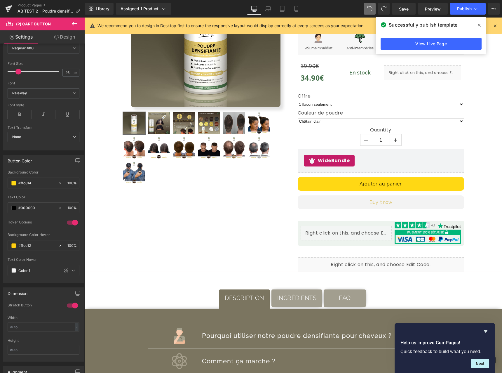
scroll to position [0, 0]
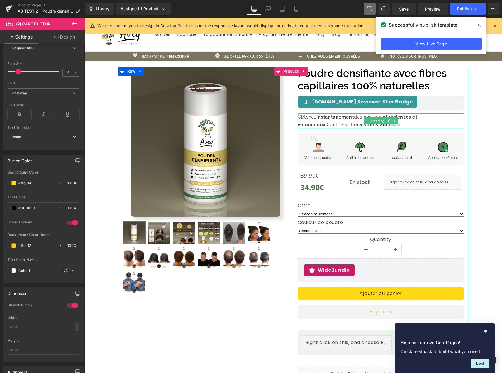
click at [340, 118] on strong "instantanément" at bounding box center [336, 117] width 38 height 6
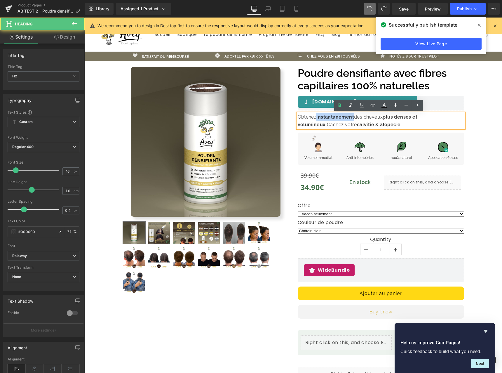
click at [340, 118] on strong "instantanément" at bounding box center [336, 117] width 38 height 6
click at [357, 126] on strong "calvitie & alopécie." at bounding box center [379, 125] width 45 height 6
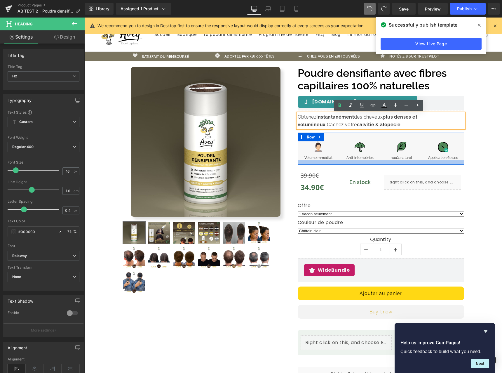
click at [308, 160] on div at bounding box center [381, 162] width 166 height 4
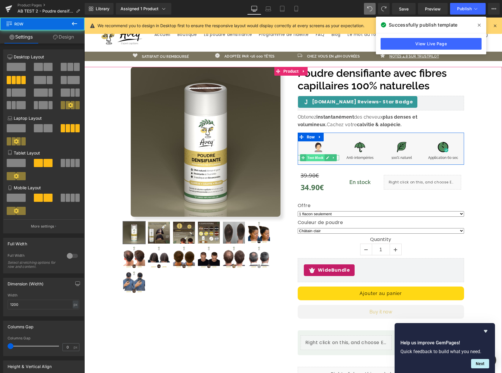
click at [307, 157] on span "Text Block" at bounding box center [315, 157] width 18 height 7
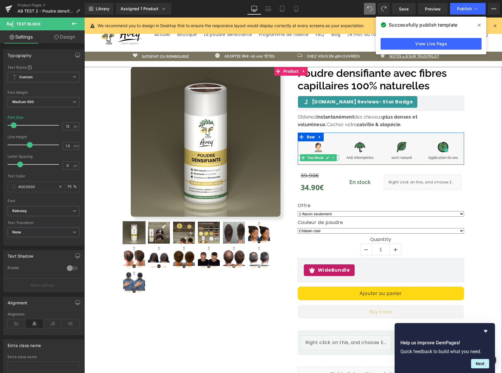
click at [298, 158] on p "Volume immédiat" at bounding box center [319, 157] width 42 height 5
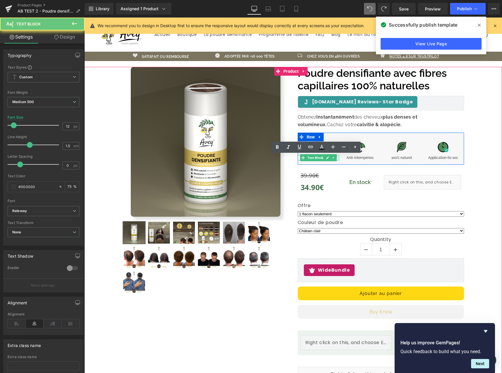
click at [298, 158] on p "Volume immédiat" at bounding box center [319, 157] width 42 height 5
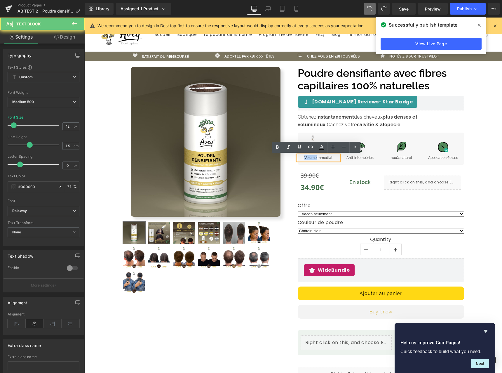
click at [304, 158] on p "Volume immédiat" at bounding box center [319, 157] width 42 height 5
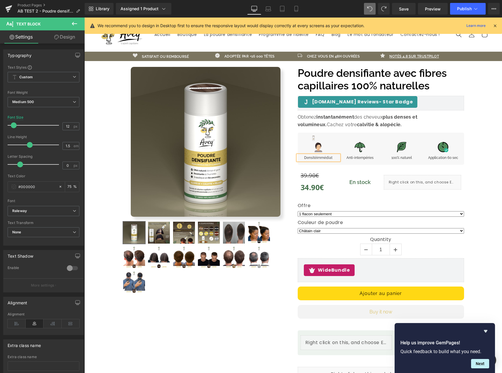
click at [331, 157] on p "Densité immédiat" at bounding box center [319, 157] width 42 height 5
click at [345, 167] on div "Poudre densifiante avec fibres capillaires 100% naturelles (P) Title Judge.me R…" at bounding box center [380, 224] width 175 height 315
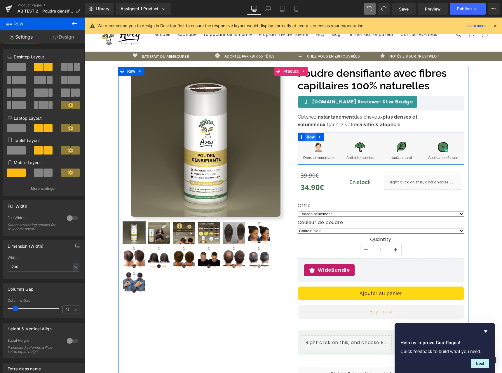
click at [309, 138] on span "Row" at bounding box center [310, 137] width 11 height 9
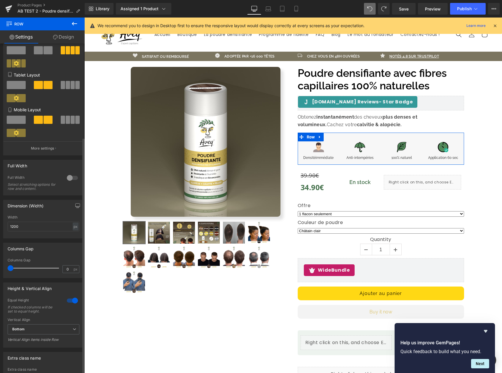
scroll to position [131, 0]
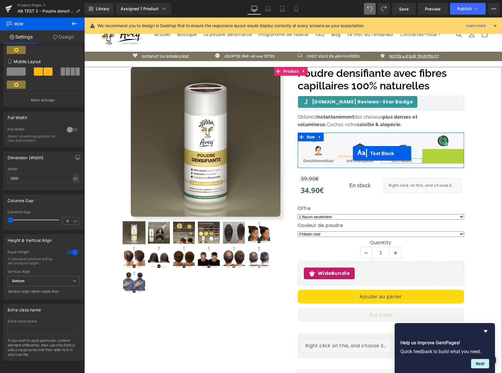
drag, startPoint x: 426, startPoint y: 156, endPoint x: 353, endPoint y: 153, distance: 73.4
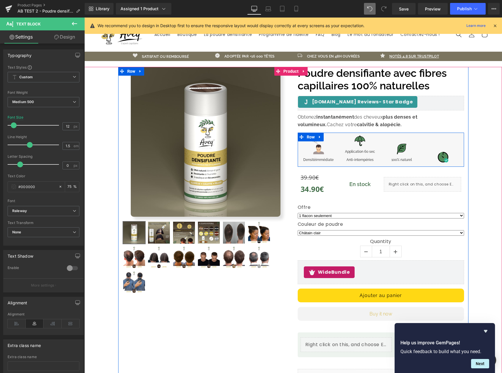
click at [405, 155] on div "Image 100% naturel Text Block" at bounding box center [402, 149] width 42 height 27
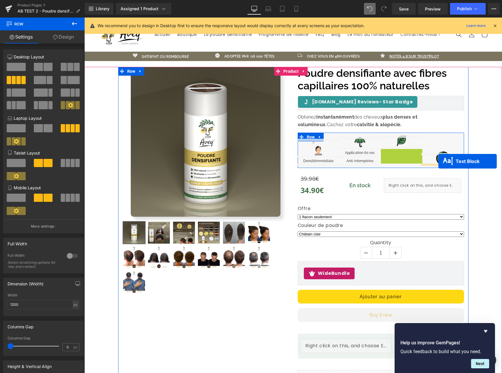
drag, startPoint x: 386, startPoint y: 160, endPoint x: 439, endPoint y: 161, distance: 52.9
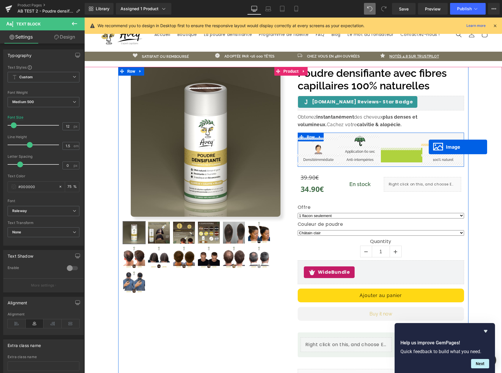
drag, startPoint x: 391, startPoint y: 159, endPoint x: 429, endPoint y: 147, distance: 39.7
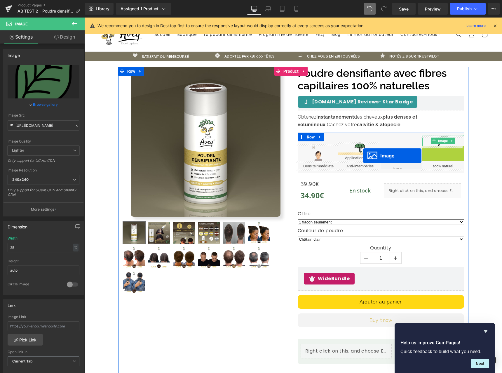
drag, startPoint x: 433, startPoint y: 152, endPoint x: 363, endPoint y: 156, distance: 69.6
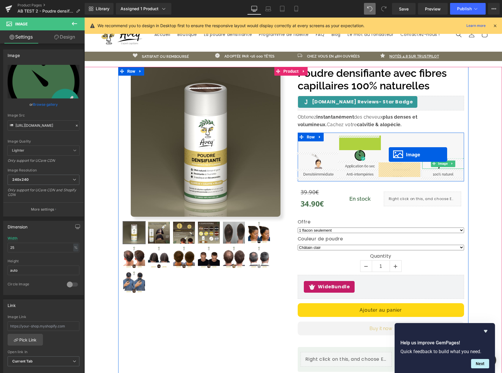
drag, startPoint x: 350, startPoint y: 142, endPoint x: 389, endPoint y: 154, distance: 41.1
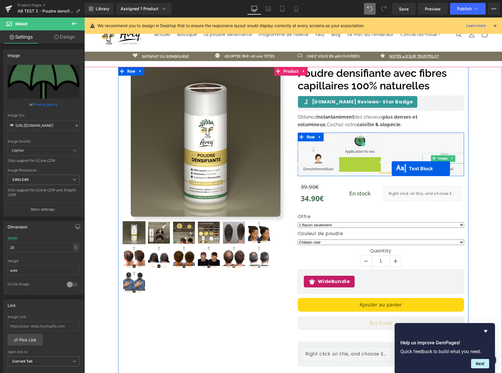
drag, startPoint x: 343, startPoint y: 159, endPoint x: 392, endPoint y: 169, distance: 50.0
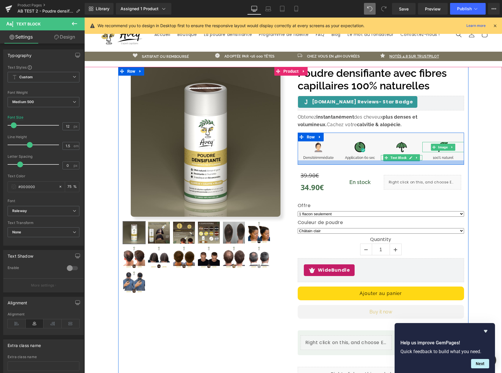
click at [441, 163] on div at bounding box center [381, 162] width 166 height 4
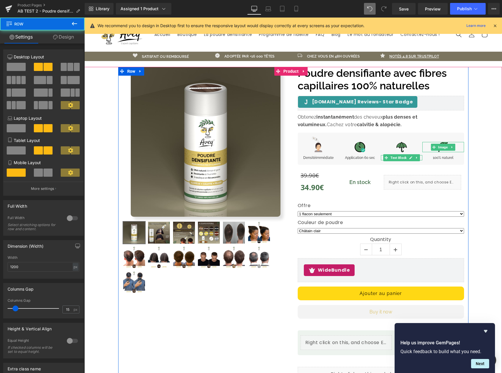
click at [428, 170] on div "Poudre densifiante avec fibres capillaires 100% naturelles (P) Title Judge.me R…" at bounding box center [380, 224] width 175 height 315
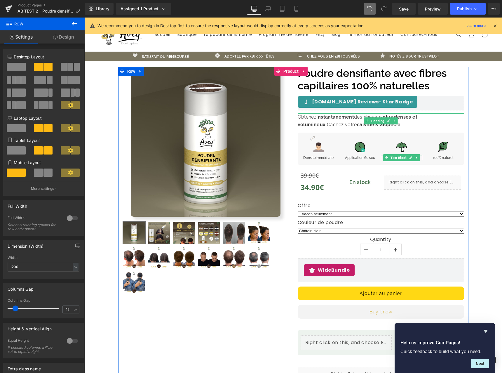
click at [422, 122] on h2 "Obtenez instantanément des cheveux plus denses et volumineux. Cachez votre calv…" at bounding box center [381, 120] width 166 height 15
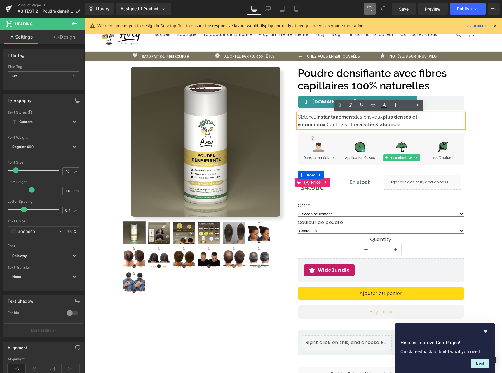
click at [322, 181] on link at bounding box center [326, 182] width 8 height 9
click at [368, 181] on icon at bounding box center [369, 182] width 3 height 4
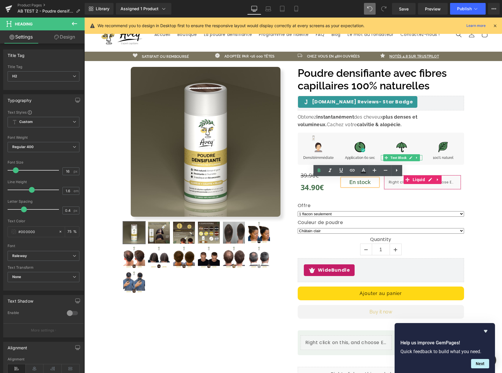
click at [395, 184] on div "Liquid" at bounding box center [422, 182] width 77 height 15
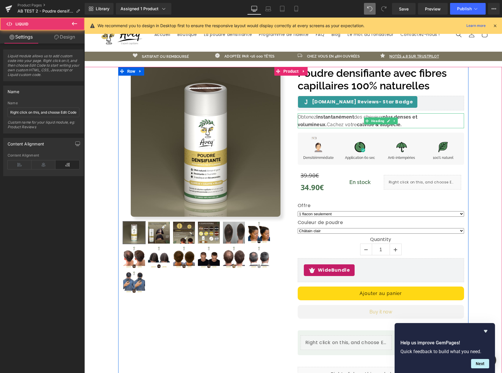
click at [381, 115] on div at bounding box center [381, 113] width 166 height 1
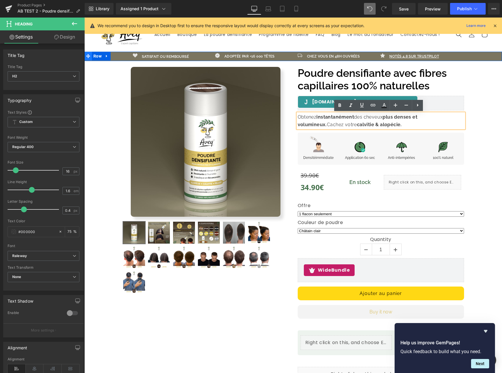
click at [87, 56] on icon at bounding box center [88, 56] width 4 height 4
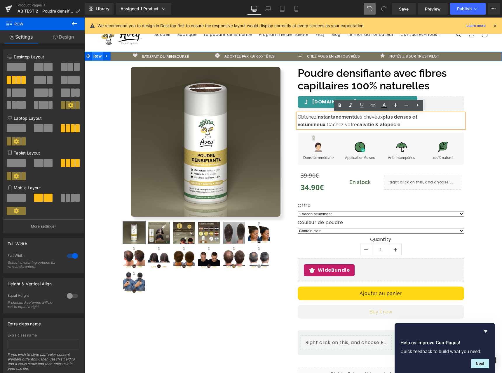
click at [92, 56] on span "Row" at bounding box center [97, 56] width 11 height 9
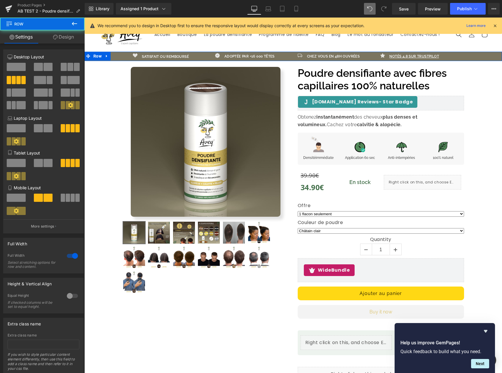
click at [67, 42] on link "Design" at bounding box center [63, 36] width 42 height 13
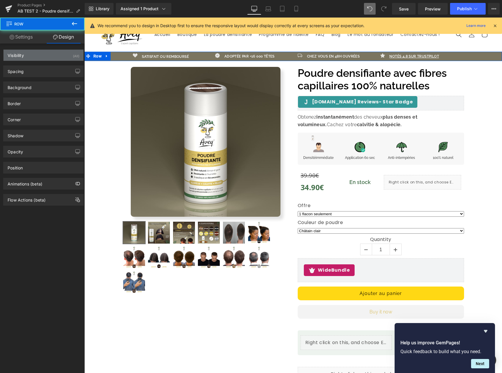
click at [53, 56] on div "Visibility (All)" at bounding box center [44, 55] width 80 height 11
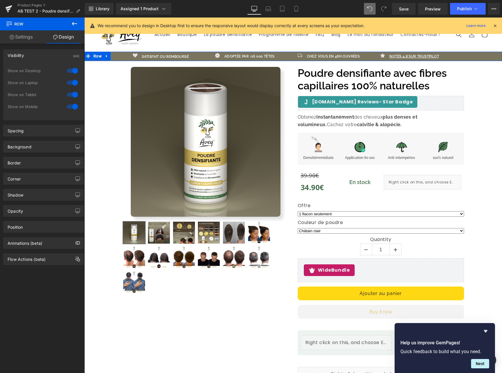
click at [65, 72] on div at bounding box center [72, 70] width 14 height 9
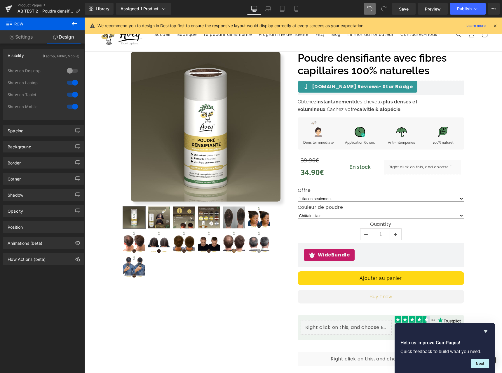
click at [69, 82] on div at bounding box center [72, 82] width 14 height 9
click at [70, 94] on div at bounding box center [72, 94] width 14 height 9
click at [73, 103] on div at bounding box center [72, 106] width 14 height 9
click at [71, 106] on div at bounding box center [72, 106] width 14 height 9
click at [66, 95] on div at bounding box center [72, 94] width 14 height 9
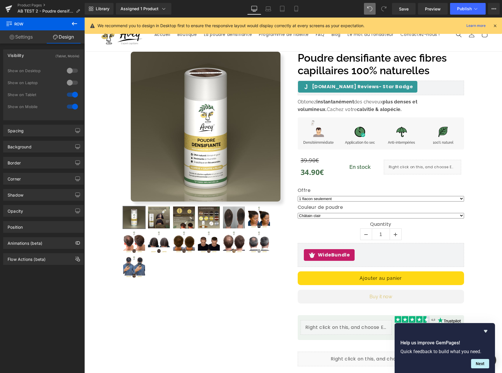
click at [71, 79] on div at bounding box center [72, 82] width 14 height 9
click at [70, 71] on div at bounding box center [72, 70] width 14 height 9
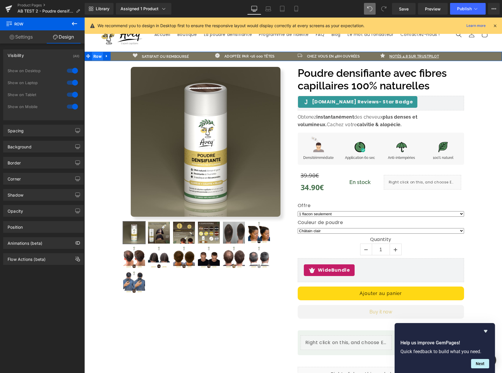
click at [94, 58] on span "Row" at bounding box center [97, 56] width 11 height 9
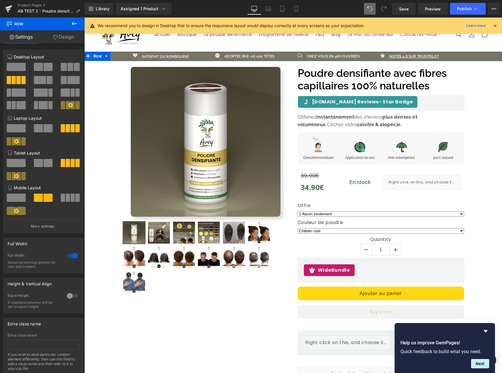
click at [74, 39] on link "Design" at bounding box center [63, 36] width 42 height 13
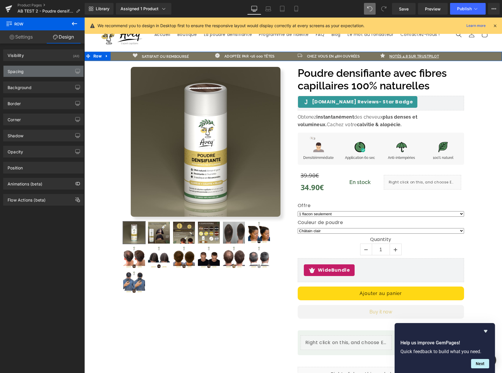
click at [53, 70] on div "Spacing" at bounding box center [44, 71] width 80 height 11
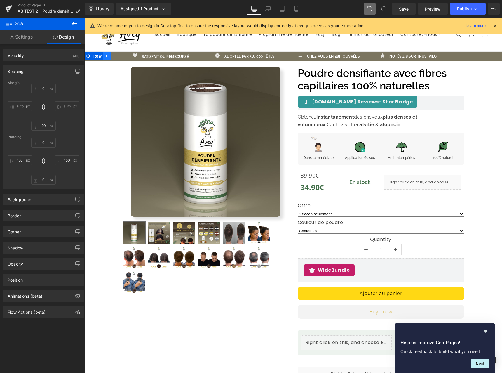
click at [106, 55] on icon at bounding box center [106, 56] width 1 height 3
click at [121, 57] on icon at bounding box center [122, 56] width 4 height 4
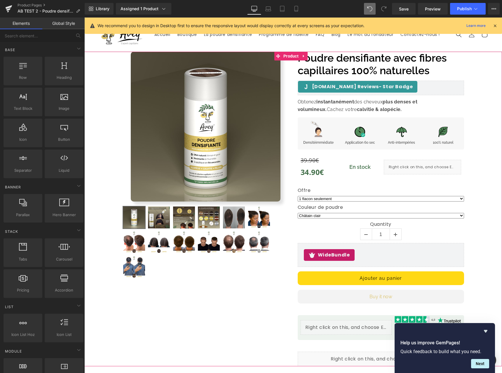
click at [112, 71] on div "Sale Off (P) Image" at bounding box center [293, 209] width 412 height 315
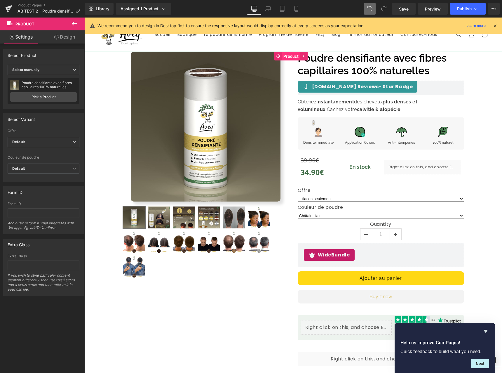
click at [293, 58] on span "Product" at bounding box center [291, 56] width 18 height 9
click at [58, 41] on link "Design" at bounding box center [65, 36] width 42 height 13
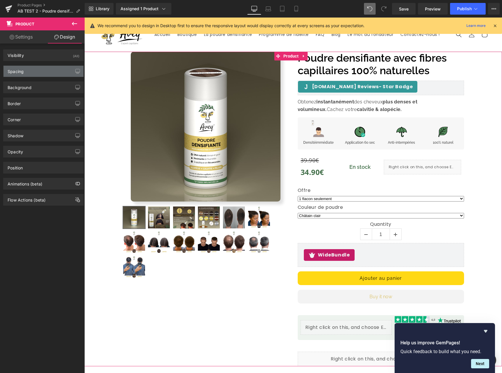
click at [45, 73] on div "Spacing" at bounding box center [44, 71] width 80 height 11
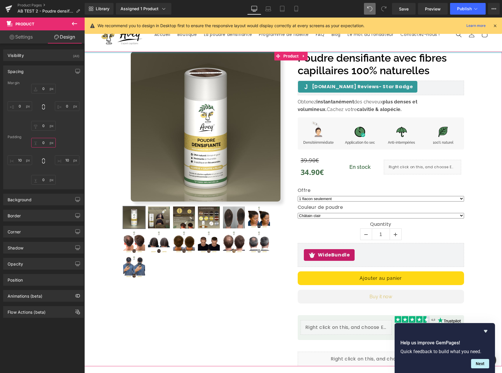
click at [41, 144] on input "0" at bounding box center [43, 143] width 25 height 10
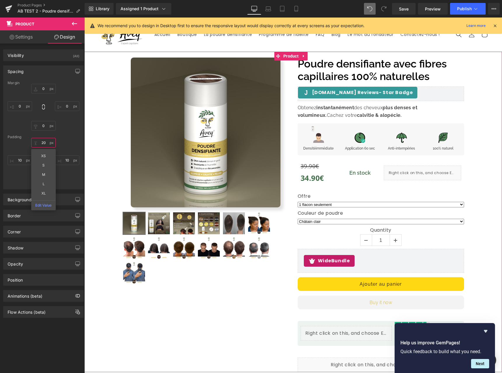
type input "20p"
type input "x"
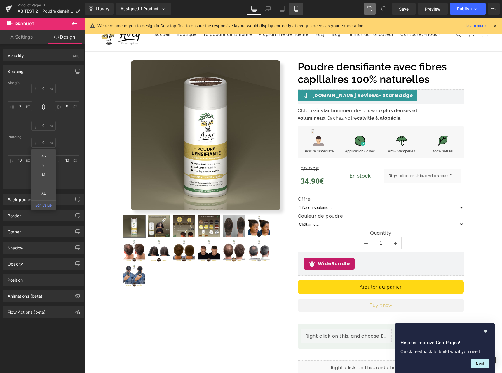
click at [296, 11] on icon at bounding box center [296, 9] width 6 height 6
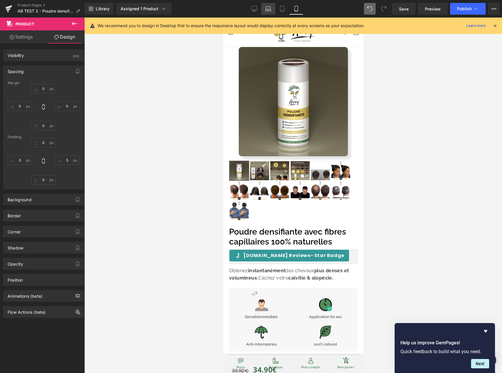
click at [264, 9] on link "Laptop" at bounding box center [268, 9] width 14 height 12
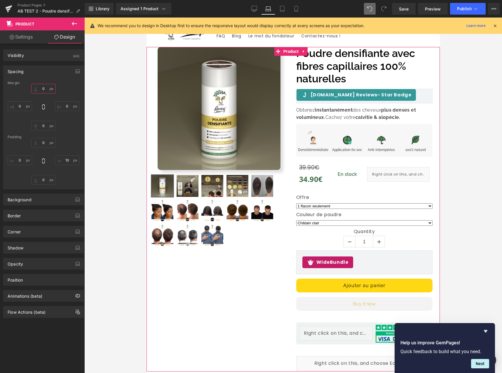
click at [46, 91] on input "0" at bounding box center [43, 89] width 25 height 10
type input "20"
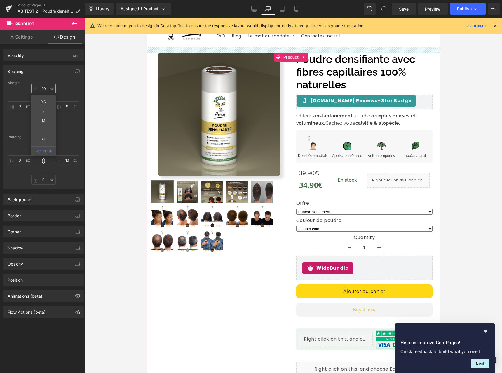
click at [42, 88] on input "20" at bounding box center [43, 89] width 25 height 10
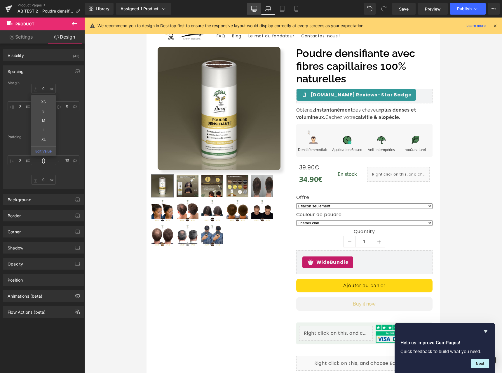
click at [249, 7] on link "Desktop" at bounding box center [254, 9] width 14 height 12
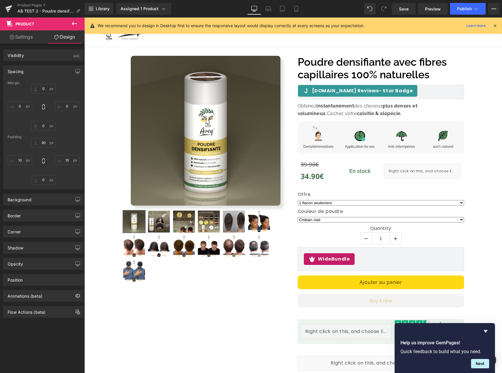
type input "0"
type input "30"
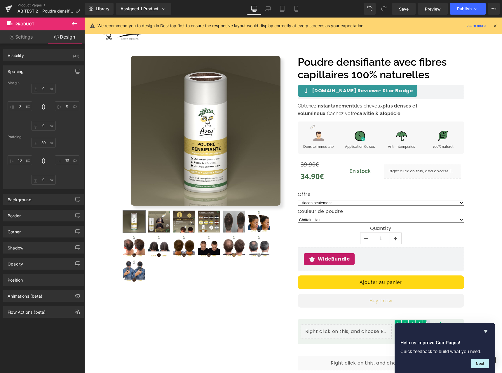
type input "10"
type input "0"
type input "10"
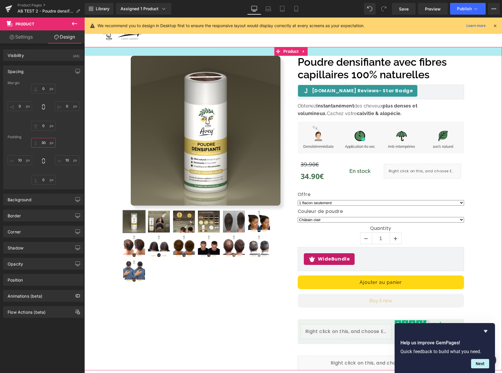
click at [42, 144] on input "30" at bounding box center [43, 143] width 25 height 10
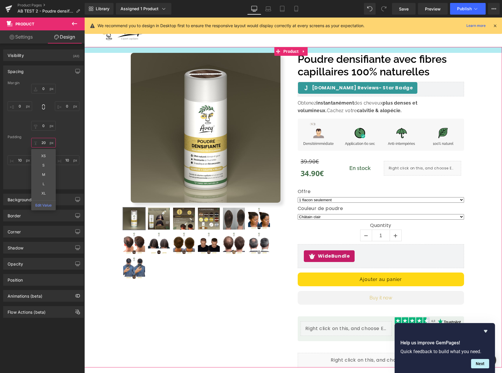
click at [42, 144] on input "20" at bounding box center [43, 143] width 25 height 10
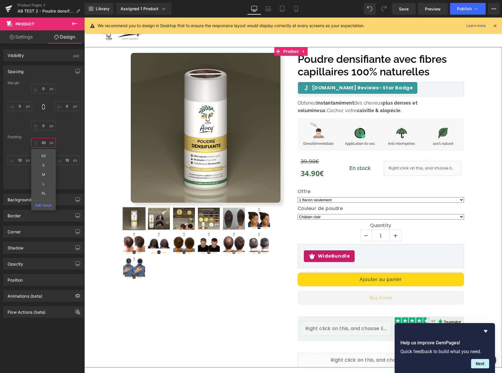
click at [42, 144] on input "20" at bounding box center [43, 143] width 25 height 10
type input "20"
click at [80, 73] on button "button" at bounding box center [77, 71] width 9 height 11
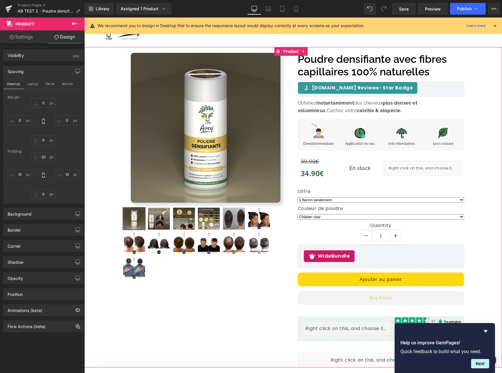
click at [37, 86] on button "Laptop" at bounding box center [33, 84] width 18 height 10
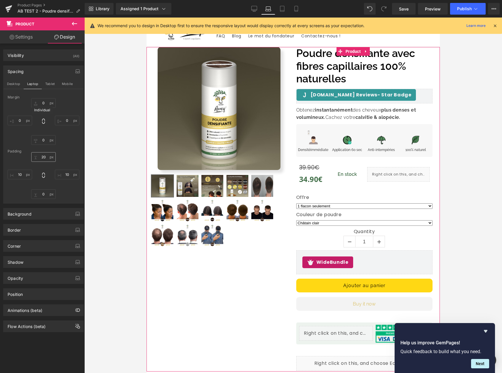
type input "0"
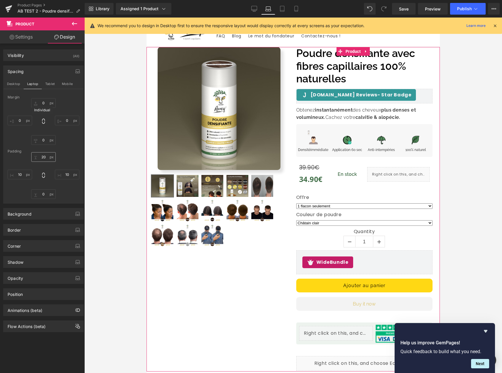
type input "10"
type input "0"
click at [43, 161] on input "0" at bounding box center [43, 157] width 25 height 10
paste input "2"
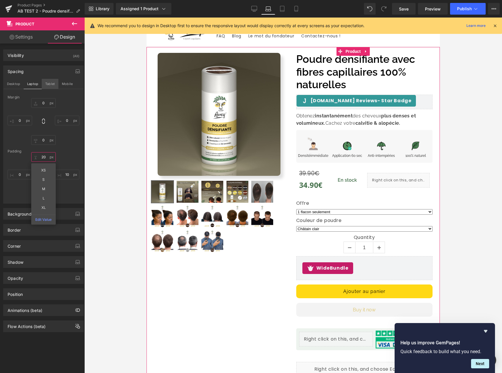
type input "20"
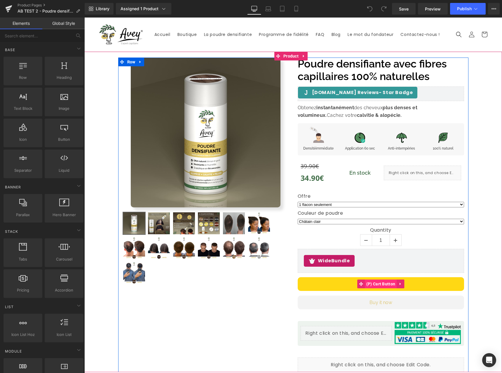
click at [381, 282] on span "(P) Cart Button" at bounding box center [381, 283] width 32 height 9
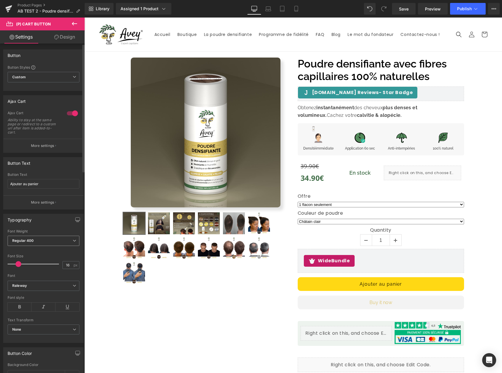
click at [47, 239] on span "Regular 400" at bounding box center [44, 241] width 72 height 10
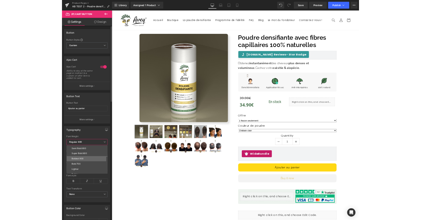
scroll to position [37, 0]
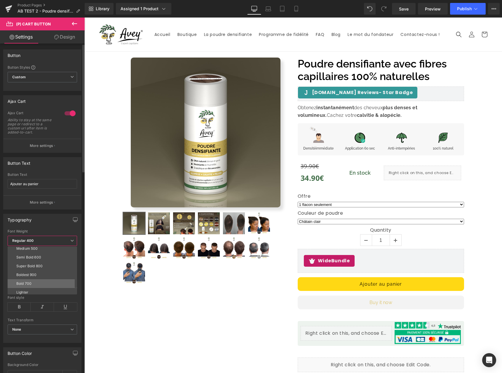
click at [48, 280] on li "Bold 700" at bounding box center [44, 283] width 72 height 9
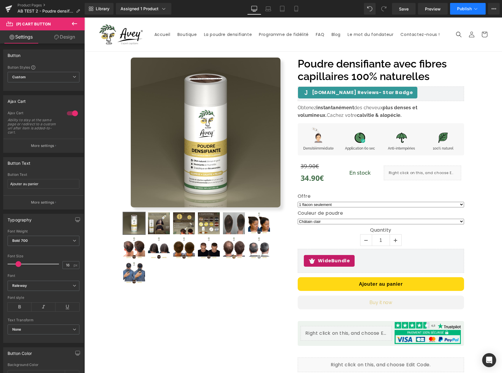
click at [467, 6] on span "Publish" at bounding box center [464, 8] width 15 height 5
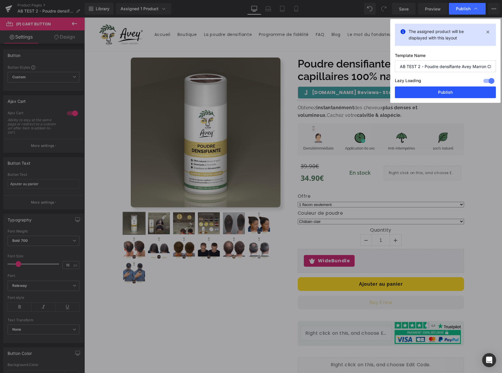
click at [450, 94] on button "Publish" at bounding box center [445, 92] width 101 height 12
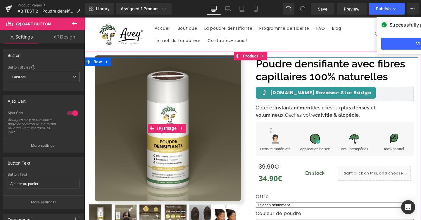
scroll to position [52, 0]
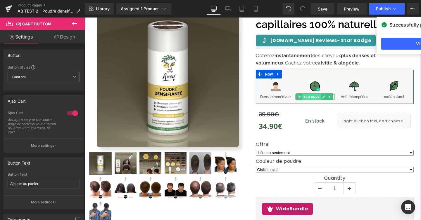
click at [307, 96] on span "Text Block" at bounding box center [311, 96] width 18 height 7
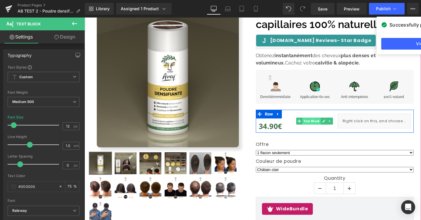
click at [313, 121] on span "Text Block" at bounding box center [311, 121] width 18 height 7
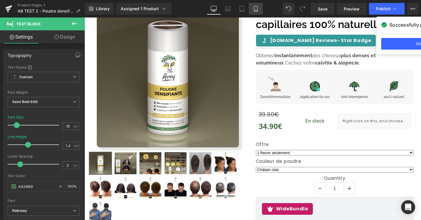
drag, startPoint x: 257, startPoint y: 9, endPoint x: 257, endPoint y: 14, distance: 5.6
click at [257, 9] on icon at bounding box center [256, 9] width 6 height 6
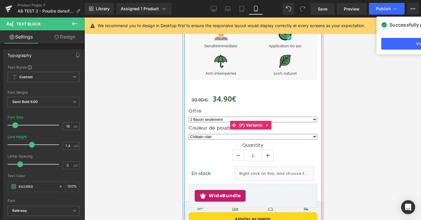
scroll to position [318, 0]
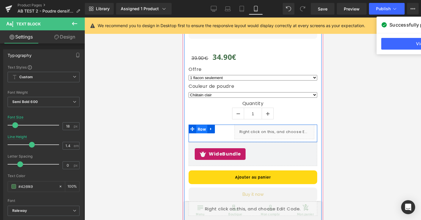
click at [199, 126] on span "Row" at bounding box center [201, 129] width 11 height 9
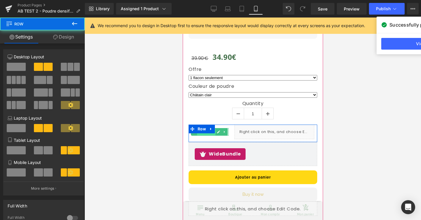
click at [200, 129] on span "Text Block" at bounding box center [206, 132] width 18 height 7
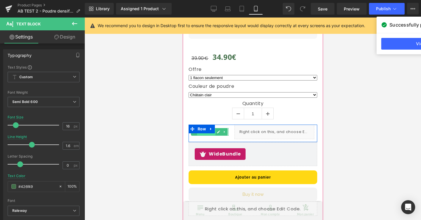
click at [201, 129] on span "Text Block" at bounding box center [206, 131] width 18 height 7
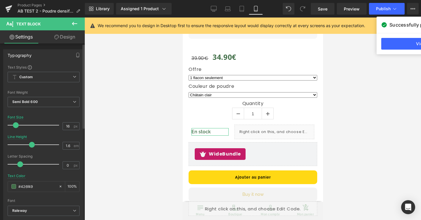
click at [17, 125] on span at bounding box center [16, 125] width 6 height 6
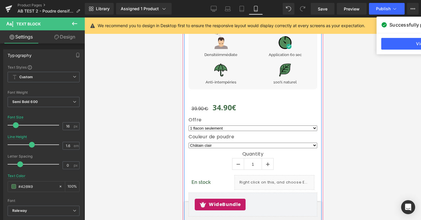
scroll to position [244, 0]
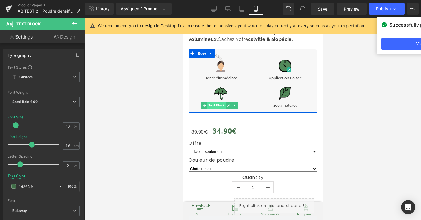
click at [218, 102] on span "Text Block" at bounding box center [216, 105] width 18 height 7
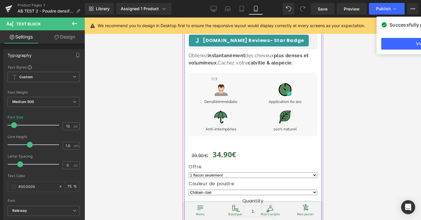
scroll to position [187, 0]
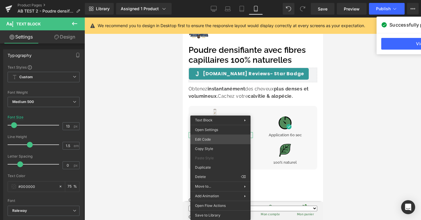
click at [228, 0] on div "Text Block You are previewing how the will restyle your page. You can not edit …" at bounding box center [210, 0] width 421 height 0
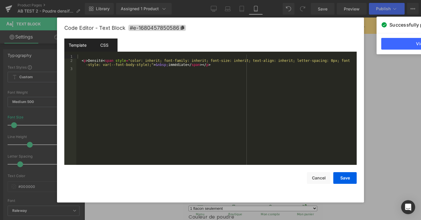
click at [93, 42] on div "CSS" at bounding box center [104, 45] width 27 height 13
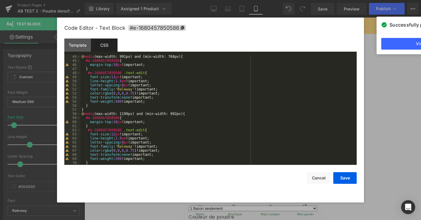
scroll to position [88, 0]
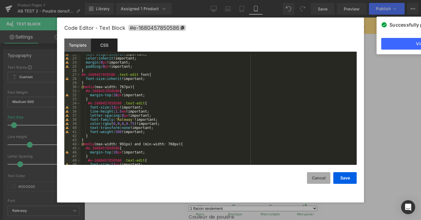
click at [323, 179] on button "Cancel" at bounding box center [318, 178] width 23 height 12
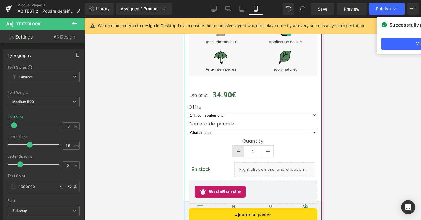
scroll to position [329, 0]
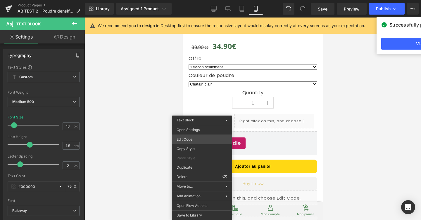
click at [202, 0] on div "Text Block You are previewing how the will restyle your page. You can not edit …" at bounding box center [210, 0] width 421 height 0
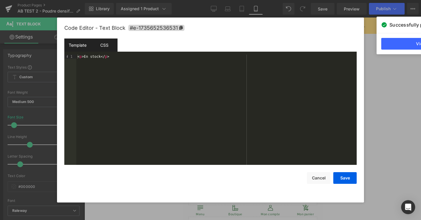
click at [102, 46] on div "CSS" at bounding box center [104, 45] width 27 height 13
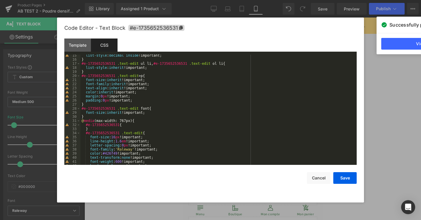
scroll to position [93, 0]
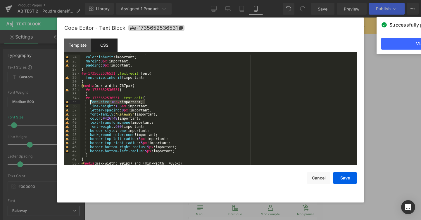
drag, startPoint x: 146, startPoint y: 102, endPoint x: 91, endPoint y: 101, distance: 55.5
click at [91, 101] on div "text-align : inherit !important; color : inherit !important; margin : 0 px !imp…" at bounding box center [217, 110] width 274 height 119
click at [326, 180] on button "Cancel" at bounding box center [318, 178] width 23 height 12
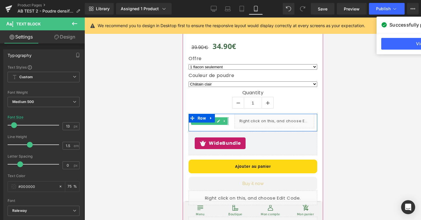
click at [202, 118] on span "Text Block" at bounding box center [206, 121] width 18 height 7
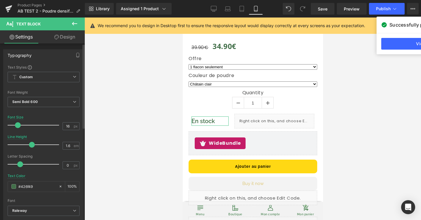
click at [19, 124] on span at bounding box center [18, 125] width 6 height 6
click at [372, 6] on button "Publish" at bounding box center [387, 9] width 36 height 12
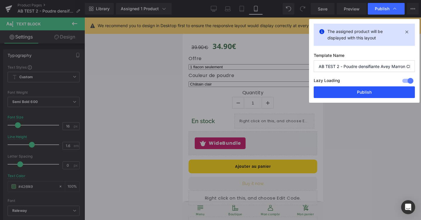
click at [364, 93] on button "Publish" at bounding box center [363, 92] width 101 height 12
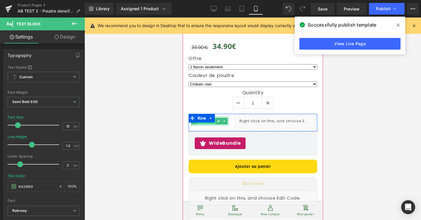
click at [211, 118] on span "Text Block" at bounding box center [206, 121] width 18 height 7
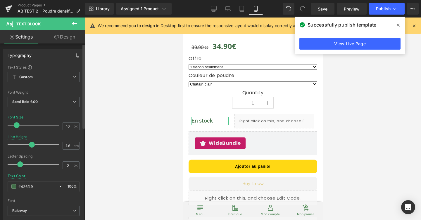
click at [18, 127] on span at bounding box center [17, 125] width 6 height 6
click at [386, 12] on button "Publish" at bounding box center [387, 9] width 36 height 12
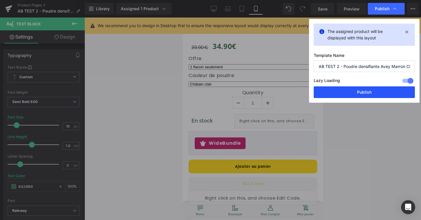
click at [347, 89] on button "Publish" at bounding box center [363, 92] width 101 height 12
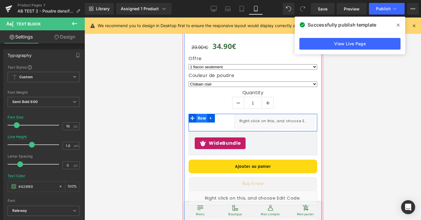
click at [203, 117] on span "Row" at bounding box center [201, 118] width 11 height 9
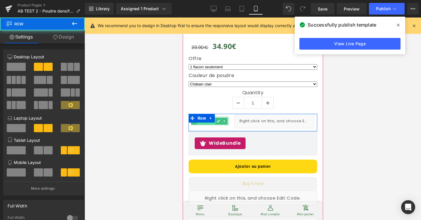
click at [205, 119] on span "Text Block" at bounding box center [206, 121] width 18 height 7
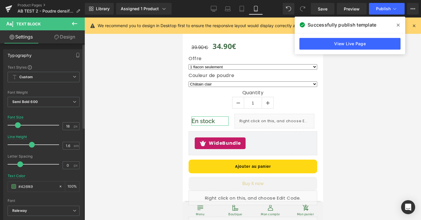
click at [17, 125] on span at bounding box center [18, 125] width 6 height 6
click at [384, 9] on span "Publish" at bounding box center [383, 8] width 15 height 5
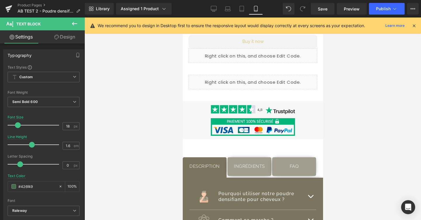
scroll to position [471, 0]
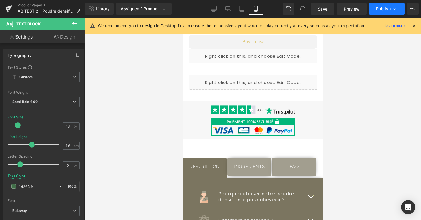
click at [393, 11] on icon at bounding box center [394, 9] width 6 height 6
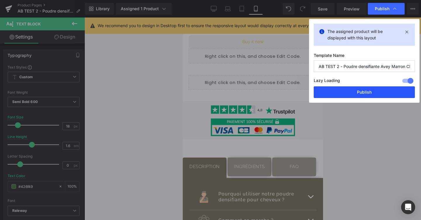
click at [370, 89] on button "Publish" at bounding box center [363, 92] width 101 height 12
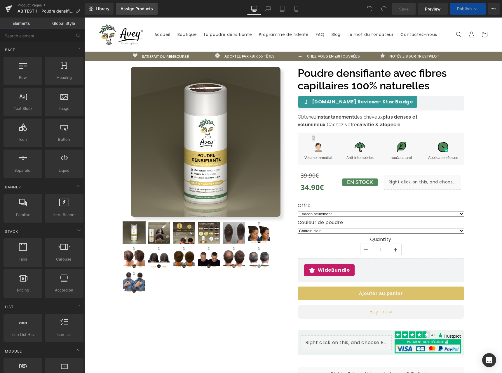
click at [137, 9] on div "Assign Products" at bounding box center [137, 8] width 32 height 5
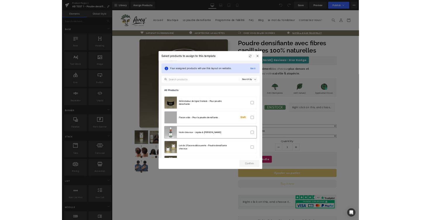
scroll to position [223, 0]
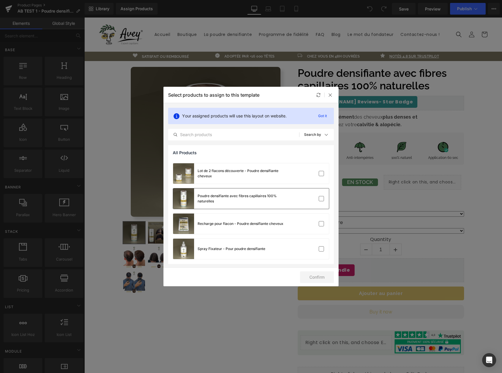
click at [264, 200] on div "Poudre densifiante avec fibres capillaires 100% naturelles" at bounding box center [242, 198] width 88 height 11
click at [324, 276] on button "Confirm" at bounding box center [317, 277] width 34 height 12
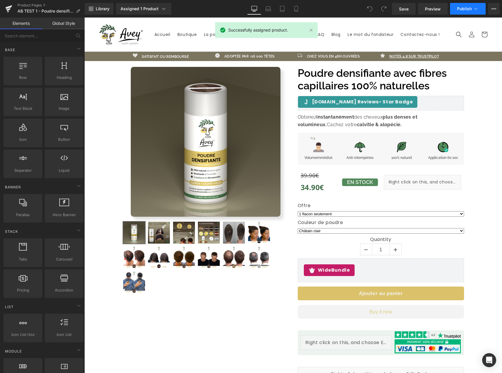
click at [457, 10] on button "Publish" at bounding box center [468, 9] width 36 height 12
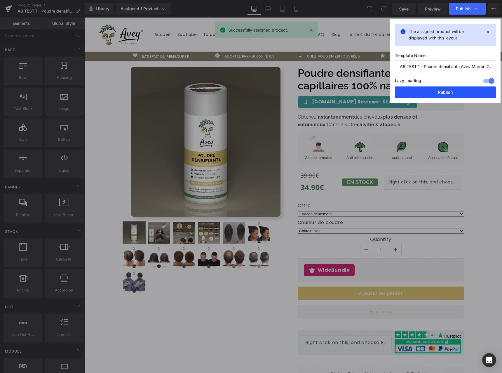
drag, startPoint x: 457, startPoint y: 90, endPoint x: 373, endPoint y: 73, distance: 85.9
click at [457, 90] on button "Publish" at bounding box center [445, 92] width 101 height 12
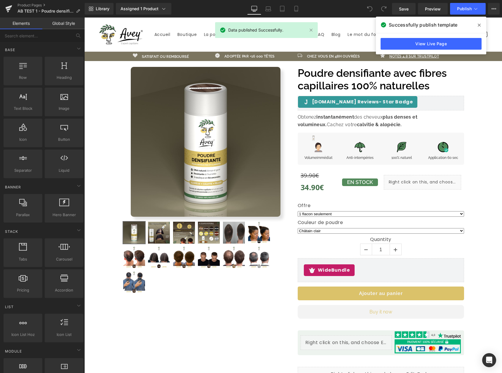
drag, startPoint x: 397, startPoint y: 8, endPoint x: 482, endPoint y: 25, distance: 86.1
click at [482, 25] on span at bounding box center [479, 24] width 9 height 9
